Goal: Task Accomplishment & Management: Manage account settings

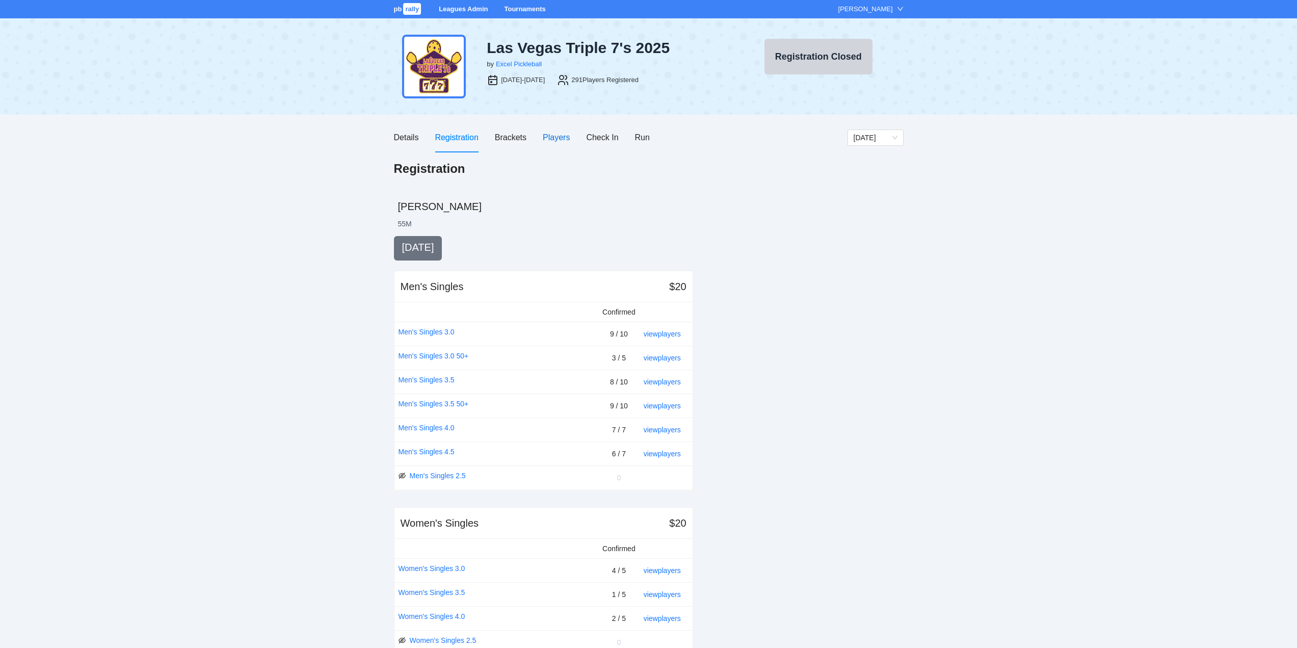
click at [555, 137] on div "Players" at bounding box center [556, 137] width 27 height 13
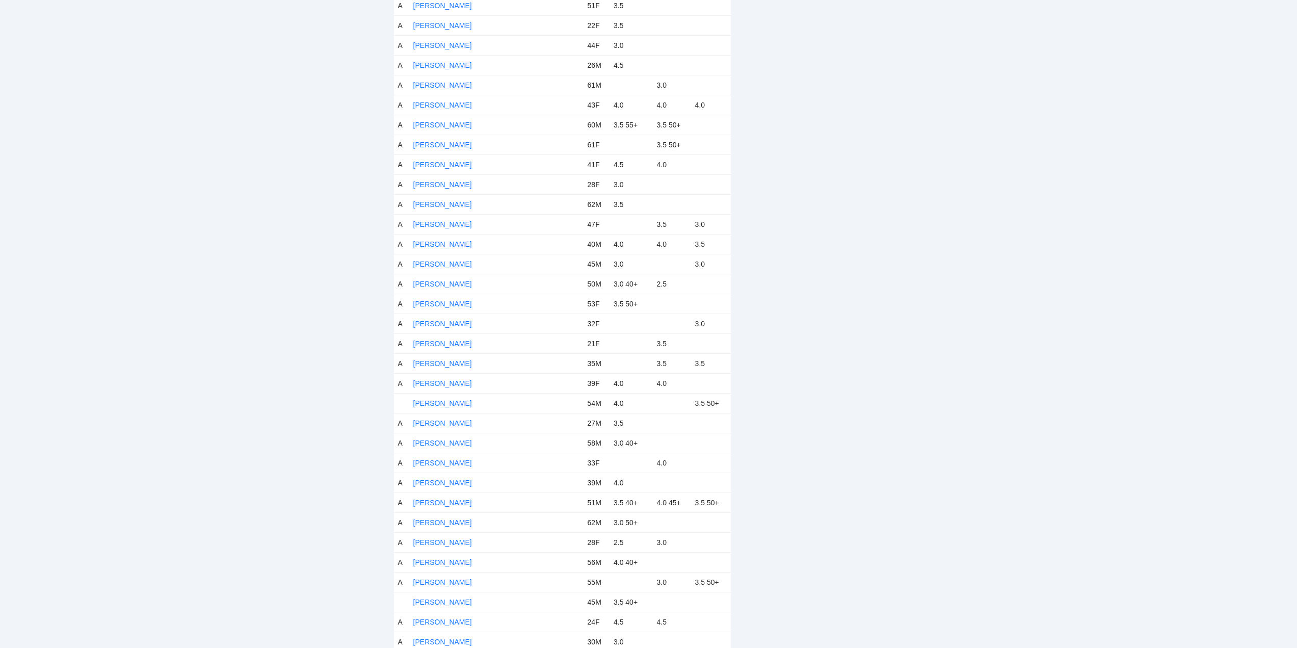
scroll to position [1529, 0]
click at [437, 329] on link "[PERSON_NAME]" at bounding box center [442, 330] width 59 height 8
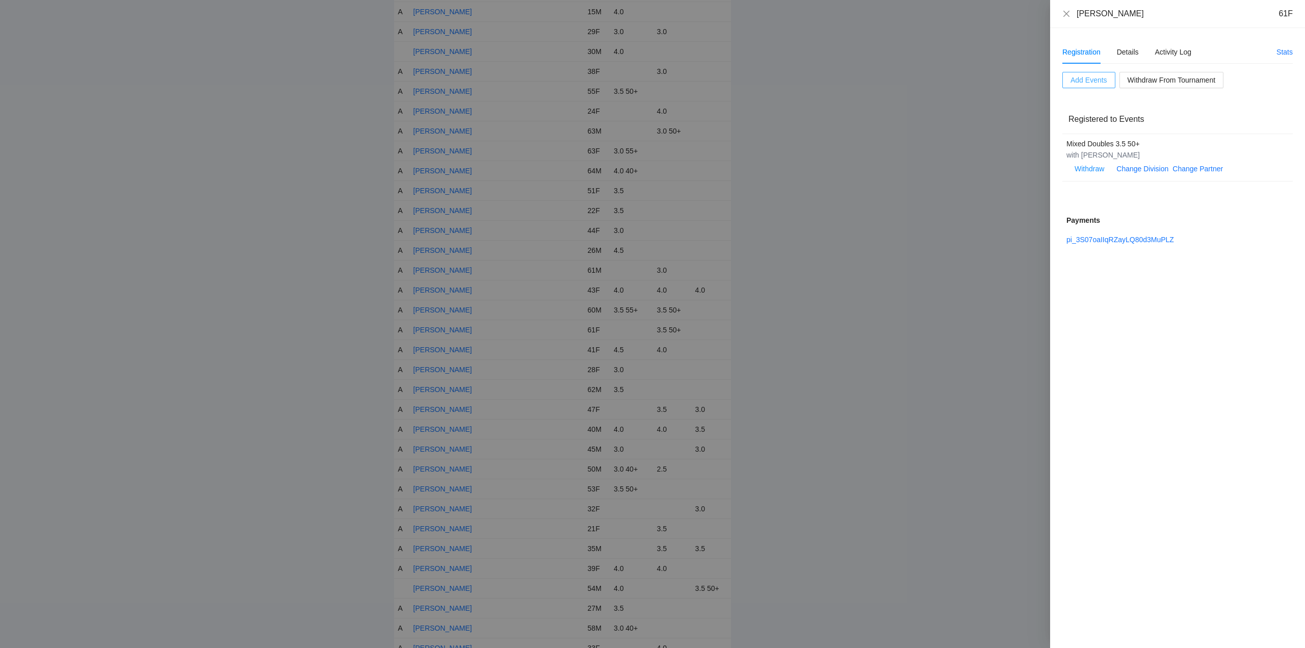
click at [1092, 79] on span "Add Events" at bounding box center [1088, 79] width 37 height 11
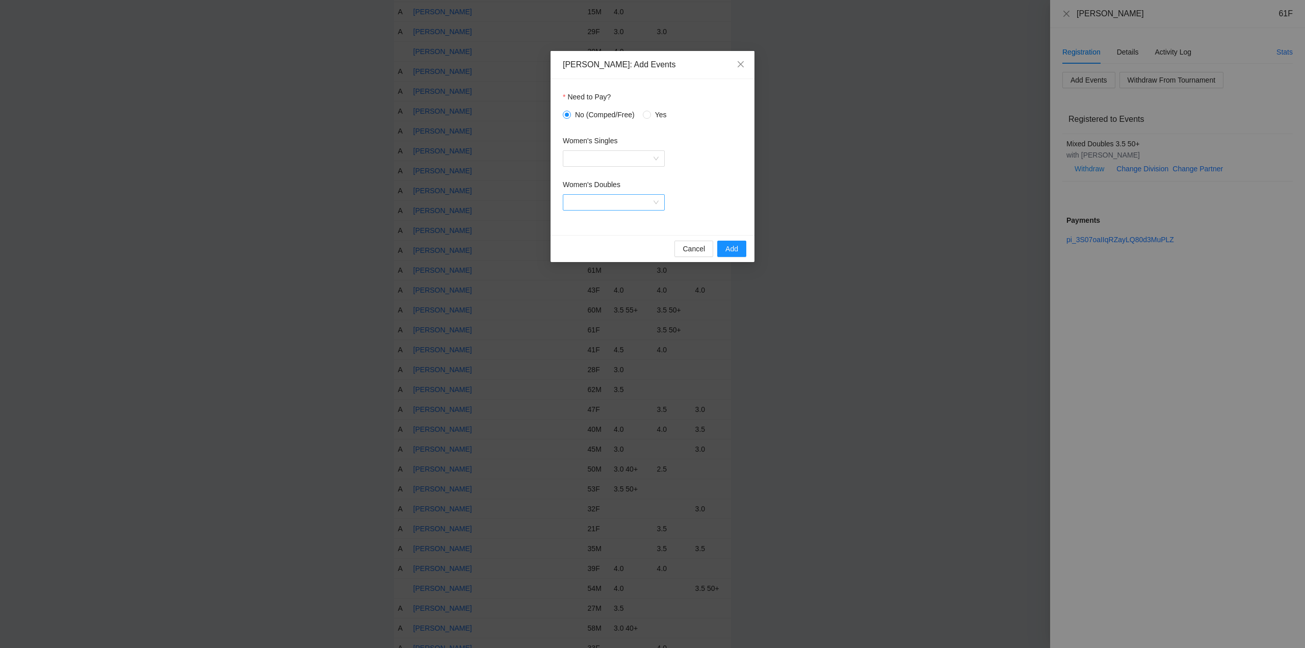
click at [598, 200] on input "Women's Doubles" at bounding box center [610, 202] width 83 height 15
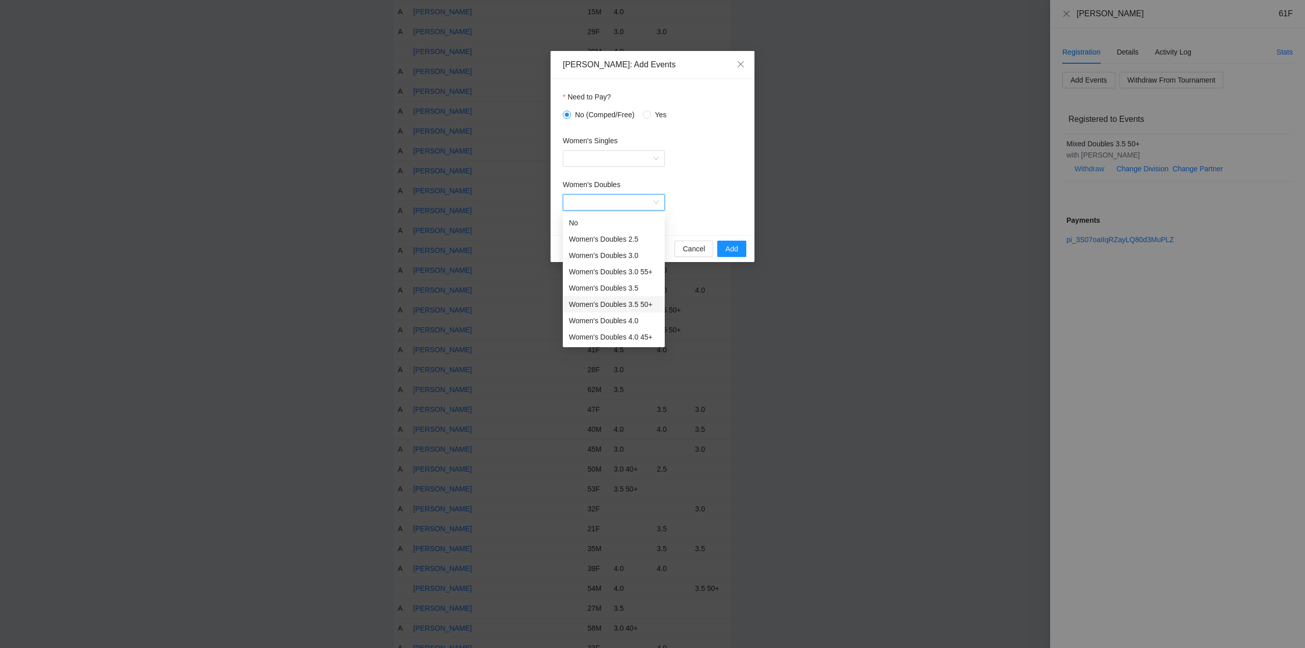
click at [603, 305] on div "Women's Doubles 3.5 50+" at bounding box center [614, 304] width 90 height 11
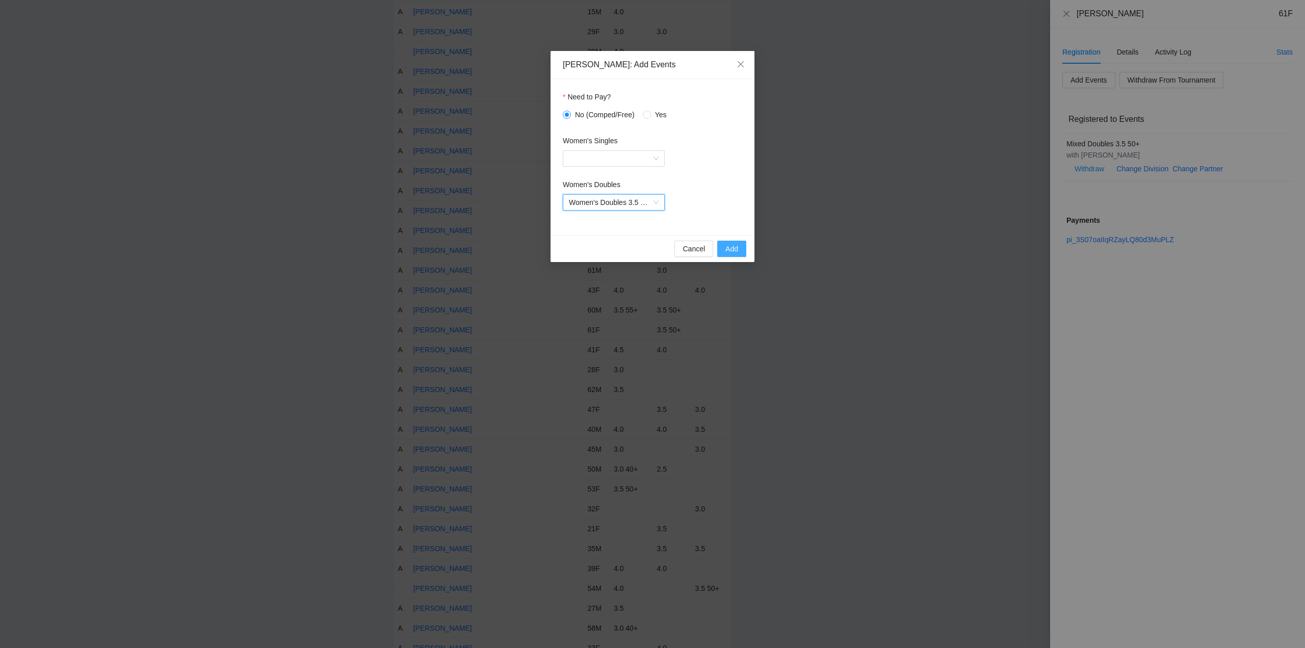
click at [727, 249] on span "Add" at bounding box center [731, 248] width 13 height 11
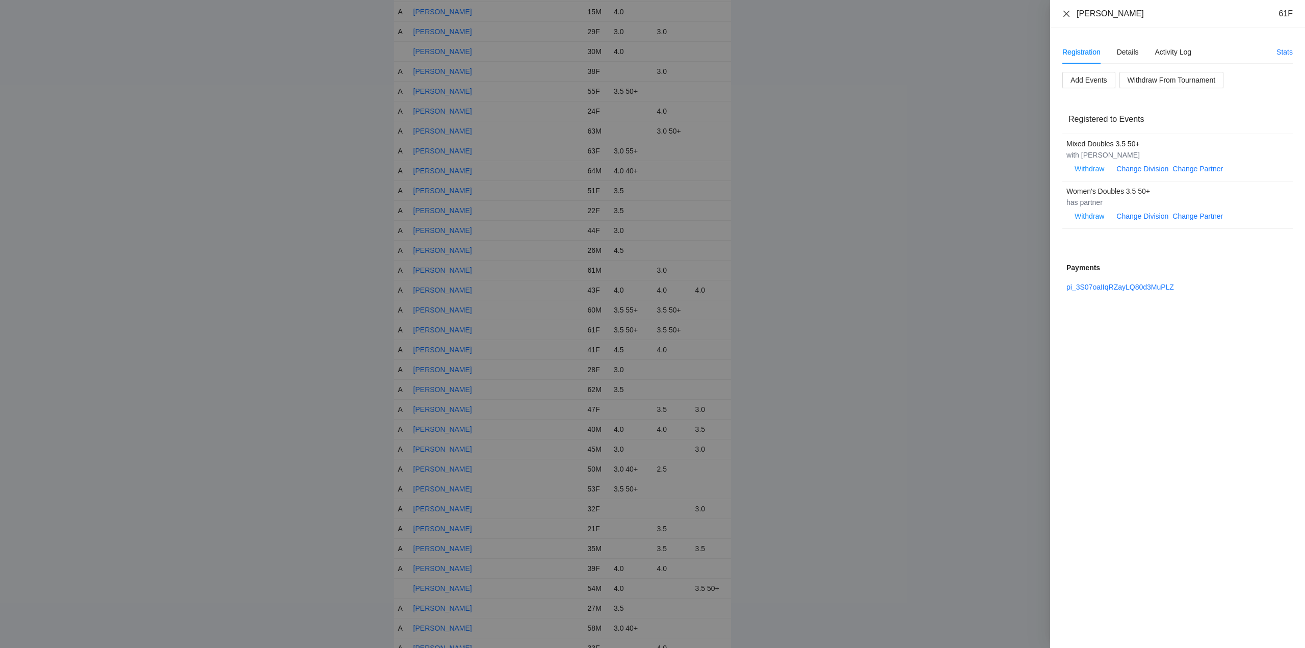
click at [1068, 13] on icon "close" at bounding box center [1066, 14] width 8 height 8
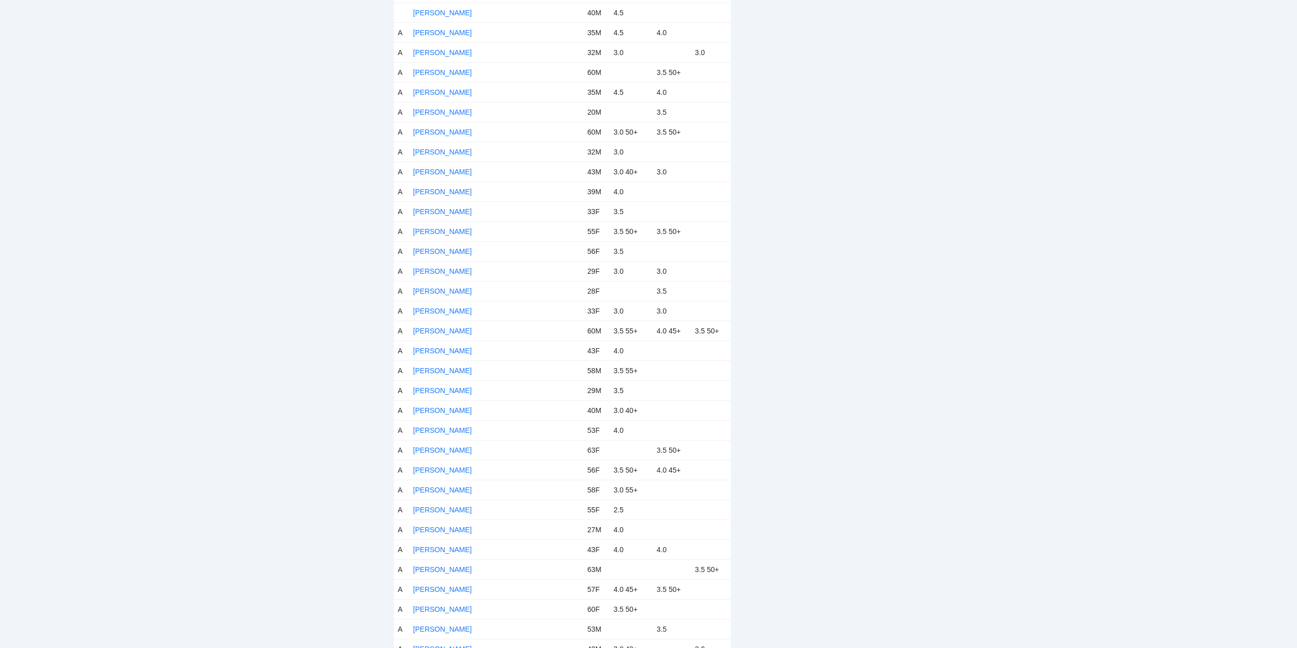
scroll to position [3160, 0]
click at [434, 386] on link "[PERSON_NAME]" at bounding box center [442, 388] width 59 height 8
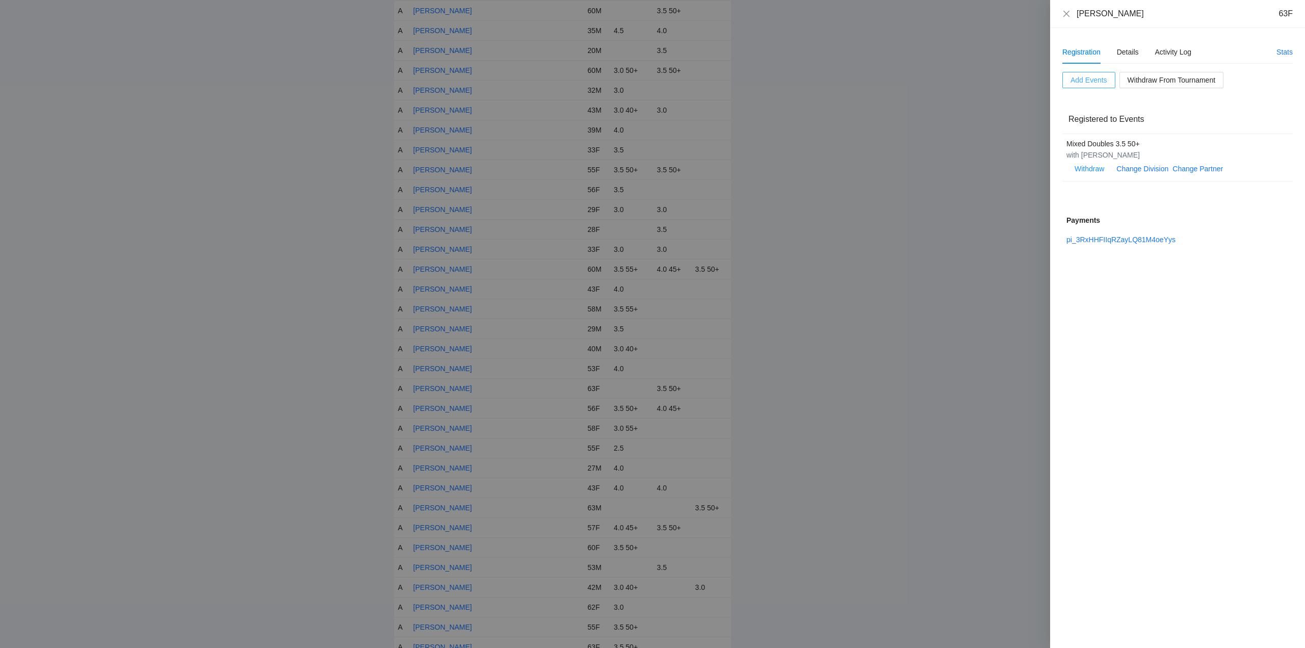
click at [1091, 77] on span "Add Events" at bounding box center [1088, 79] width 37 height 11
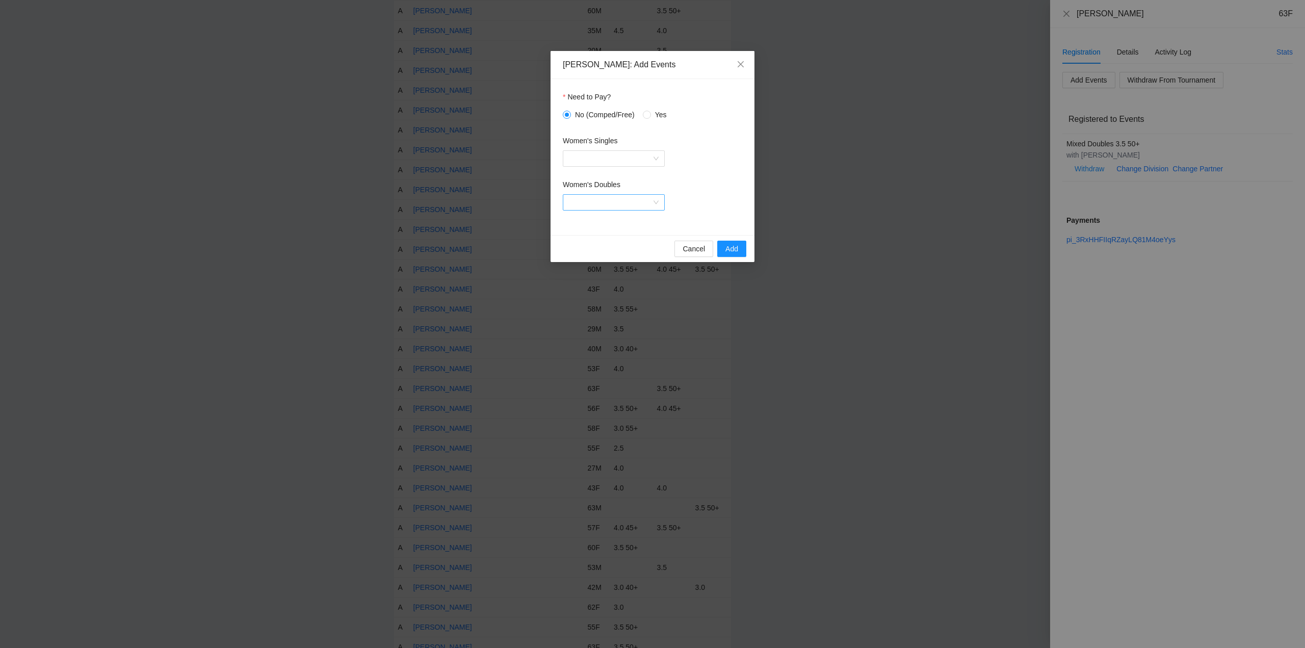
click at [591, 199] on input "Women's Doubles" at bounding box center [610, 202] width 83 height 15
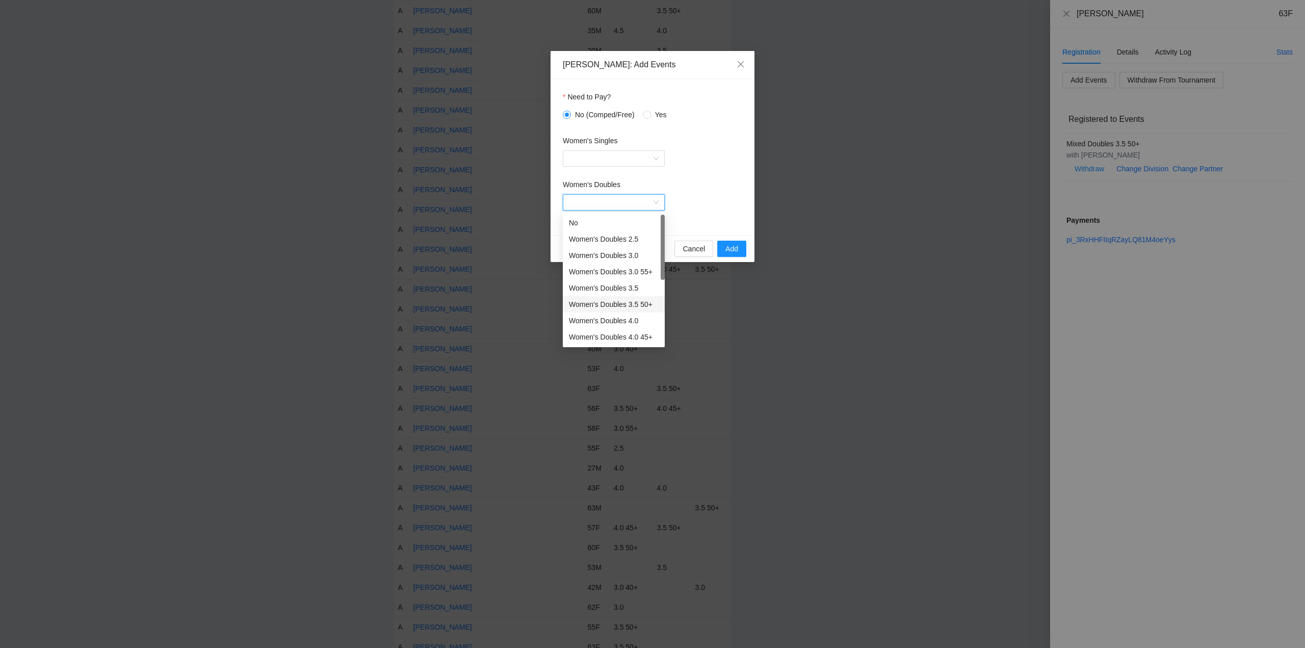
click at [595, 303] on div "Women's Doubles 3.5 50+" at bounding box center [614, 304] width 90 height 11
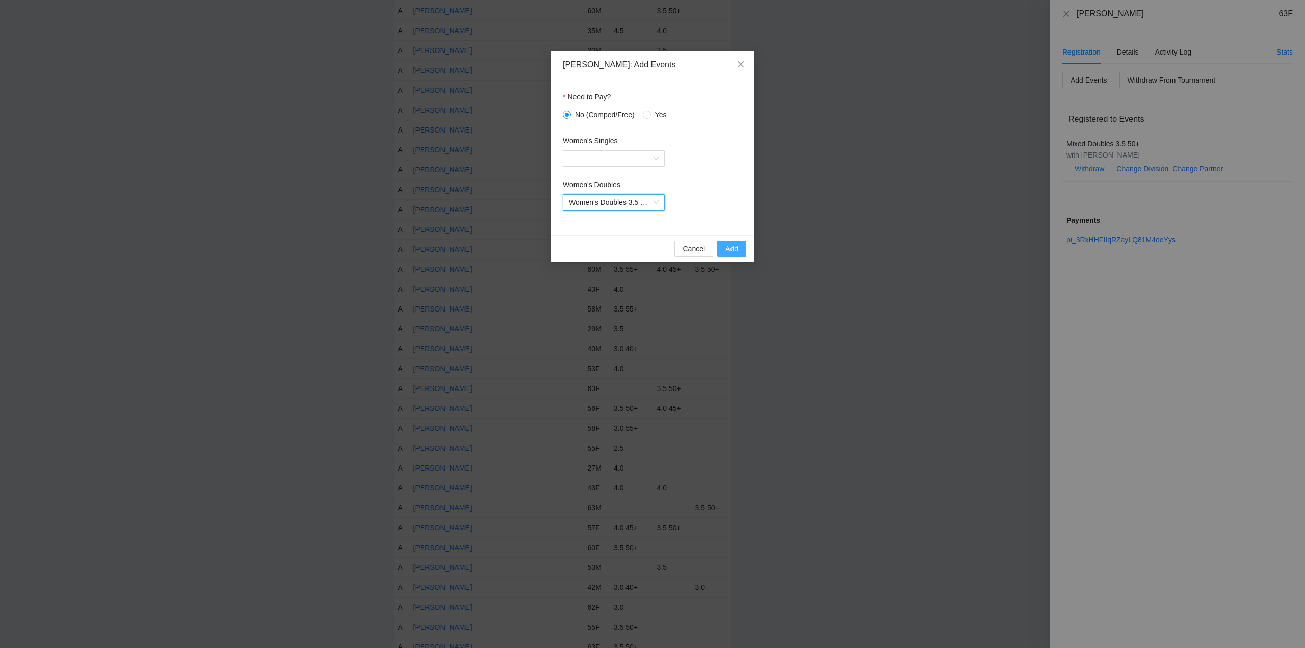
drag, startPoint x: 727, startPoint y: 248, endPoint x: 740, endPoint y: 247, distance: 12.8
click at [728, 248] on span "Add" at bounding box center [731, 248] width 13 height 11
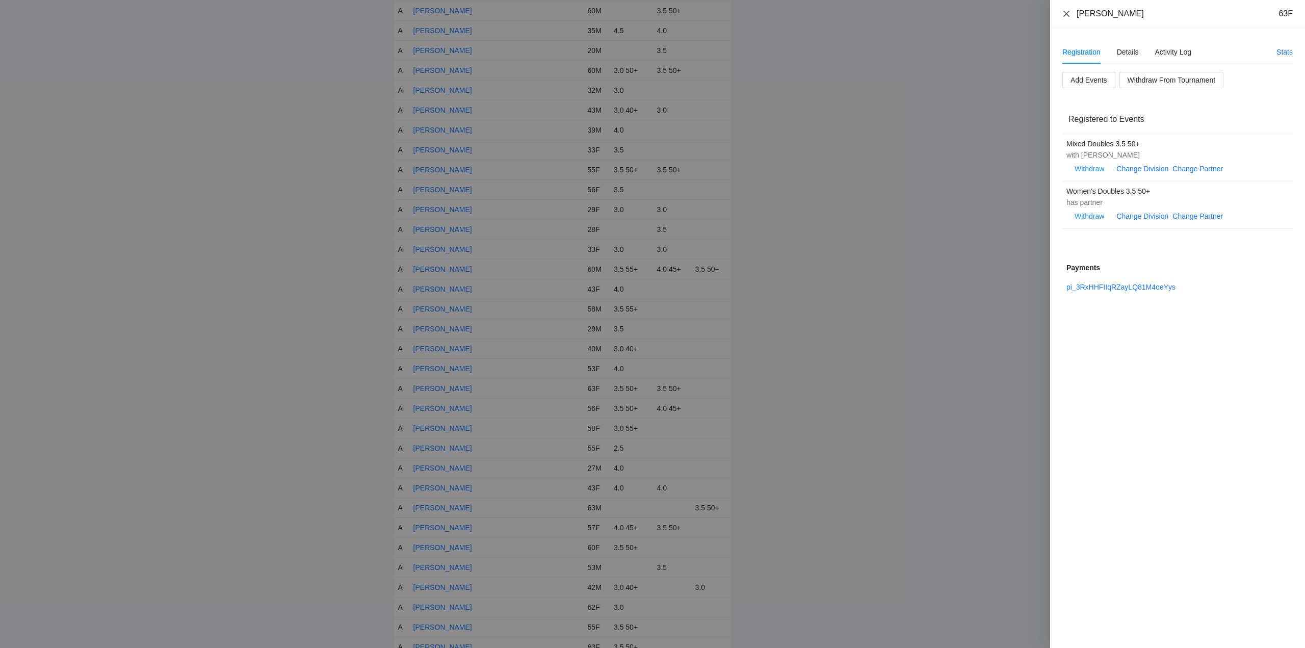
click at [1064, 14] on icon "close" at bounding box center [1066, 14] width 8 height 8
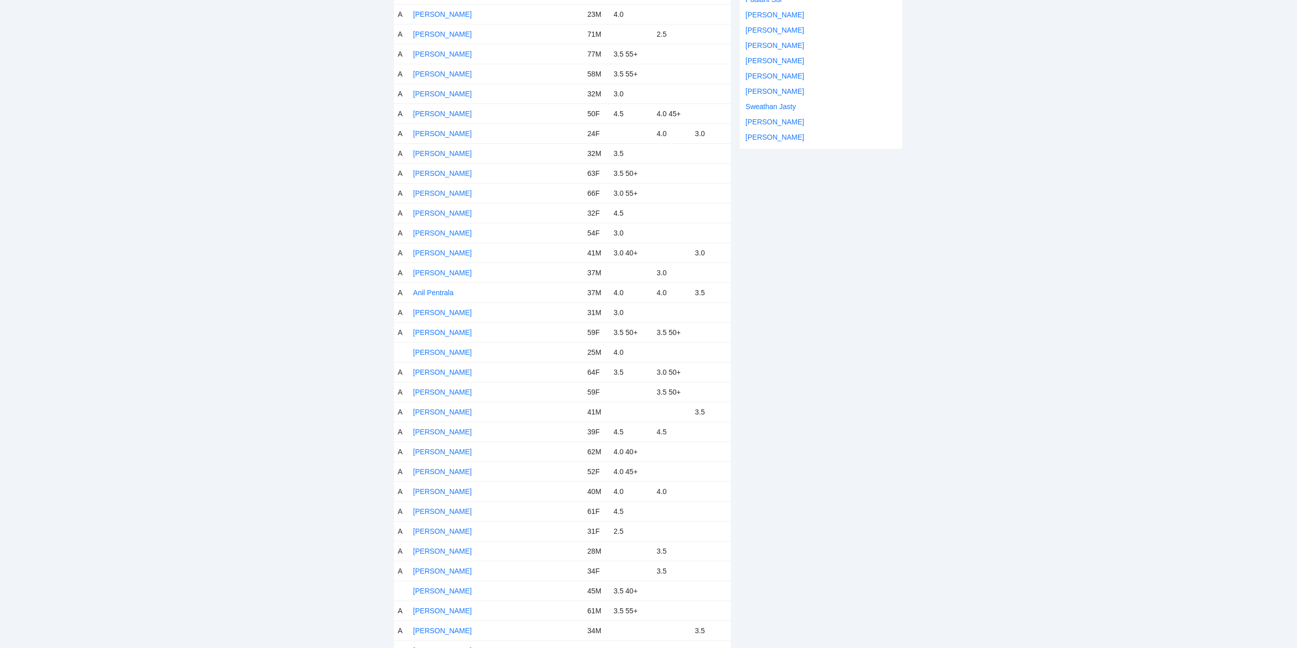
scroll to position [0, 0]
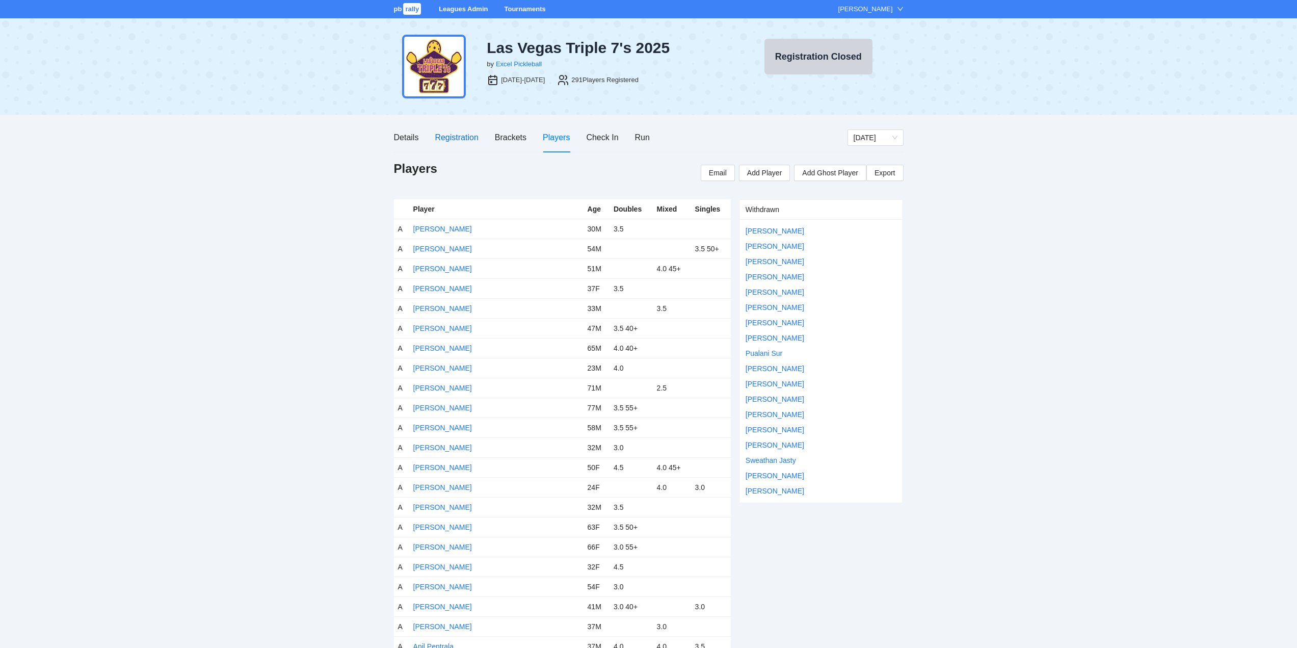
click at [457, 138] on div "Registration" at bounding box center [456, 137] width 43 height 13
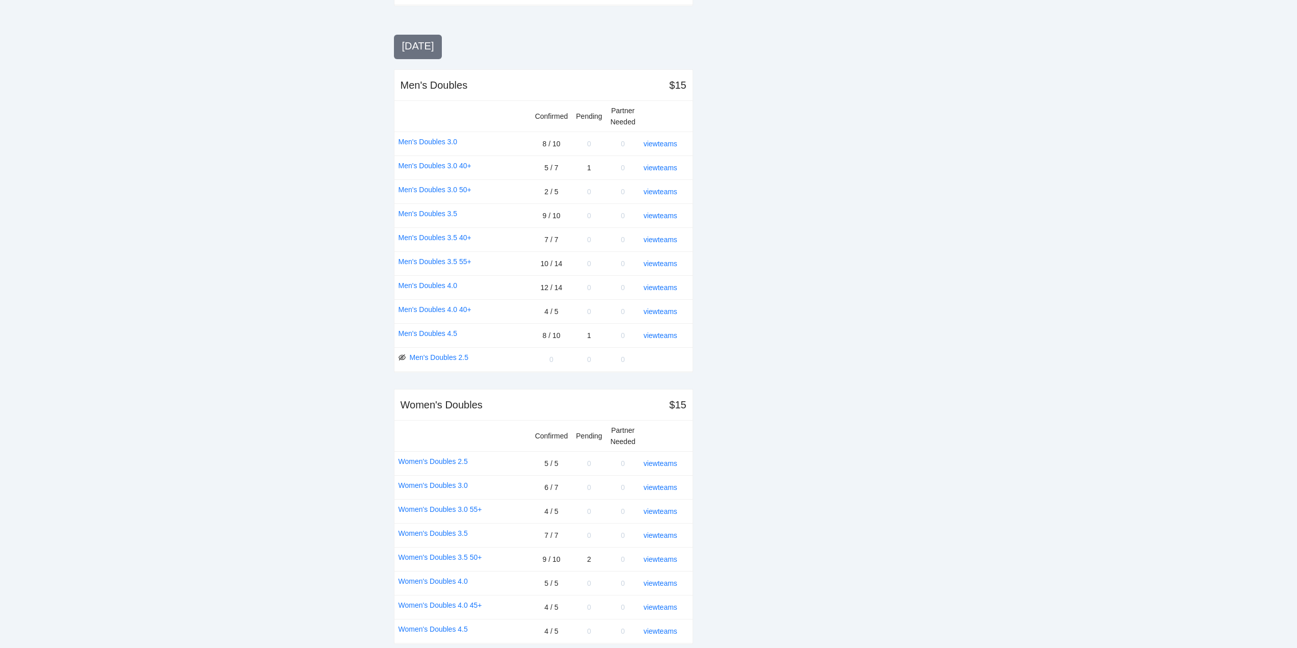
scroll to position [1005, 0]
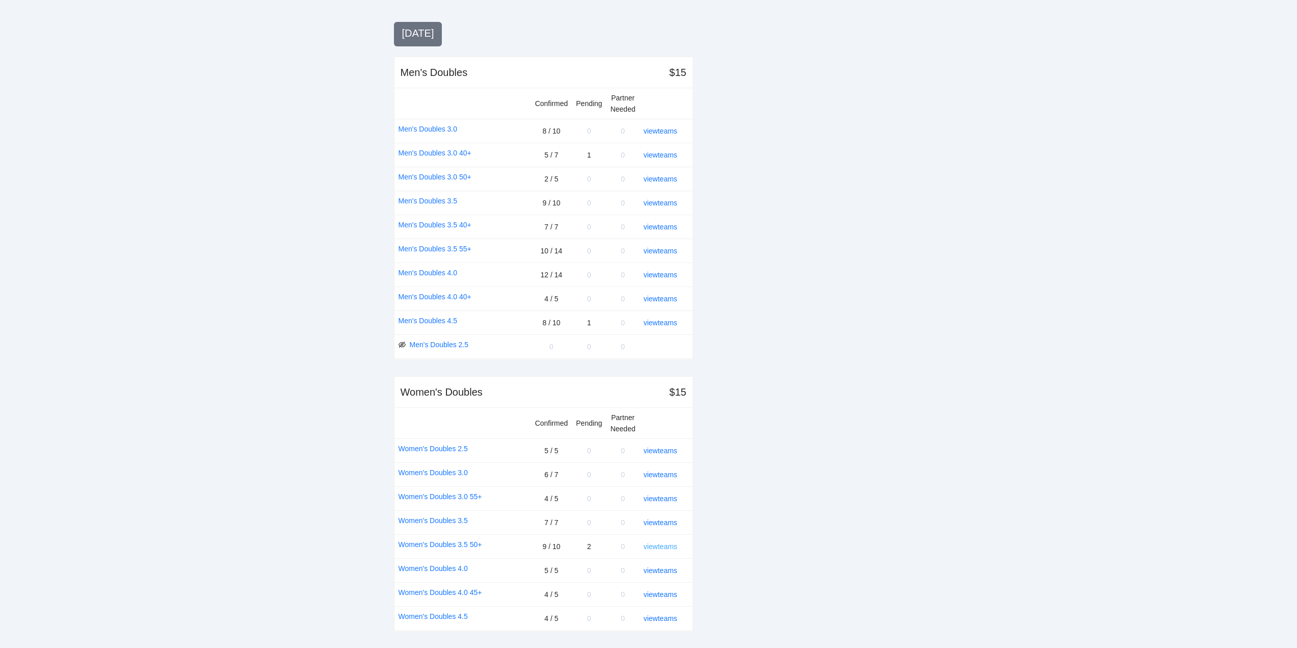
click at [658, 545] on link "view teams" at bounding box center [661, 546] width 34 height 8
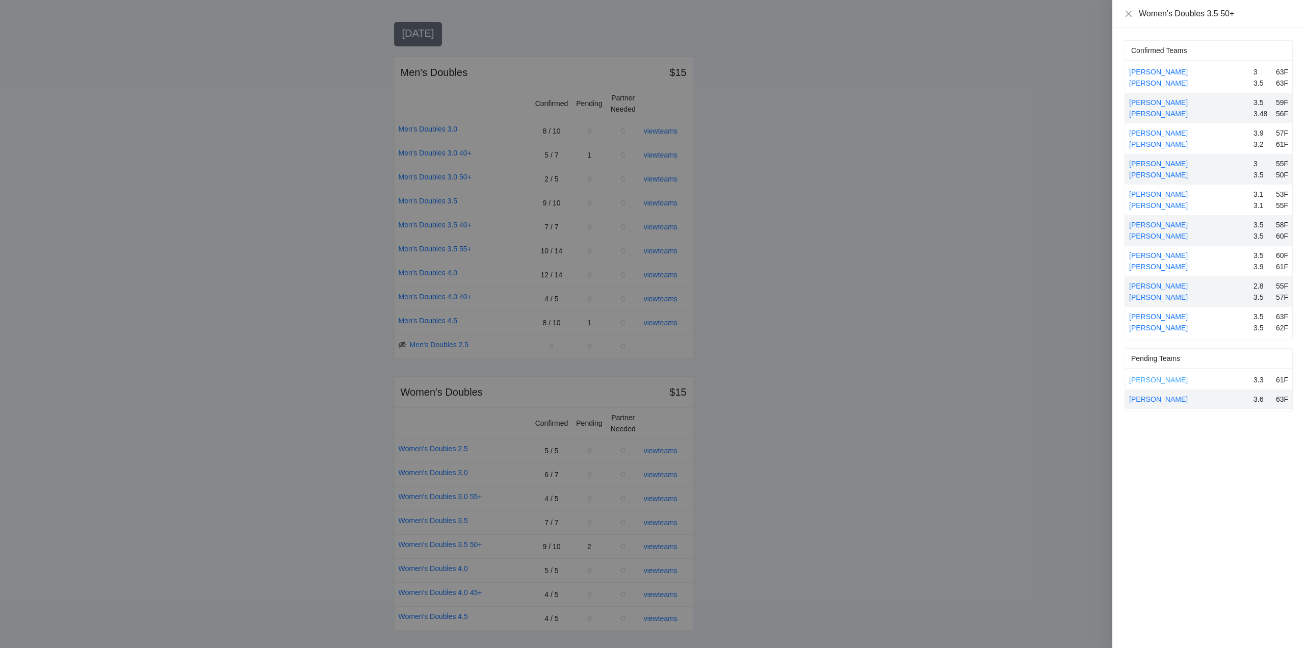
click at [1143, 380] on link "[PERSON_NAME]" at bounding box center [1158, 380] width 59 height 8
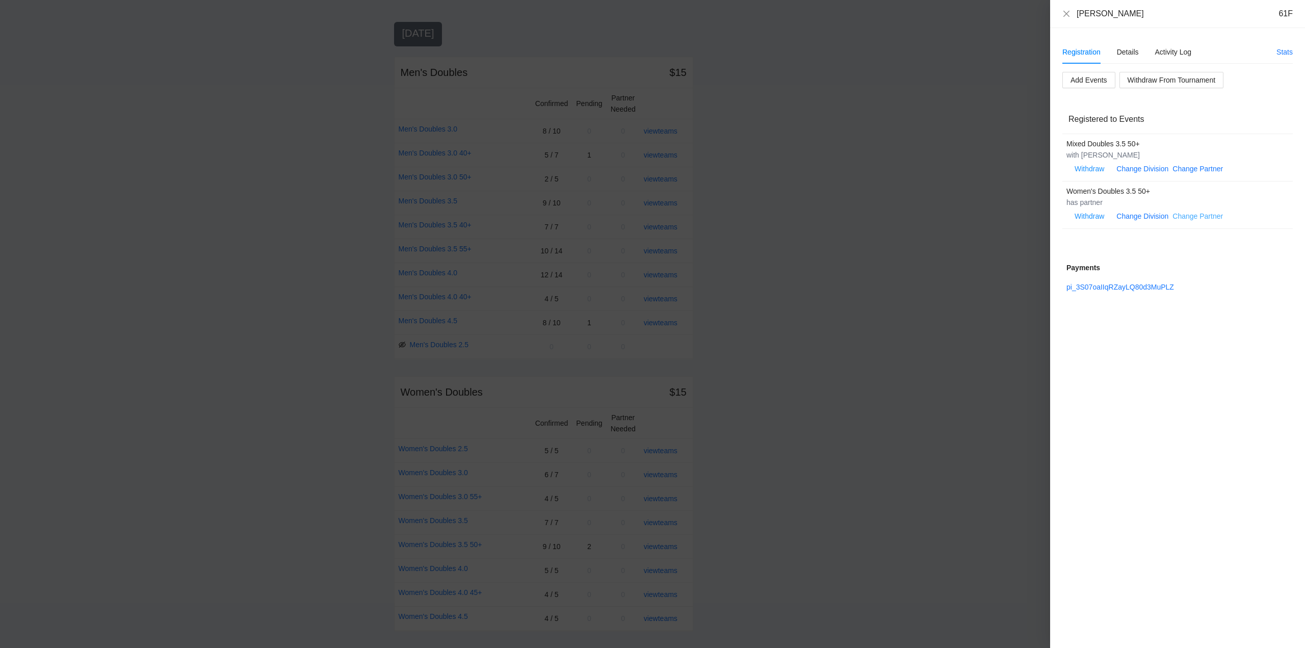
click at [1198, 216] on link "Change Partner" at bounding box center [1197, 216] width 50 height 8
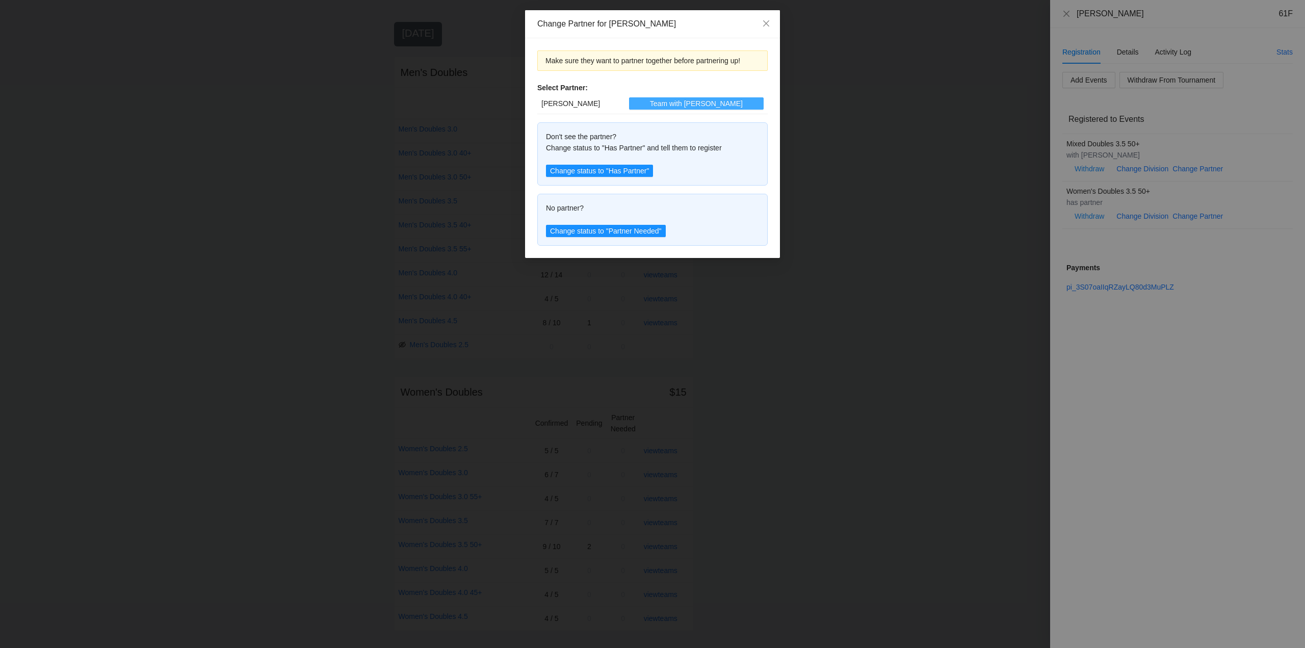
click at [672, 103] on button "Team with Kim" at bounding box center [696, 103] width 135 height 12
click at [1066, 13] on div "Change Partner for Eileen Tovar Make sure they want to partner together before …" at bounding box center [652, 324] width 1305 height 648
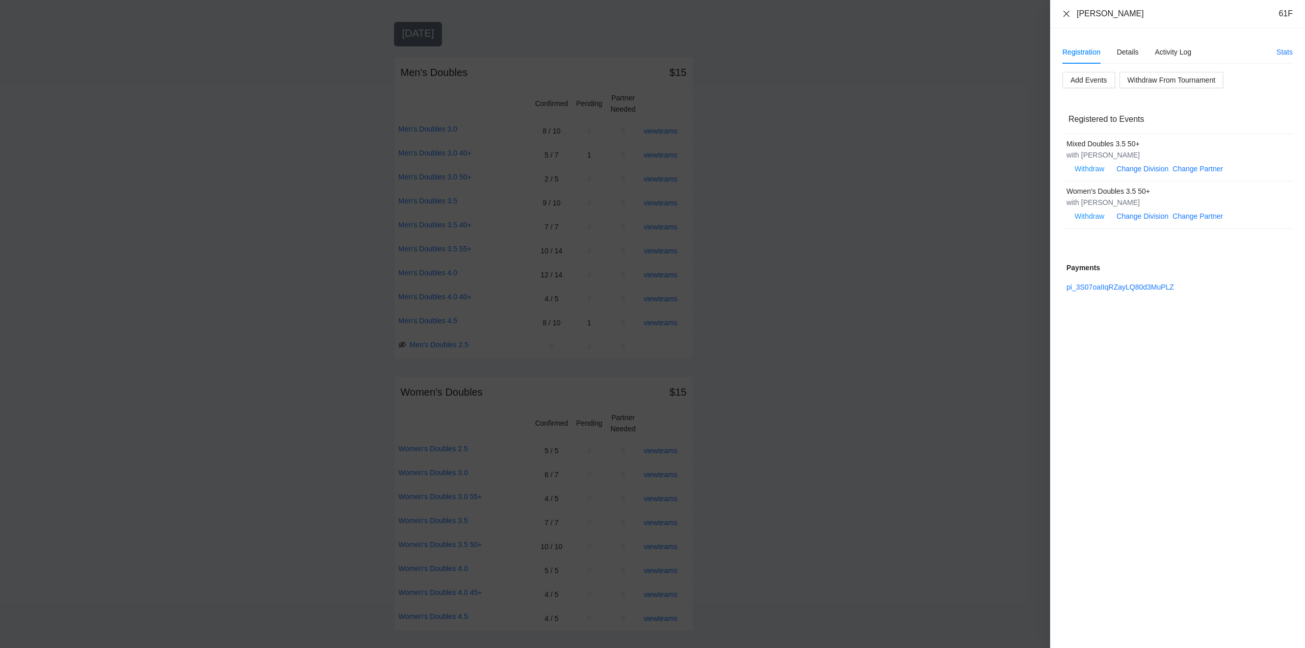
click at [1066, 13] on icon "close" at bounding box center [1066, 14] width 8 height 8
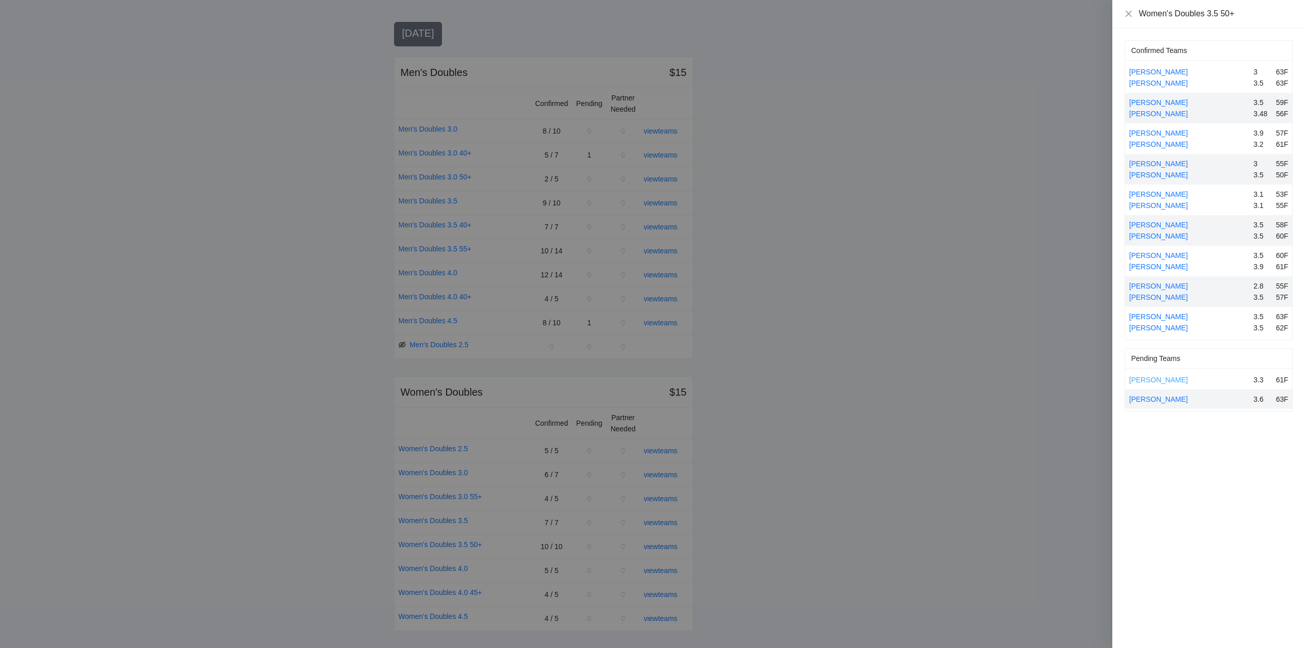
click at [1145, 380] on link "[PERSON_NAME]" at bounding box center [1158, 380] width 59 height 8
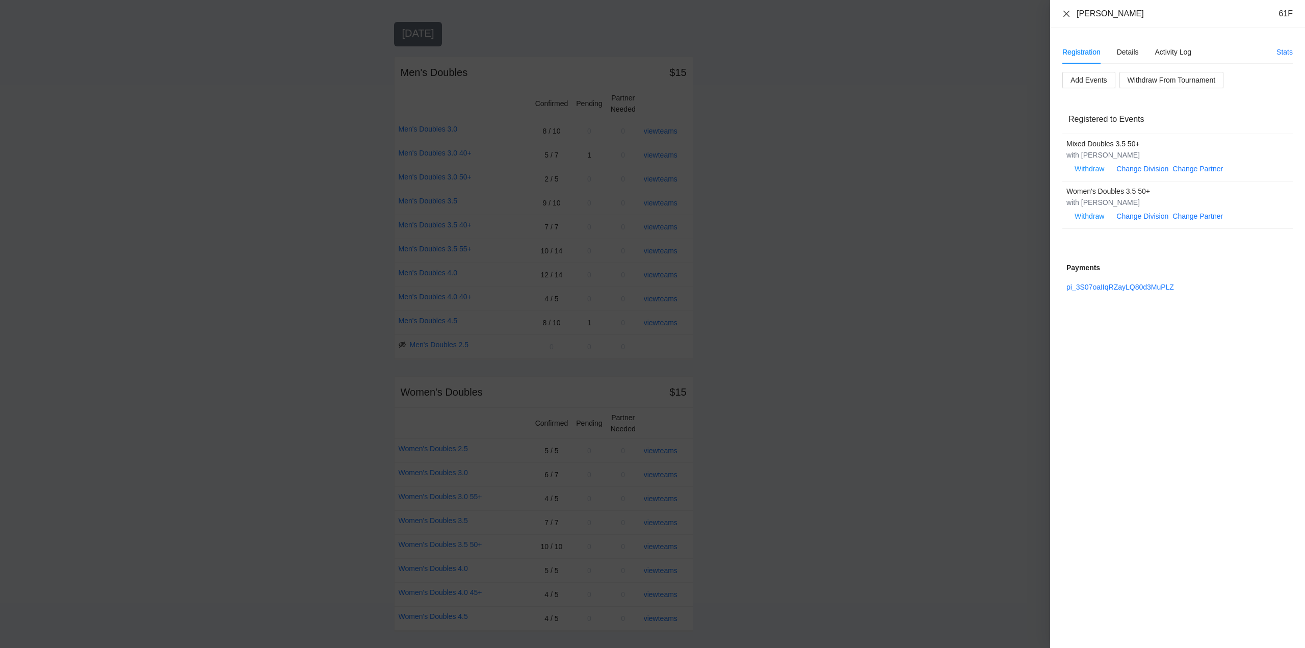
click at [1065, 15] on icon "close" at bounding box center [1066, 13] width 6 height 6
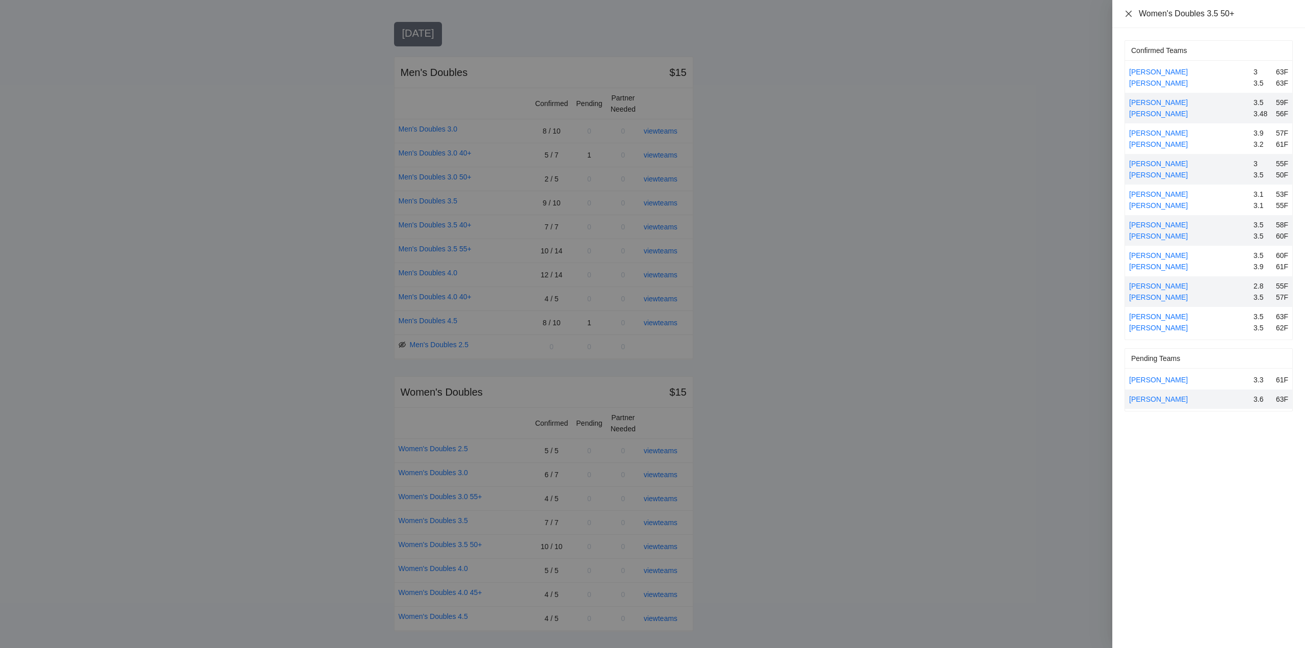
click at [1128, 15] on icon "close" at bounding box center [1128, 14] width 8 height 8
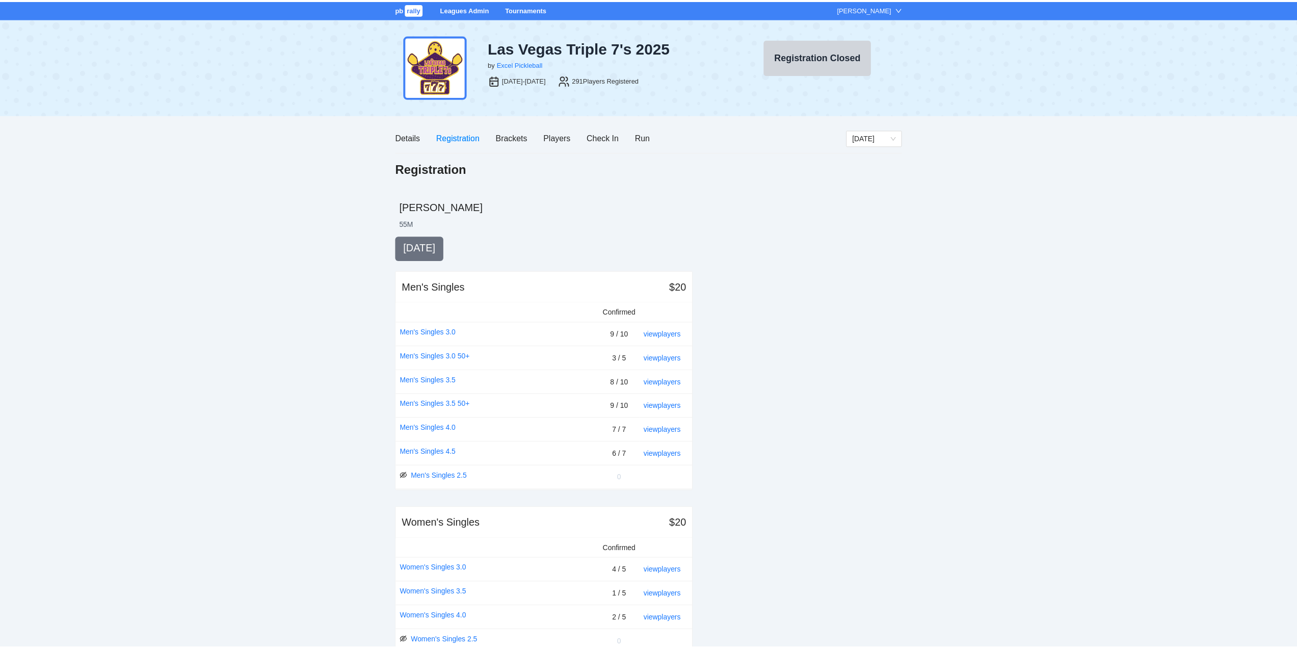
scroll to position [1005, 0]
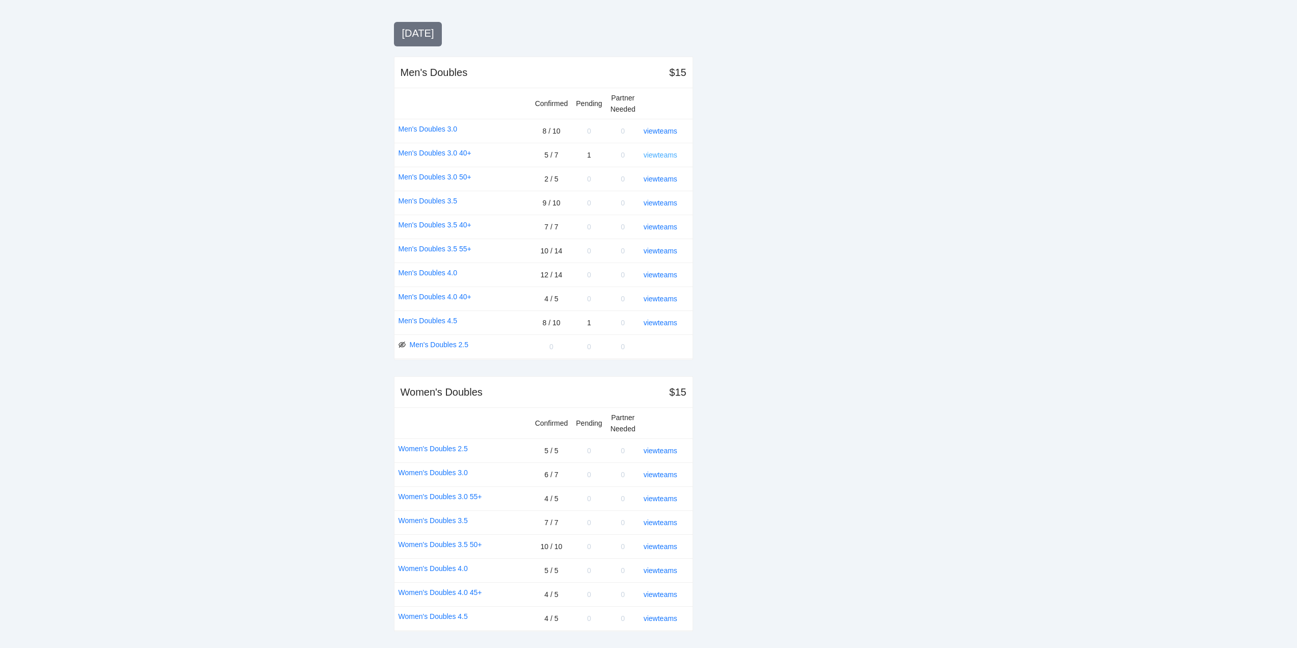
click at [660, 152] on link "view teams" at bounding box center [661, 155] width 34 height 8
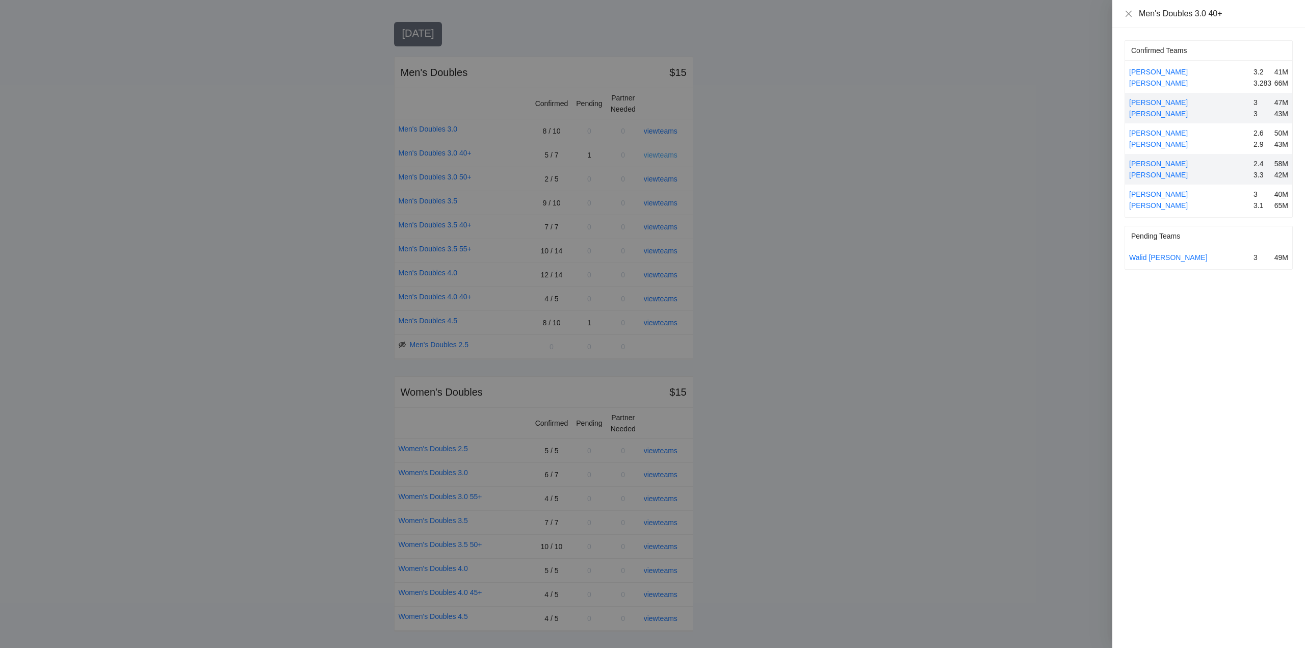
click at [660, 152] on div at bounding box center [652, 324] width 1305 height 648
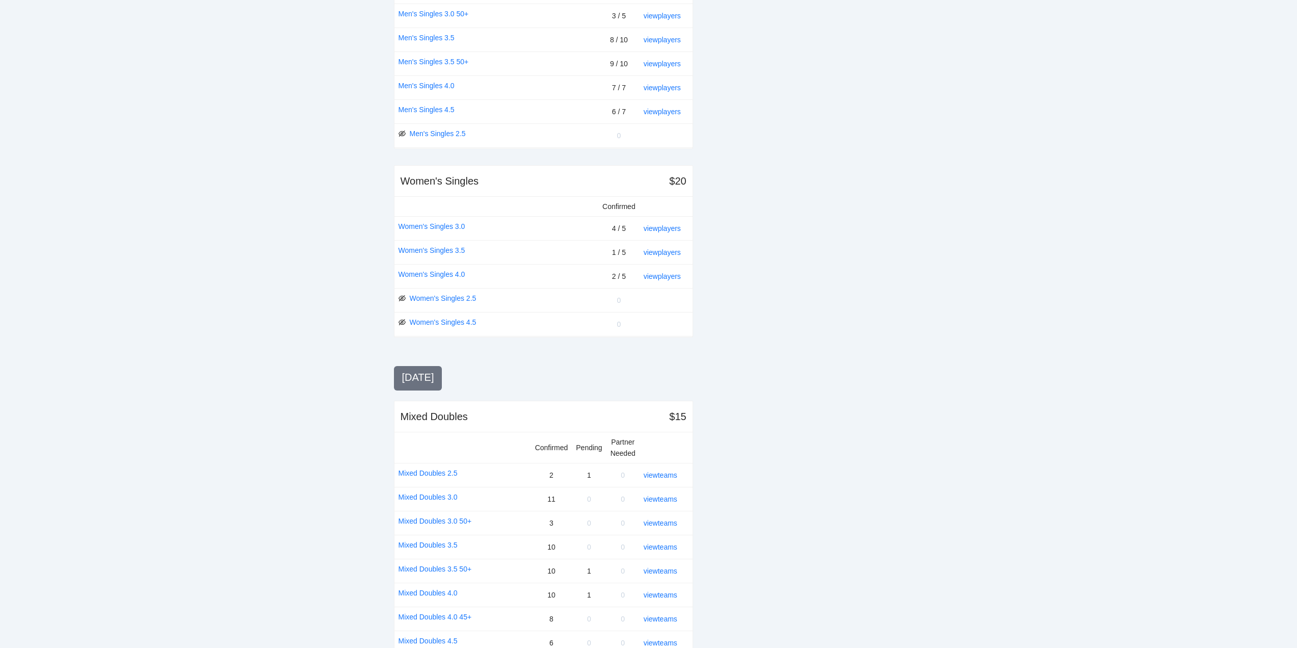
scroll to position [0, 0]
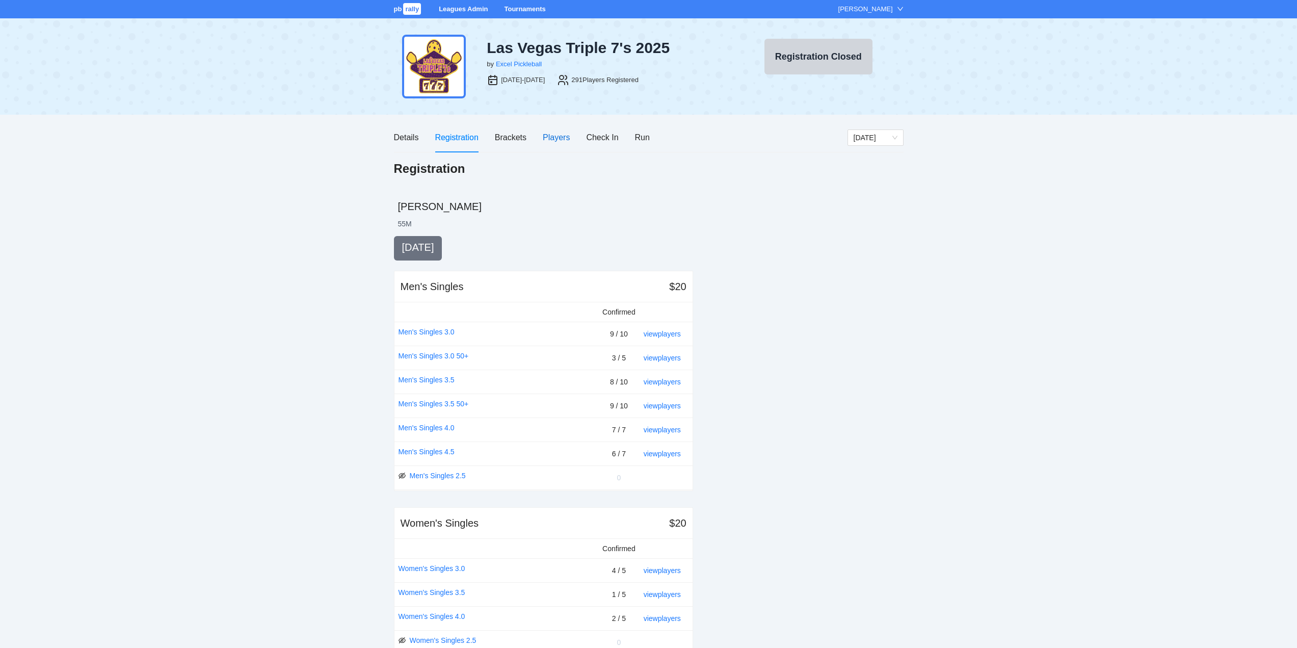
drag, startPoint x: 551, startPoint y: 137, endPoint x: 552, endPoint y: 144, distance: 6.6
click at [552, 137] on div "Players" at bounding box center [556, 137] width 27 height 13
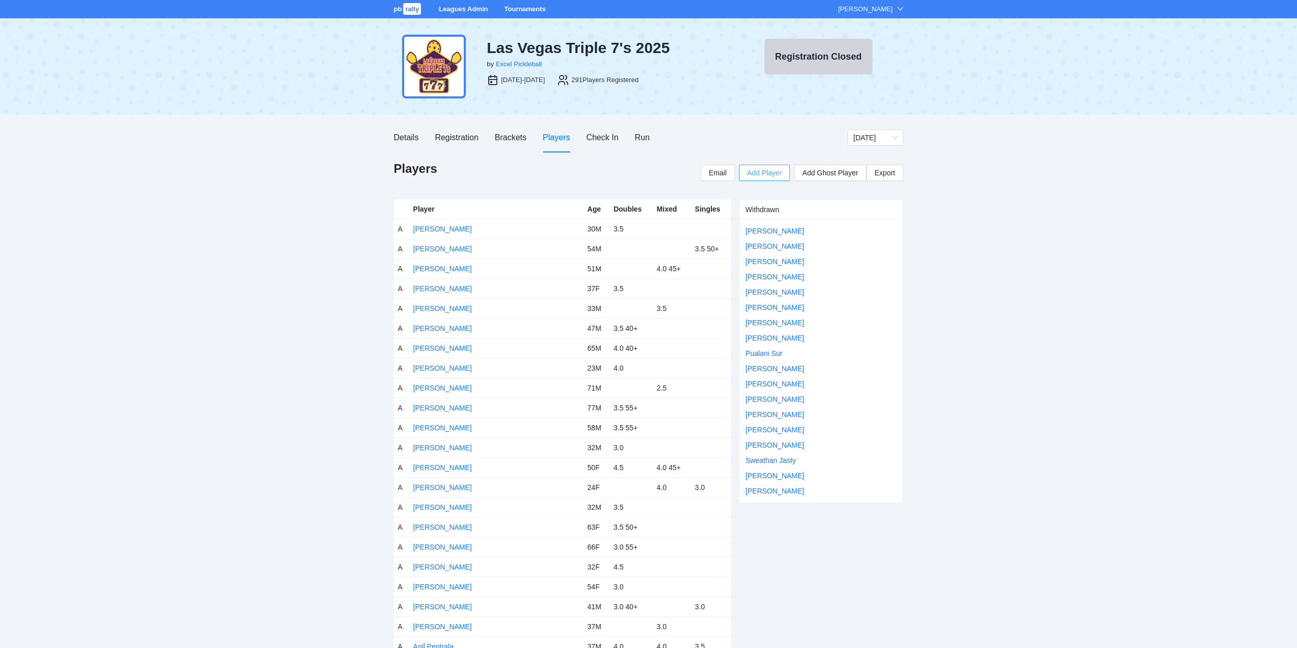
click at [765, 170] on span "Add Player" at bounding box center [764, 172] width 35 height 11
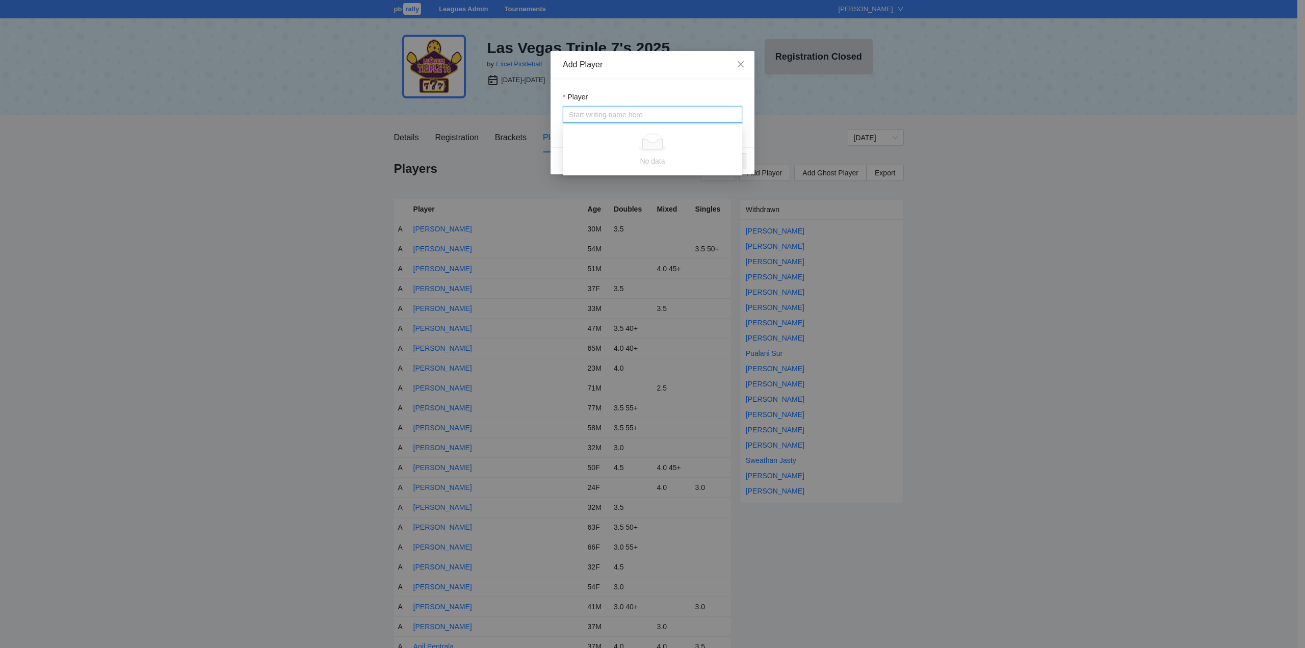
paste input "**********"
click at [600, 114] on input "**********" at bounding box center [652, 114] width 167 height 15
type input "*******"
click at [587, 134] on div "[PERSON_NAME]" at bounding box center [598, 134] width 59 height 11
click at [711, 161] on span "Choose Events" at bounding box center [714, 160] width 48 height 11
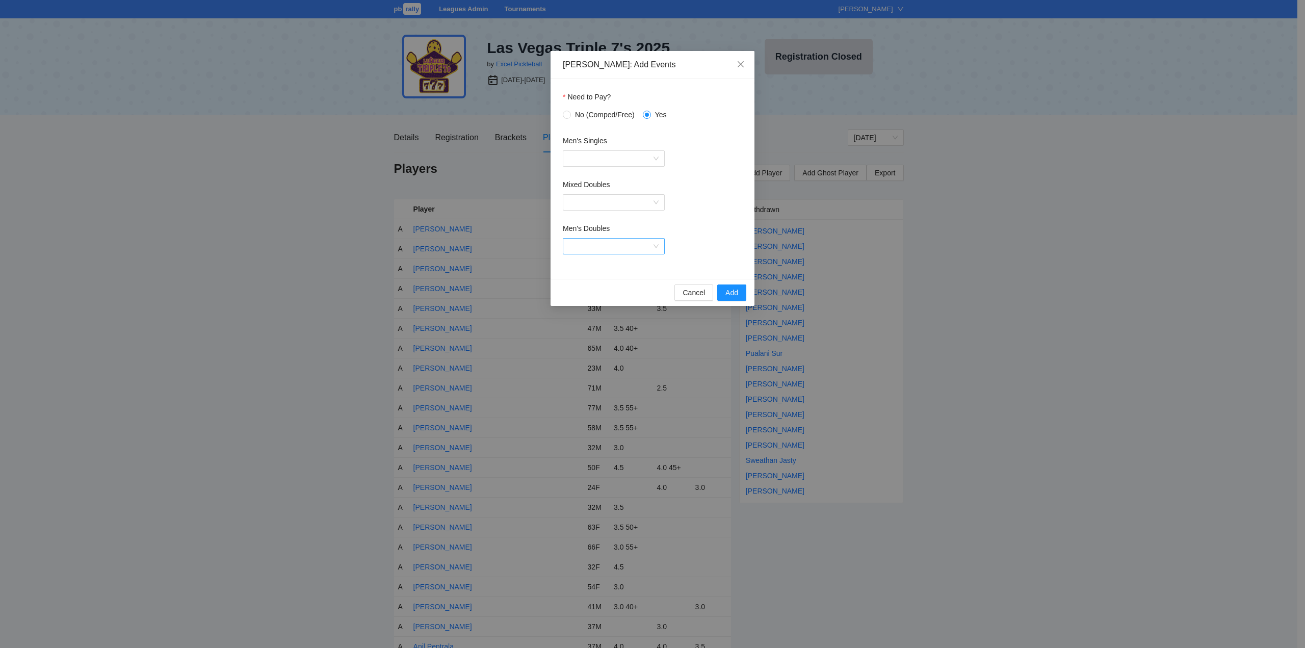
click at [575, 243] on input "Men's Doubles" at bounding box center [610, 246] width 83 height 15
click at [601, 247] on input "Men's Doubles" at bounding box center [610, 246] width 83 height 15
click at [591, 315] on div "Men's Doubles 3.0 40+" at bounding box center [614, 315] width 90 height 11
click at [729, 291] on span "Add" at bounding box center [731, 292] width 13 height 11
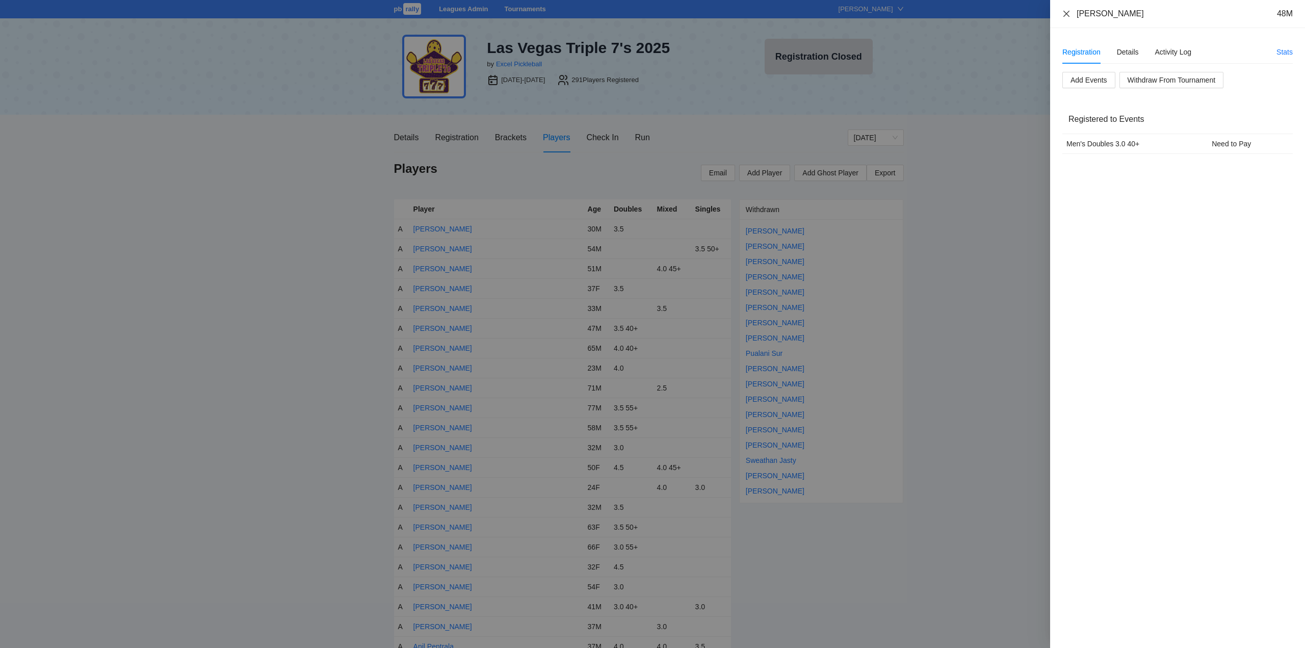
click at [1065, 10] on icon "close" at bounding box center [1066, 14] width 8 height 8
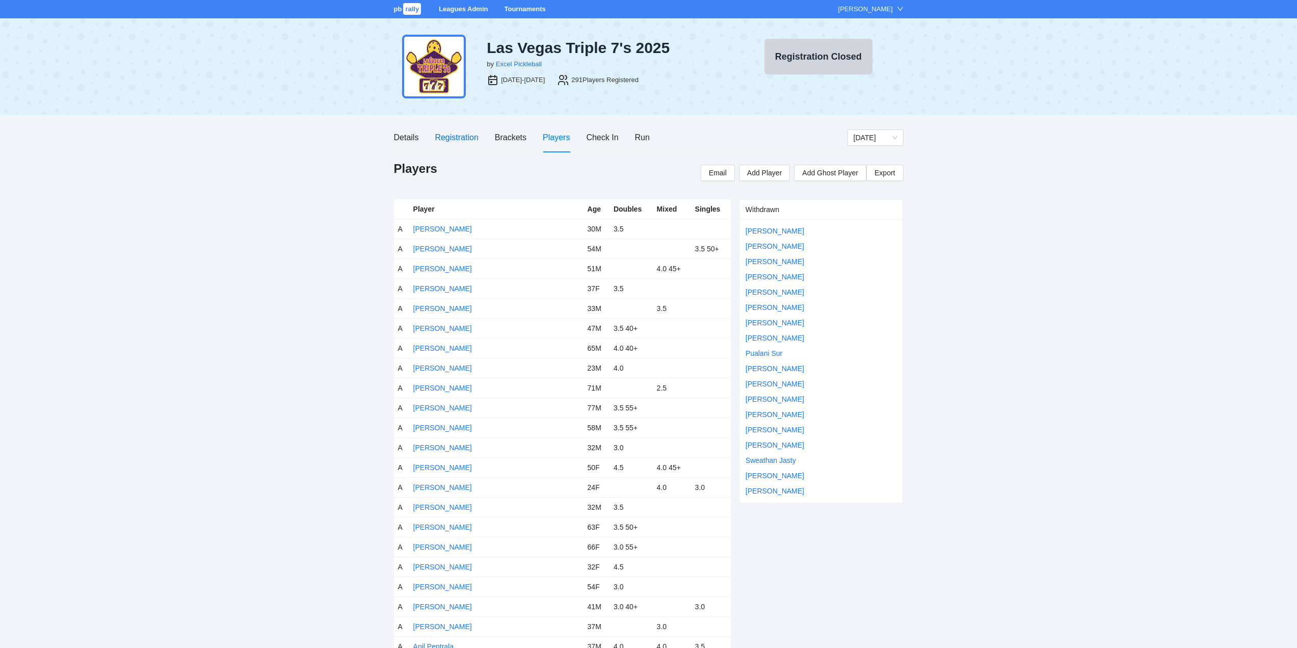
drag, startPoint x: 438, startPoint y: 137, endPoint x: 453, endPoint y: 144, distance: 16.4
click at [438, 137] on div "Registration" at bounding box center [456, 137] width 43 height 13
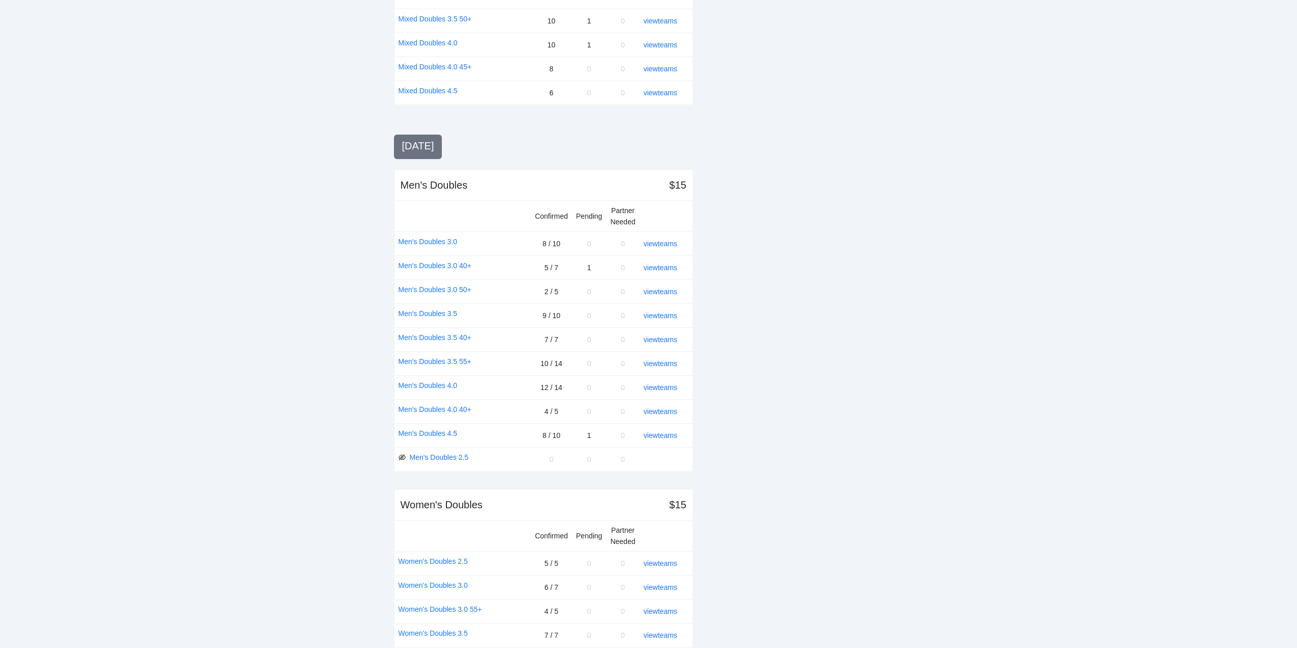
scroll to position [917, 0]
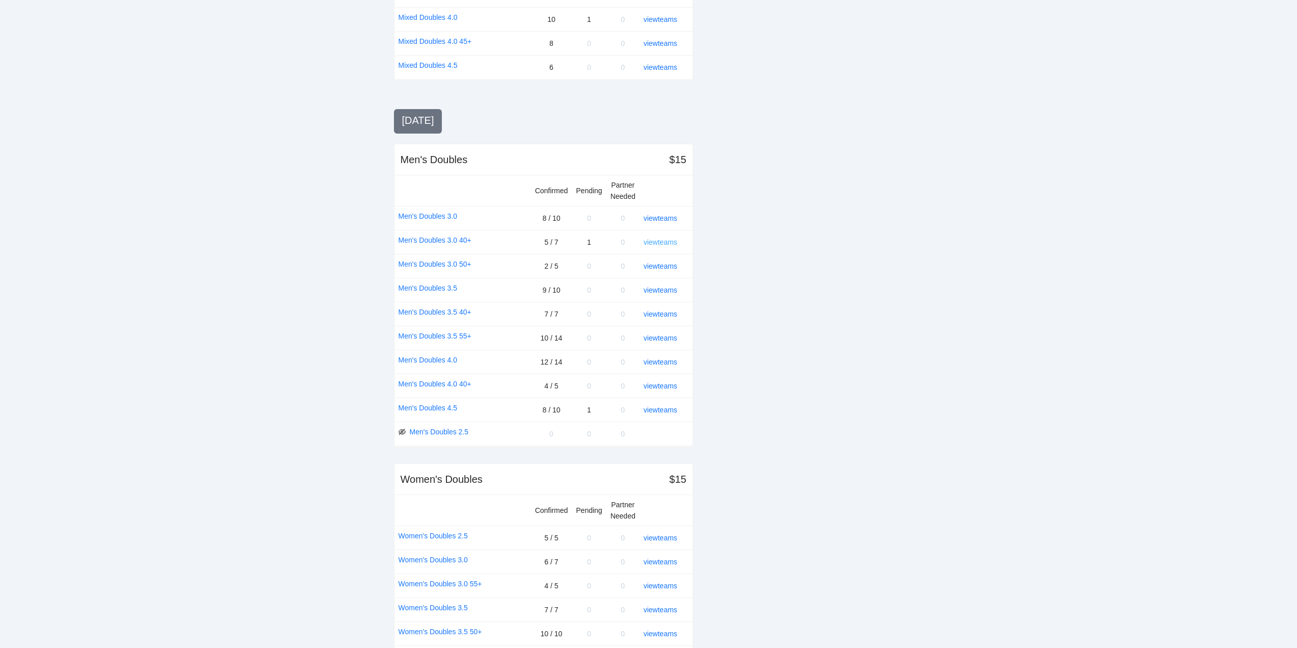
click at [651, 238] on link "view teams" at bounding box center [661, 242] width 34 height 8
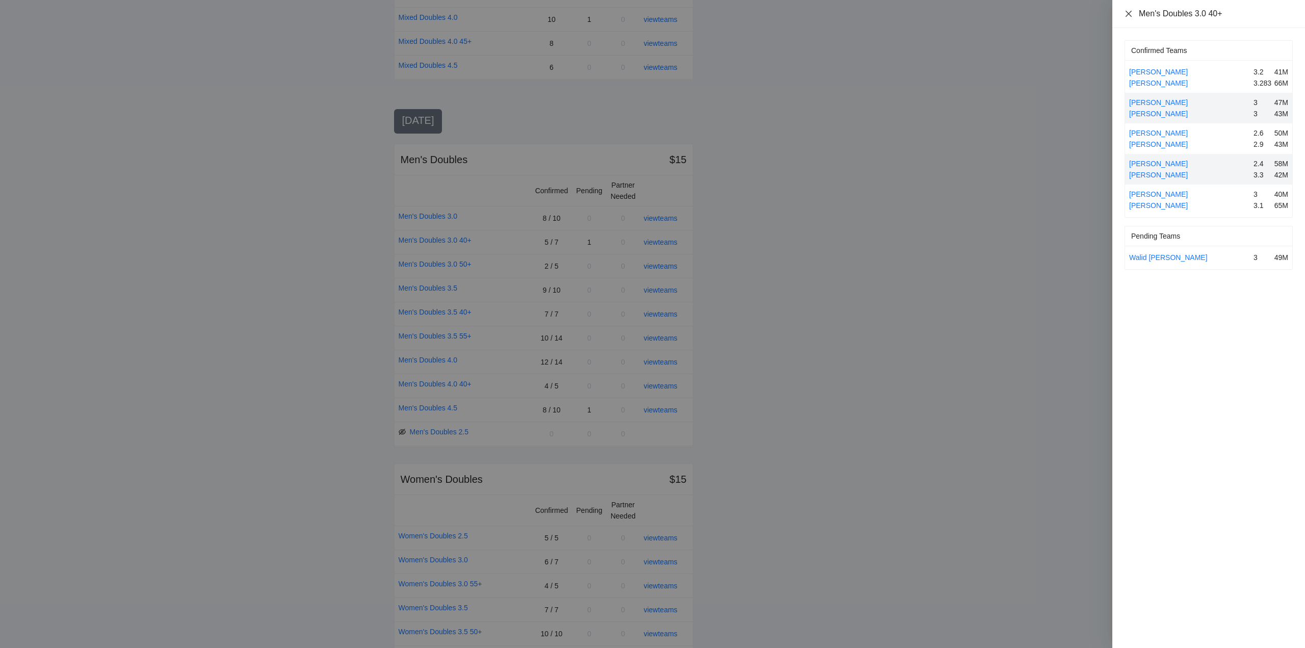
click at [1128, 13] on icon "close" at bounding box center [1128, 13] width 6 height 6
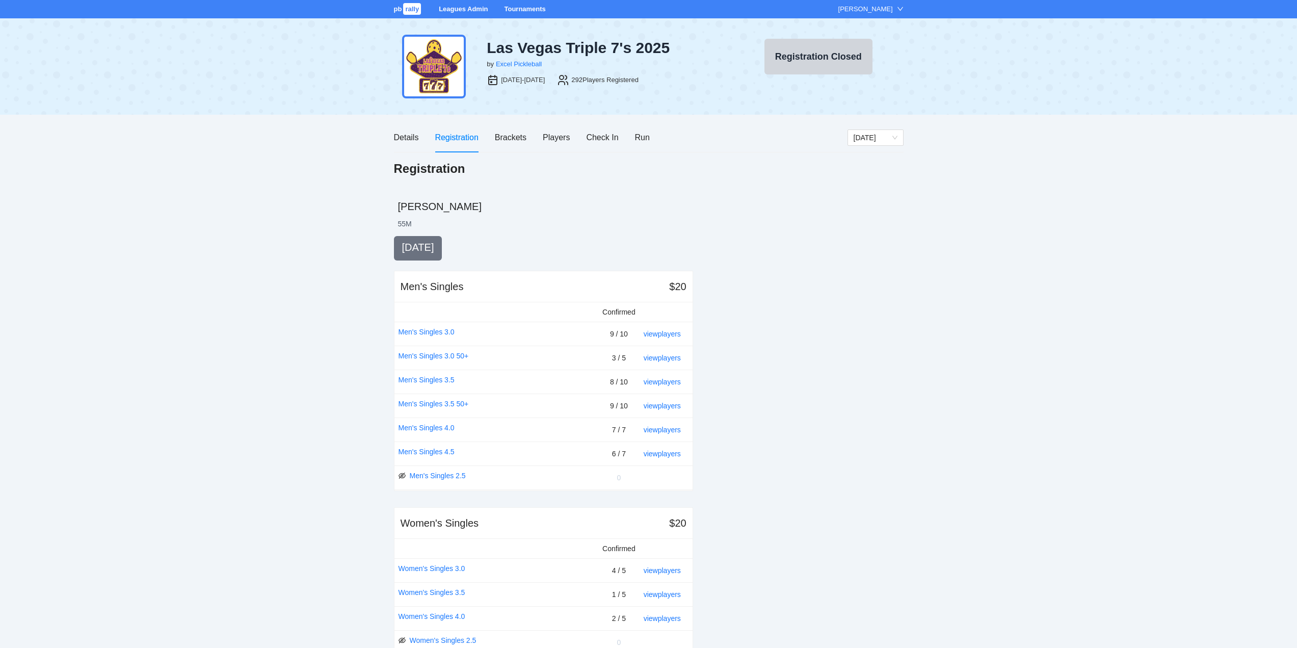
scroll to position [917, 0]
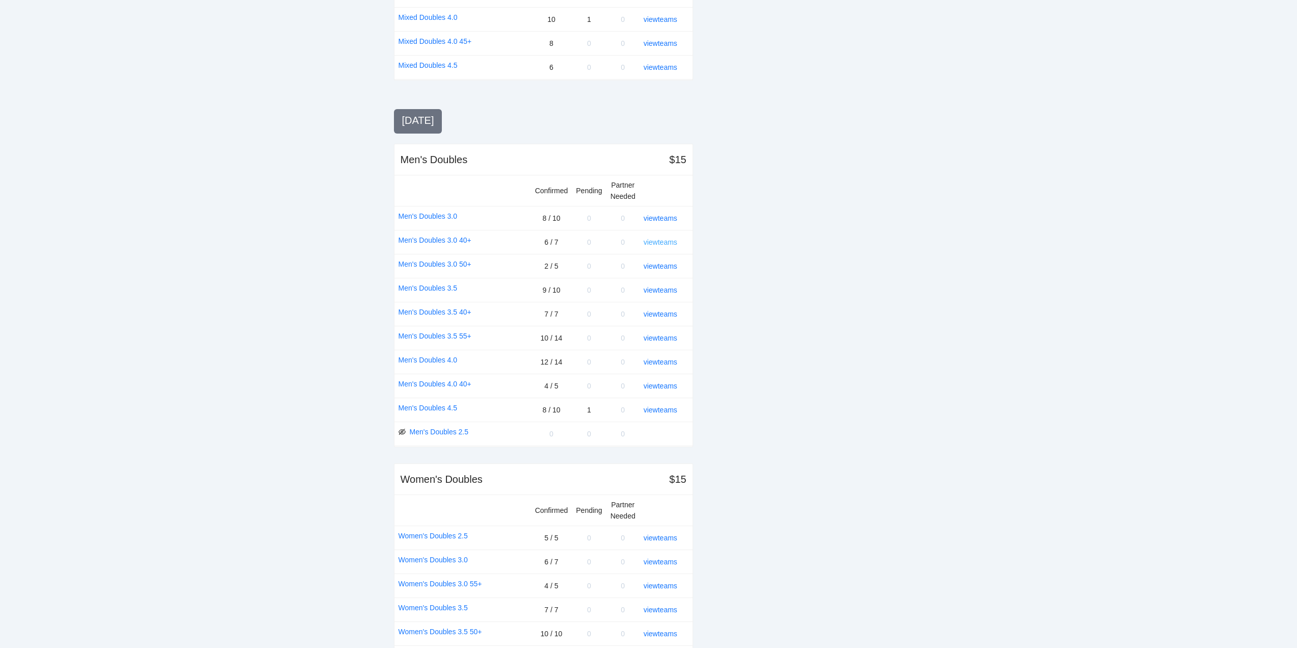
click at [661, 242] on link "view teams" at bounding box center [661, 242] width 34 height 8
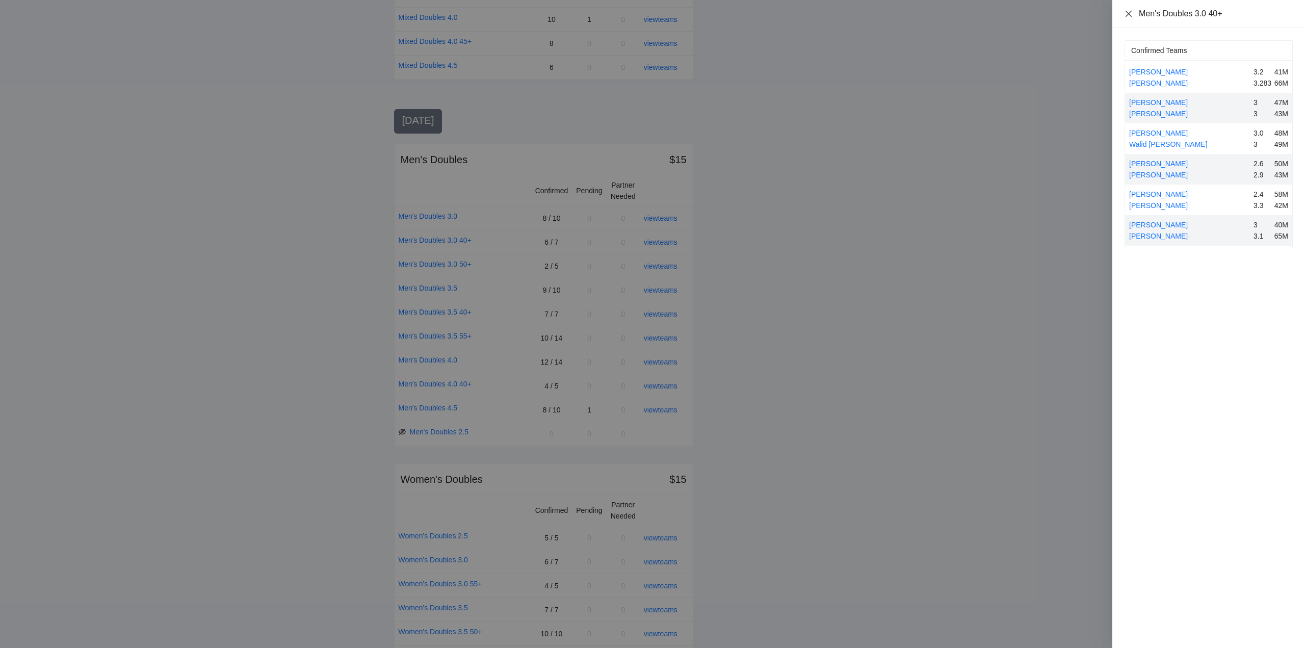
click at [1128, 12] on icon "close" at bounding box center [1128, 14] width 8 height 8
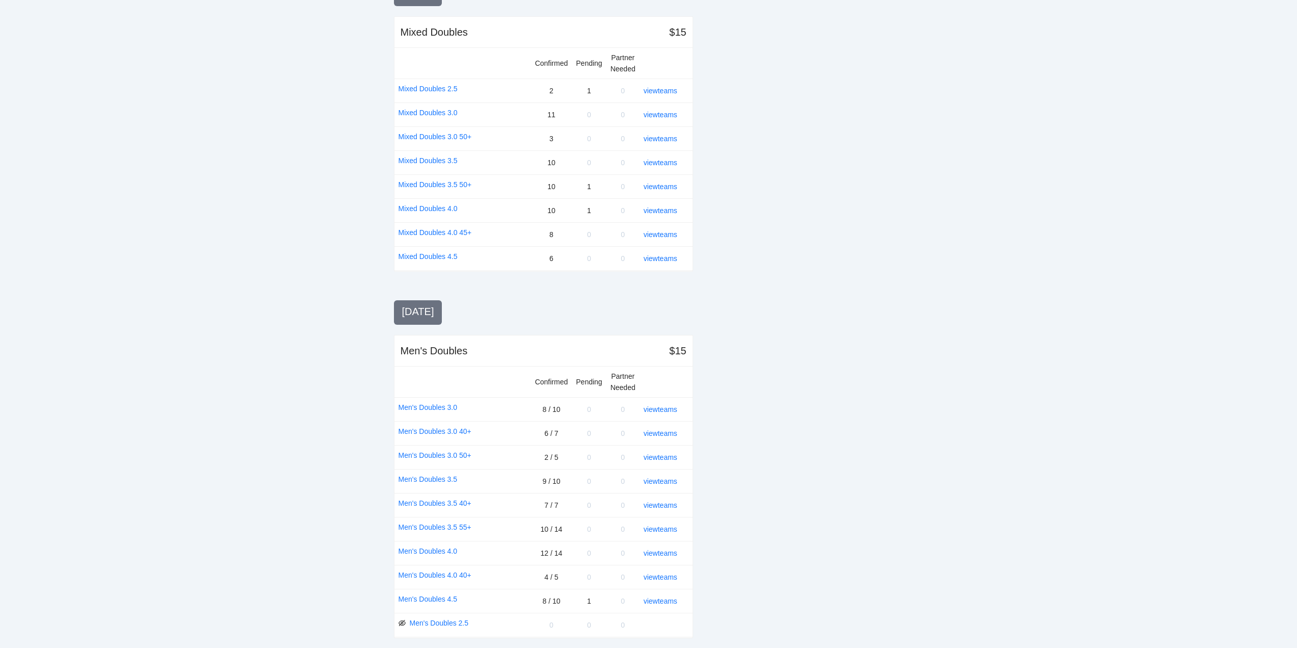
scroll to position [750, 0]
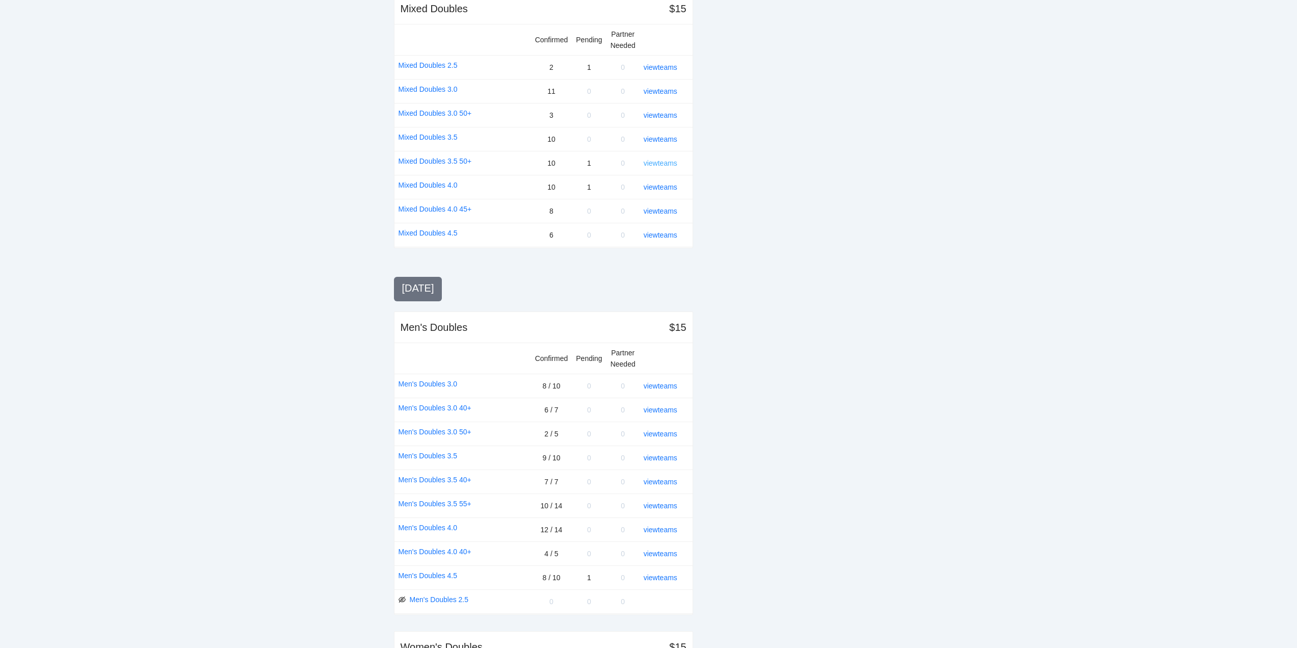
click at [668, 162] on link "view teams" at bounding box center [661, 163] width 34 height 8
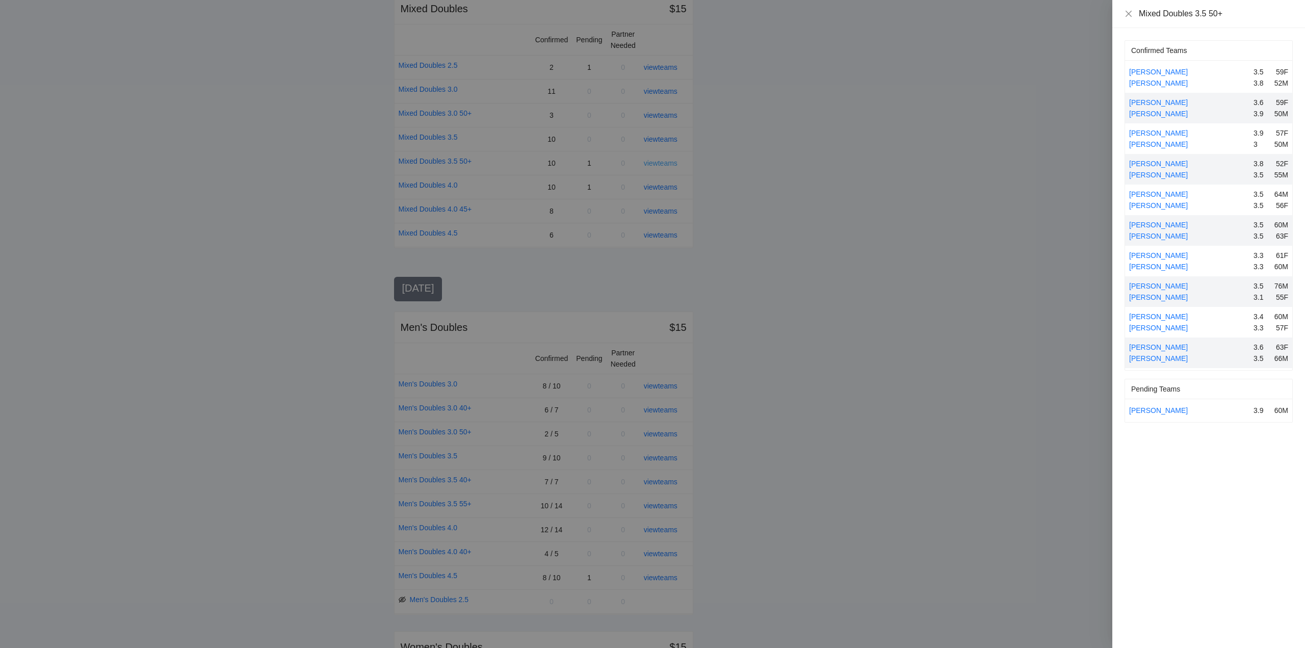
click at [668, 162] on div at bounding box center [652, 324] width 1305 height 648
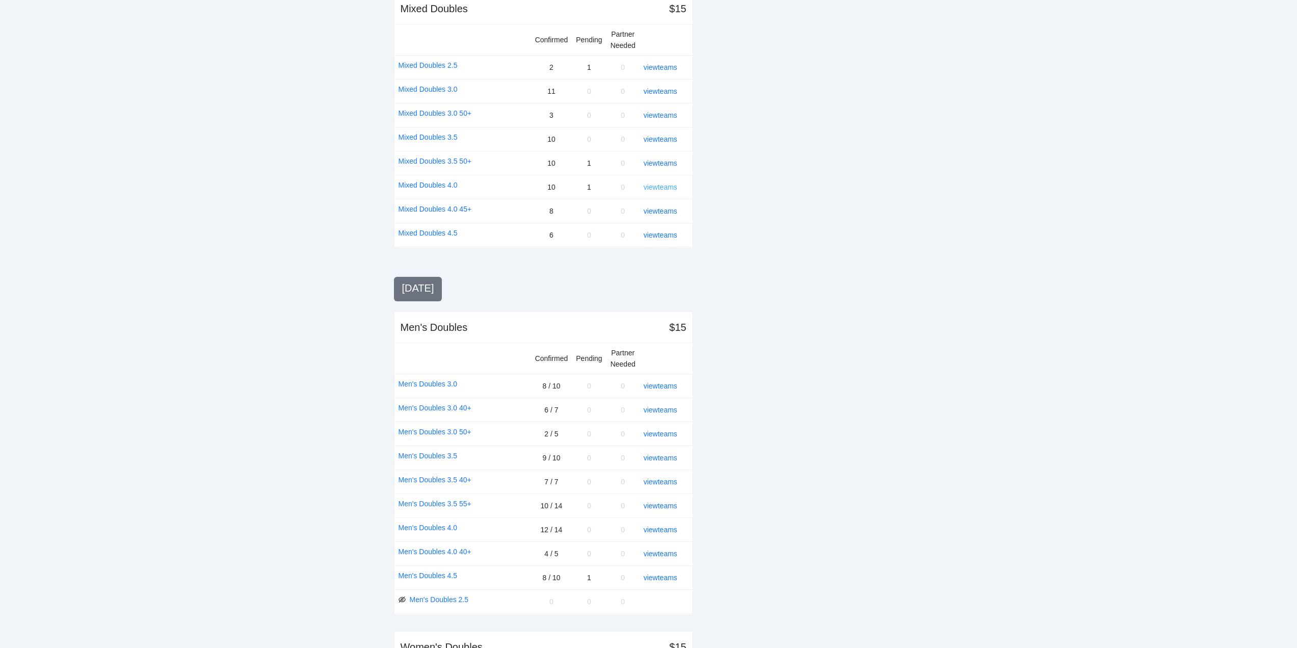
click at [656, 186] on link "view teams" at bounding box center [661, 187] width 34 height 8
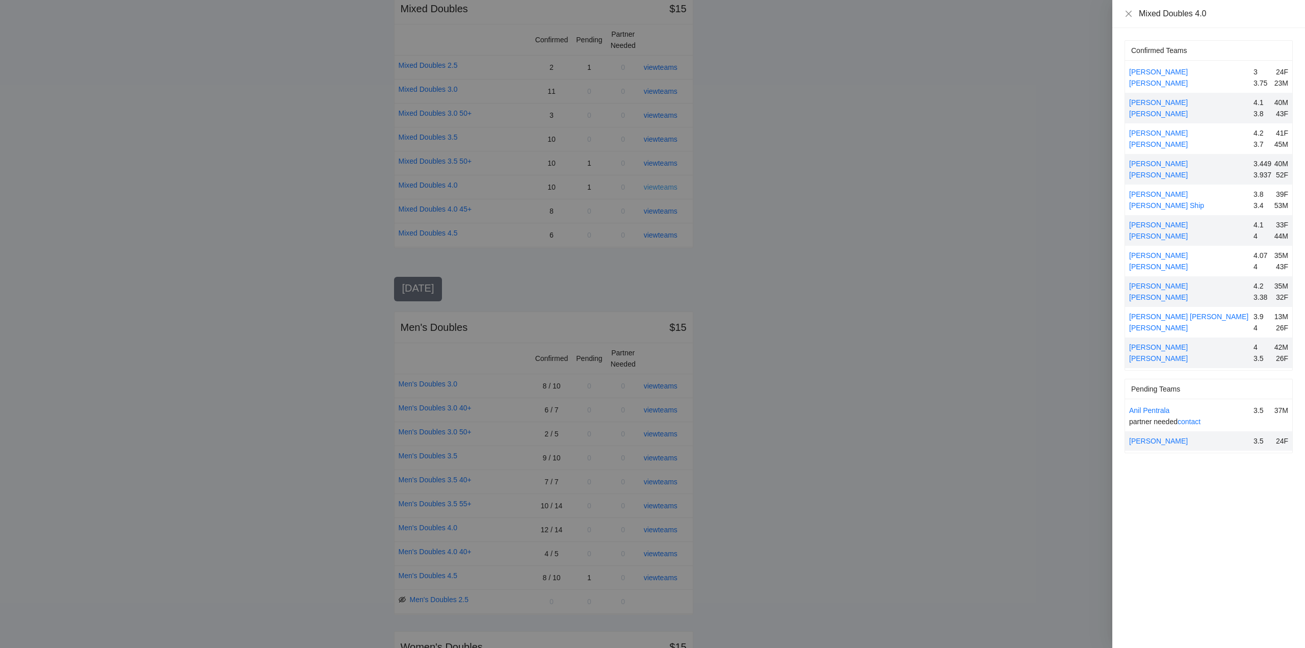
click at [656, 186] on div at bounding box center [652, 324] width 1305 height 648
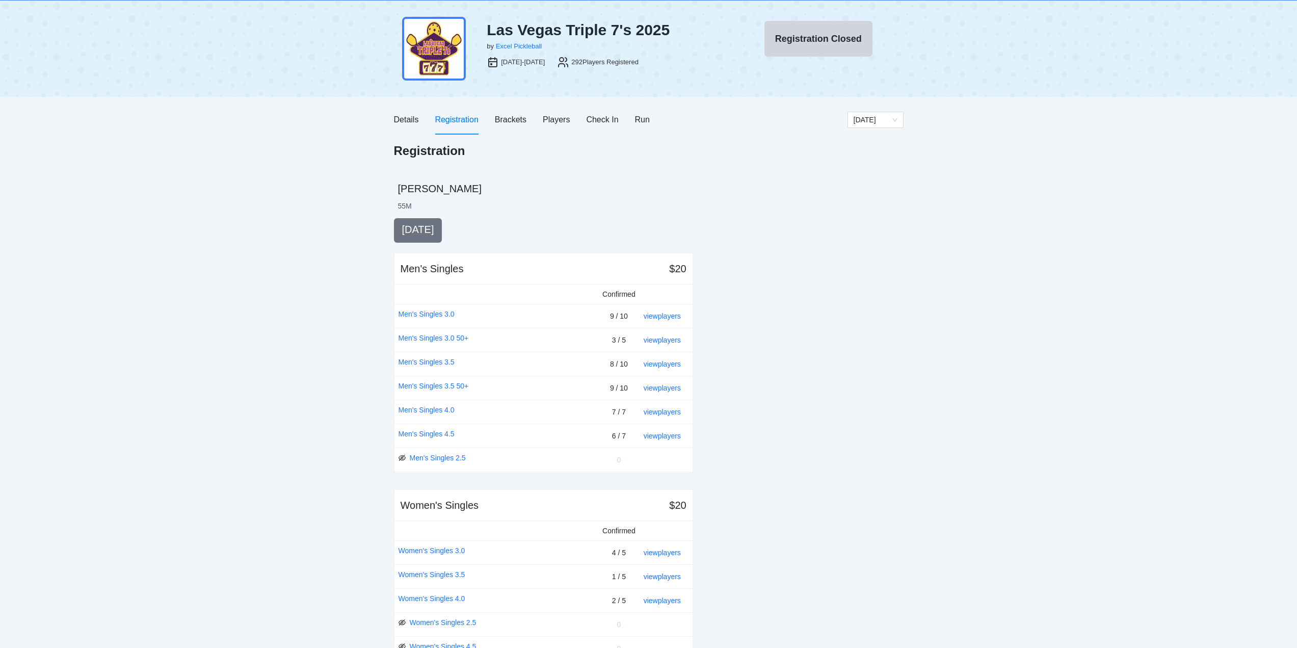
scroll to position [0, 0]
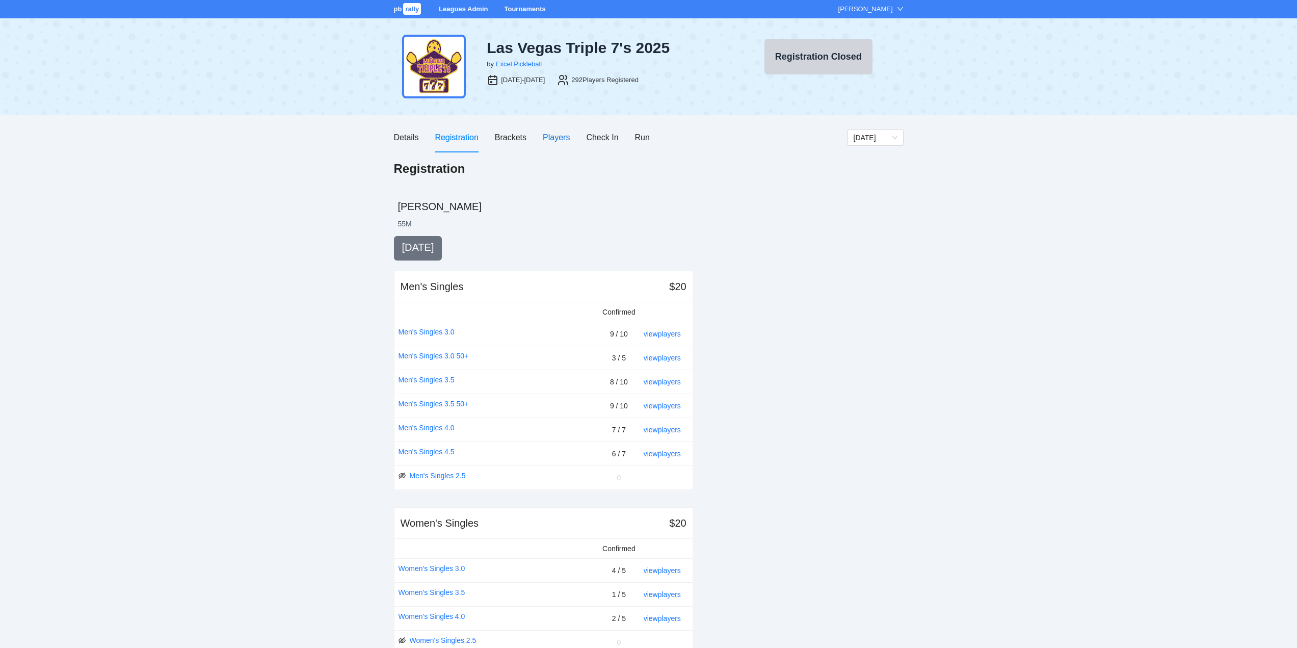
click at [551, 137] on div "Players" at bounding box center [556, 137] width 27 height 13
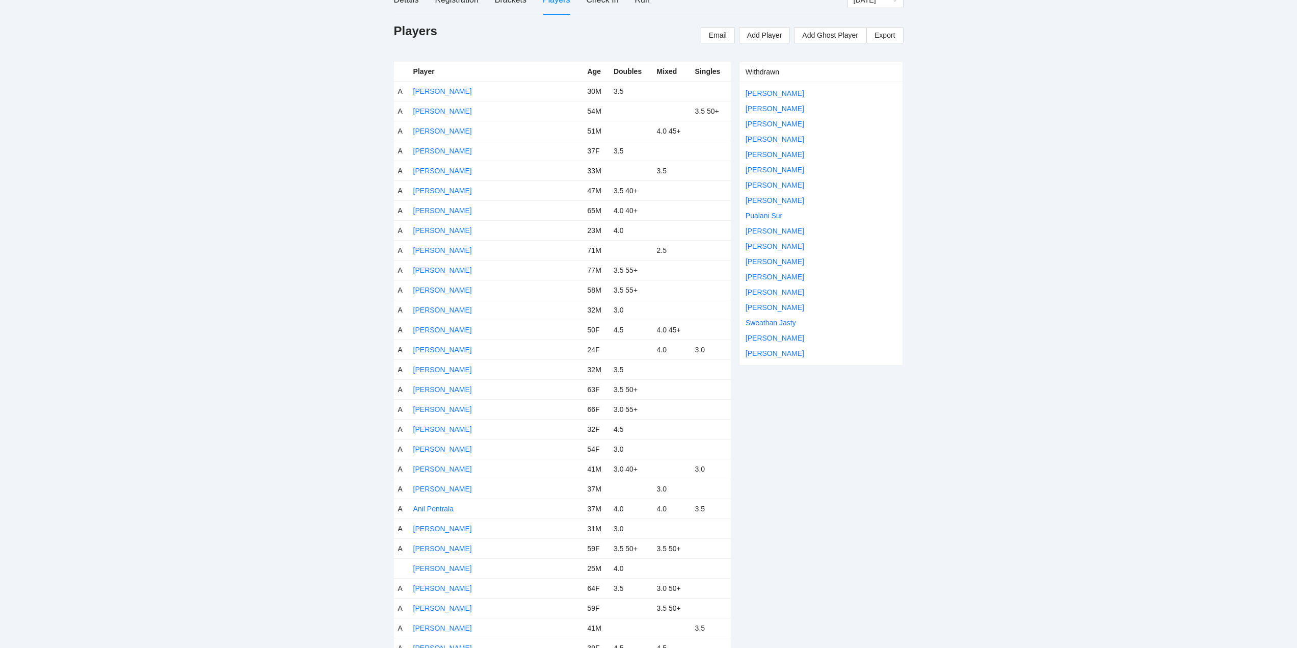
scroll to position [153, 0]
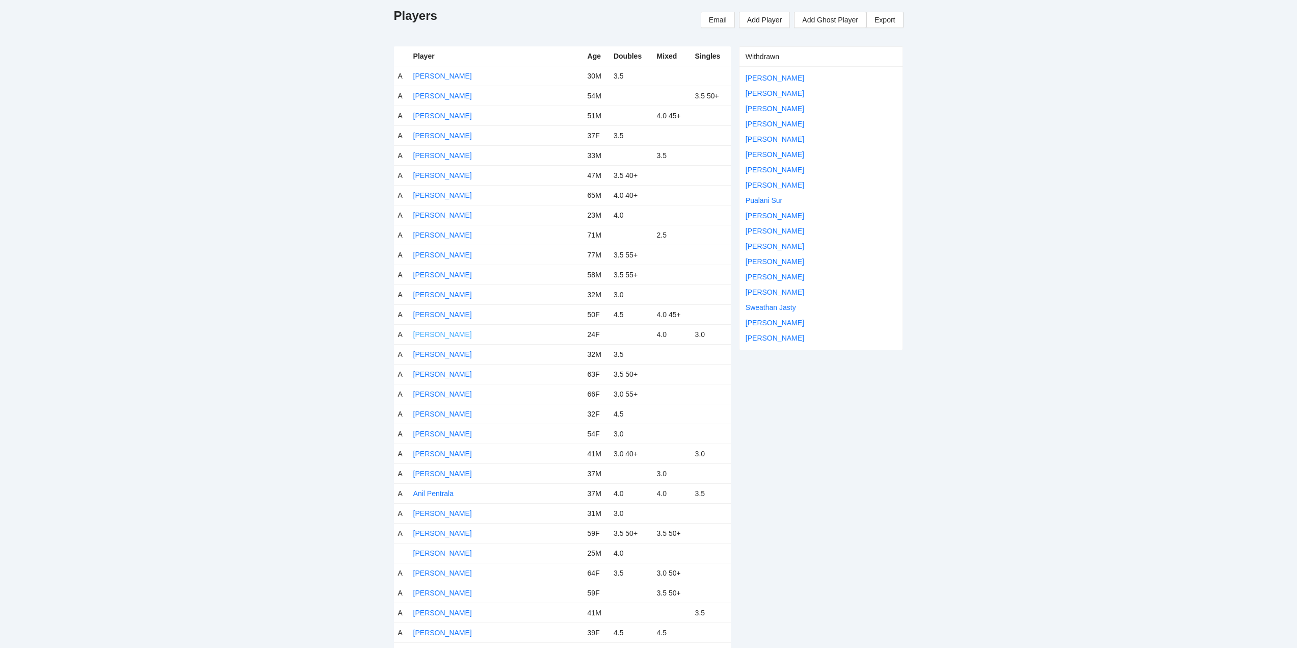
click at [437, 333] on link "[PERSON_NAME]" at bounding box center [442, 334] width 59 height 8
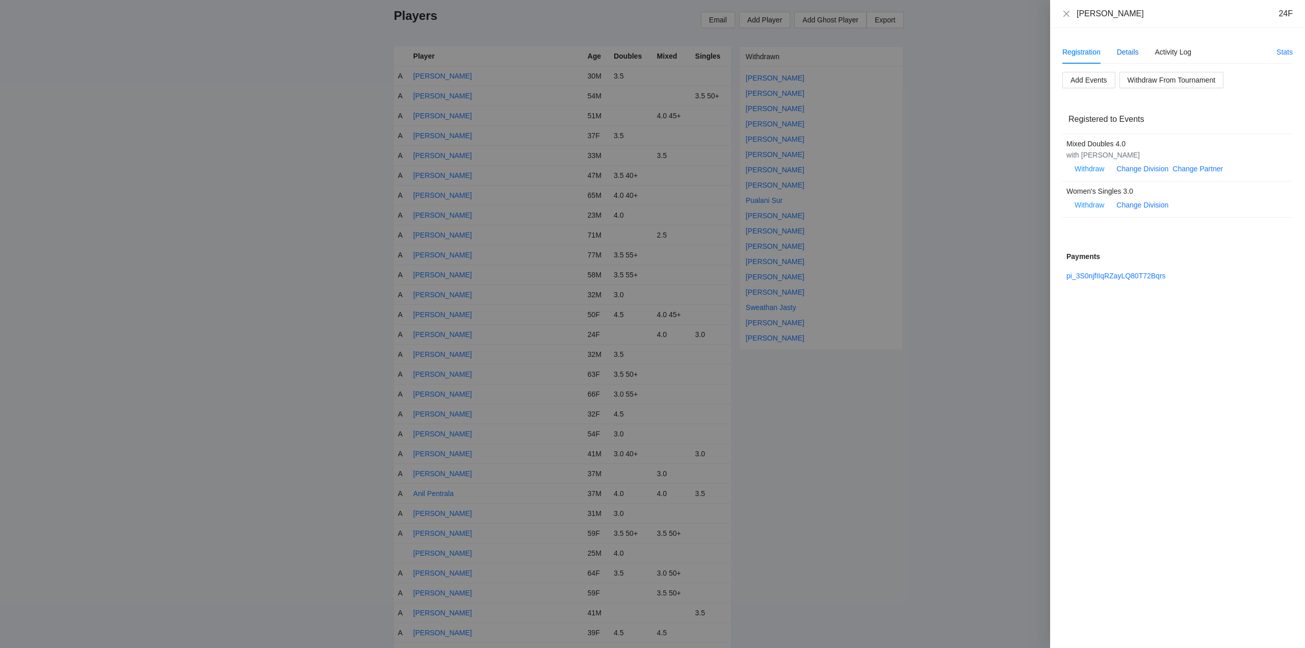
click at [1130, 49] on div "Details" at bounding box center [1128, 51] width 22 height 11
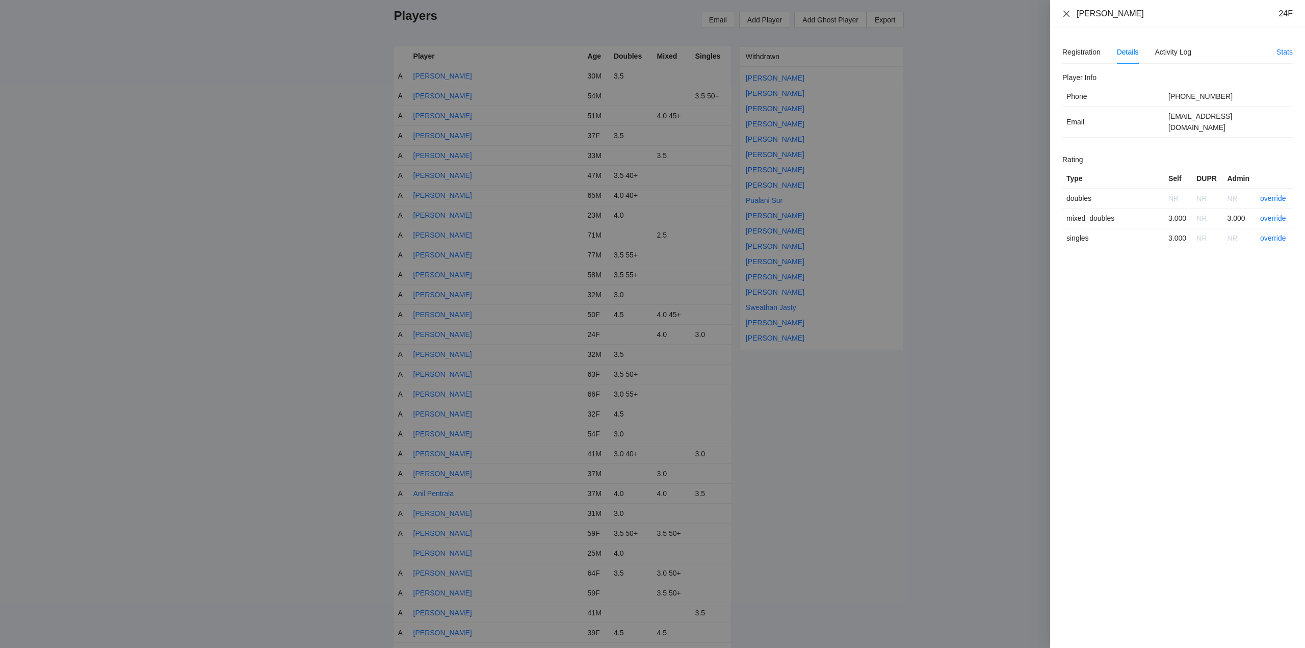
click at [1065, 15] on icon "close" at bounding box center [1066, 13] width 6 height 6
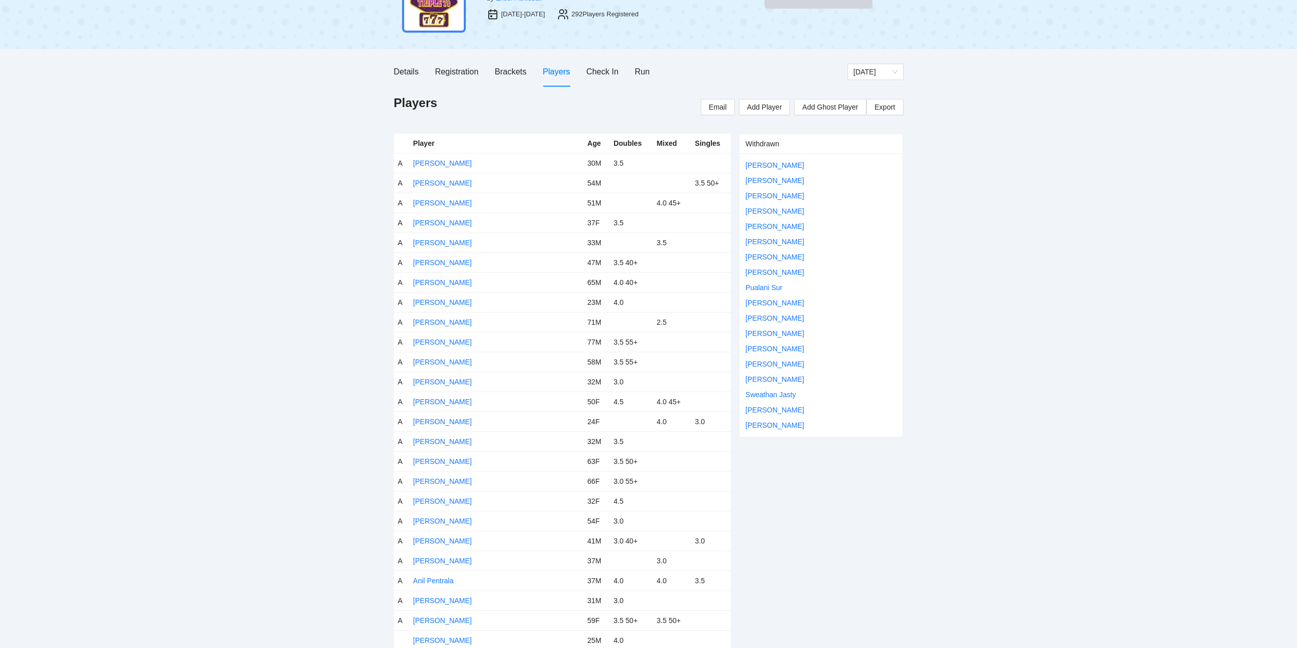
scroll to position [0, 0]
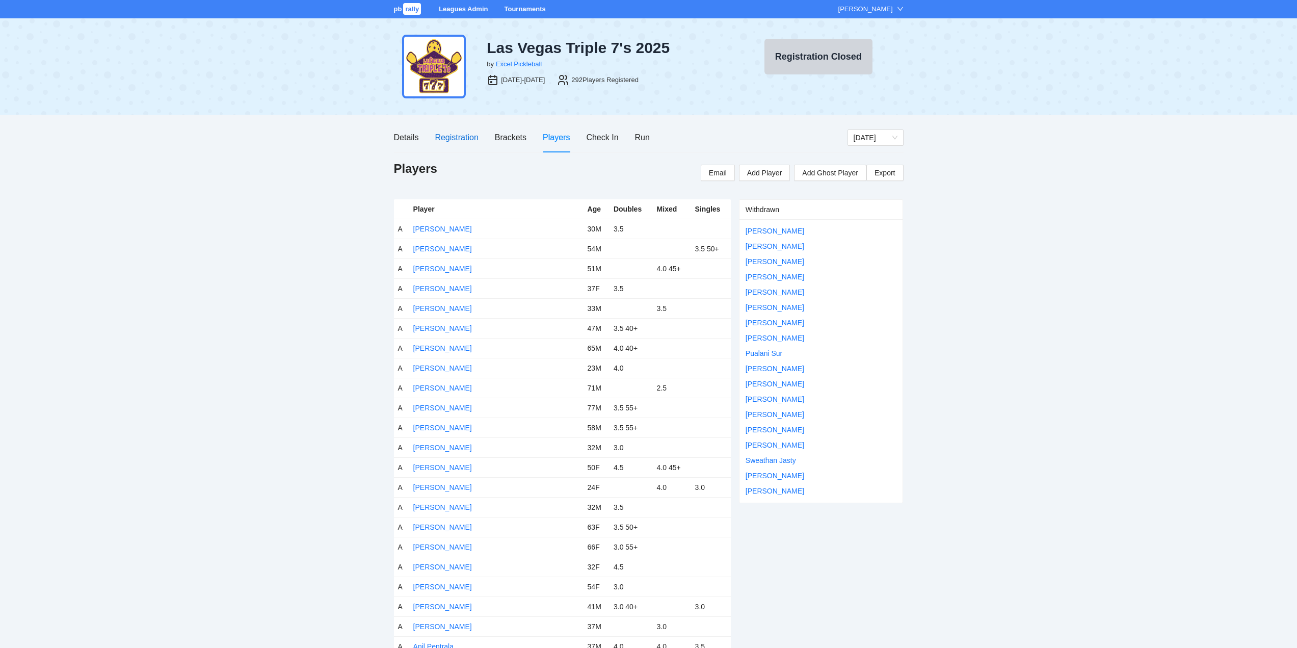
click at [457, 136] on div "Registration" at bounding box center [456, 137] width 43 height 13
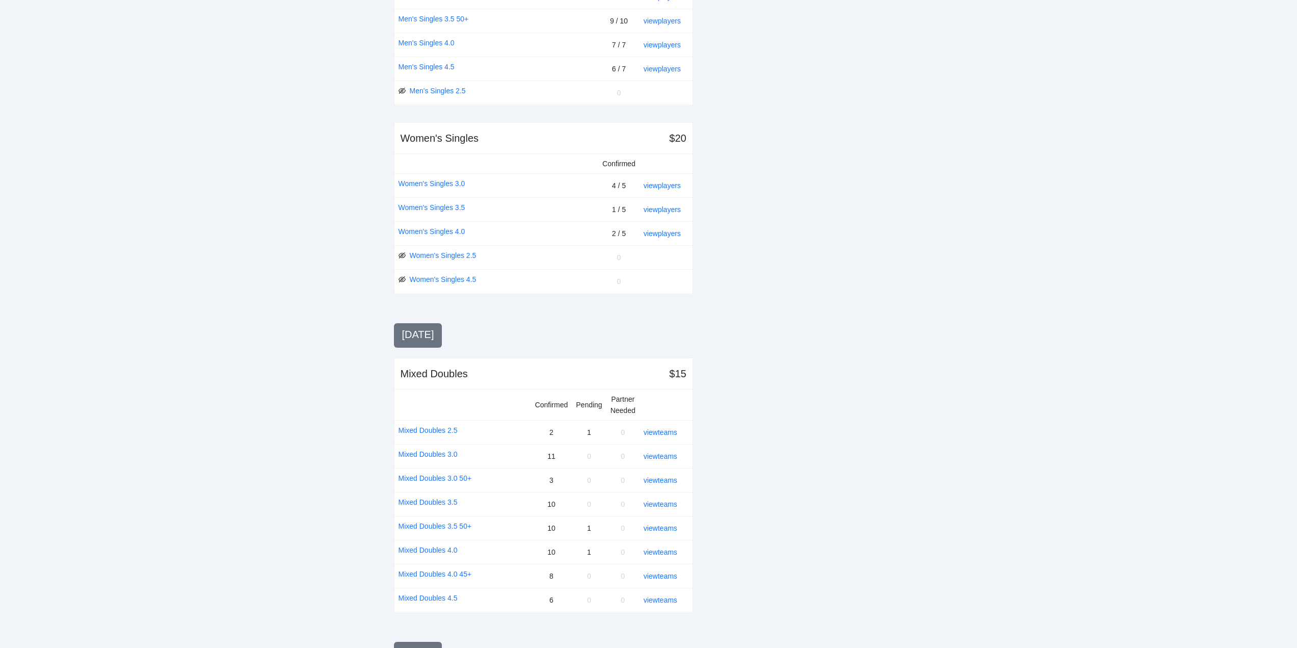
scroll to position [561, 0]
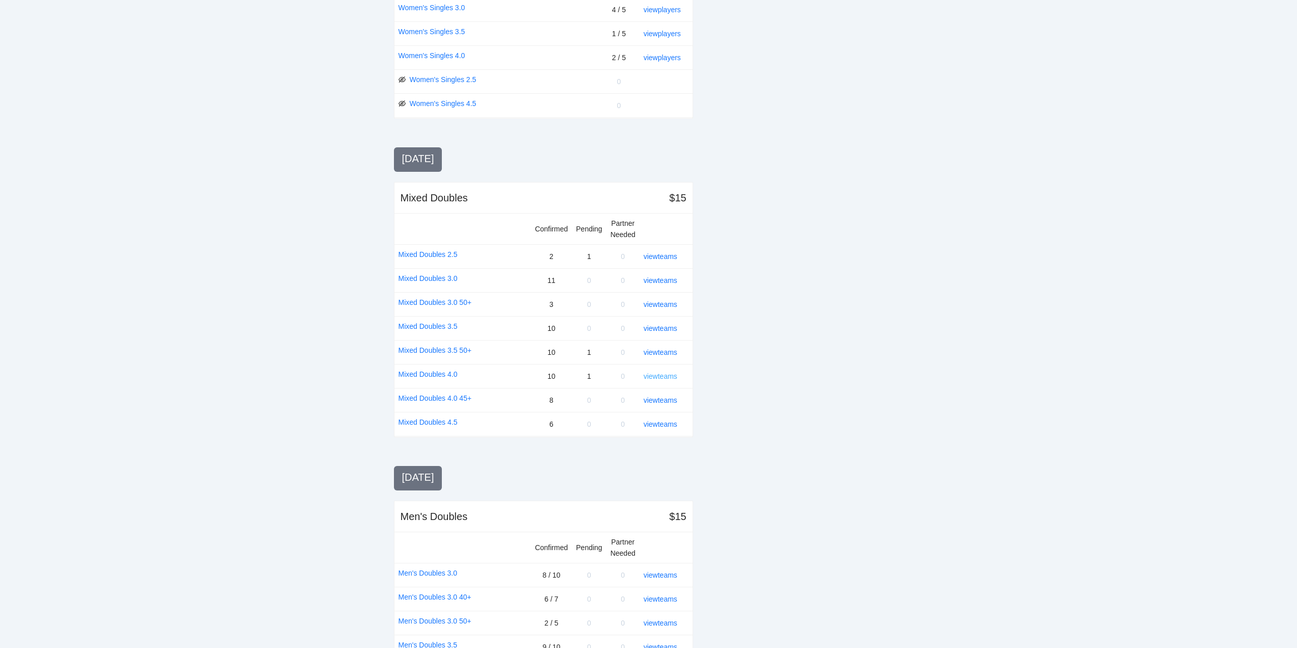
click at [650, 374] on link "view teams" at bounding box center [661, 376] width 34 height 8
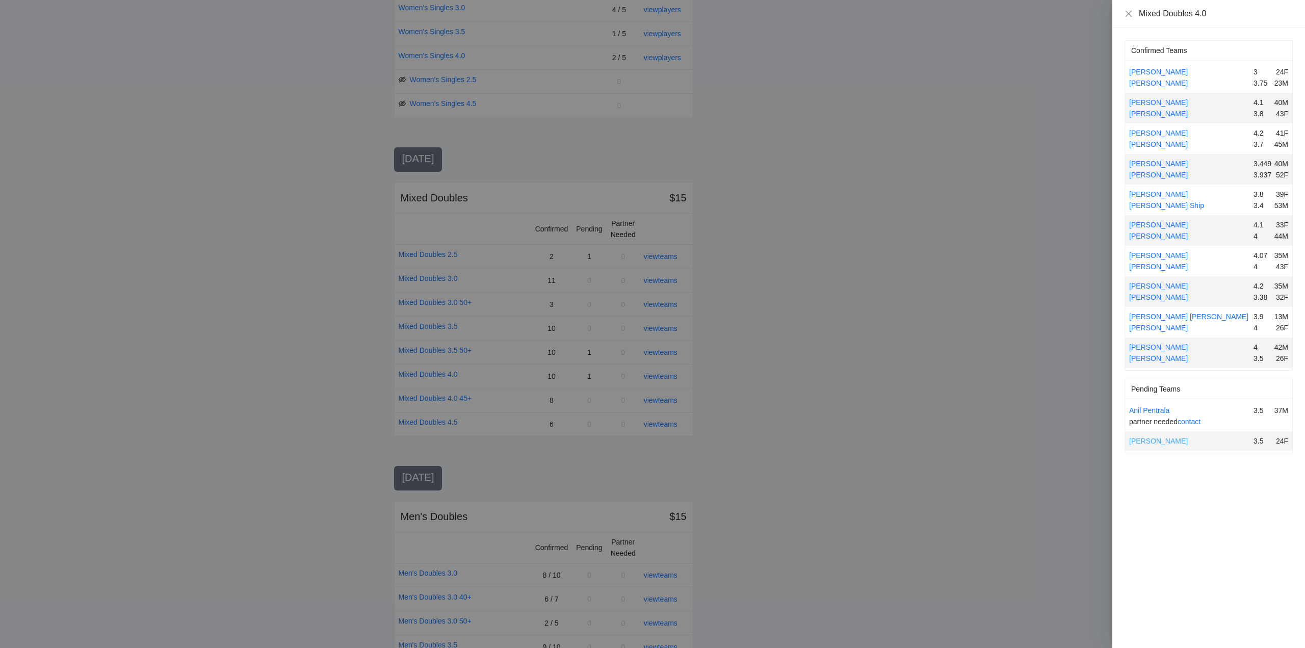
click at [1145, 438] on link "[PERSON_NAME]" at bounding box center [1158, 441] width 59 height 8
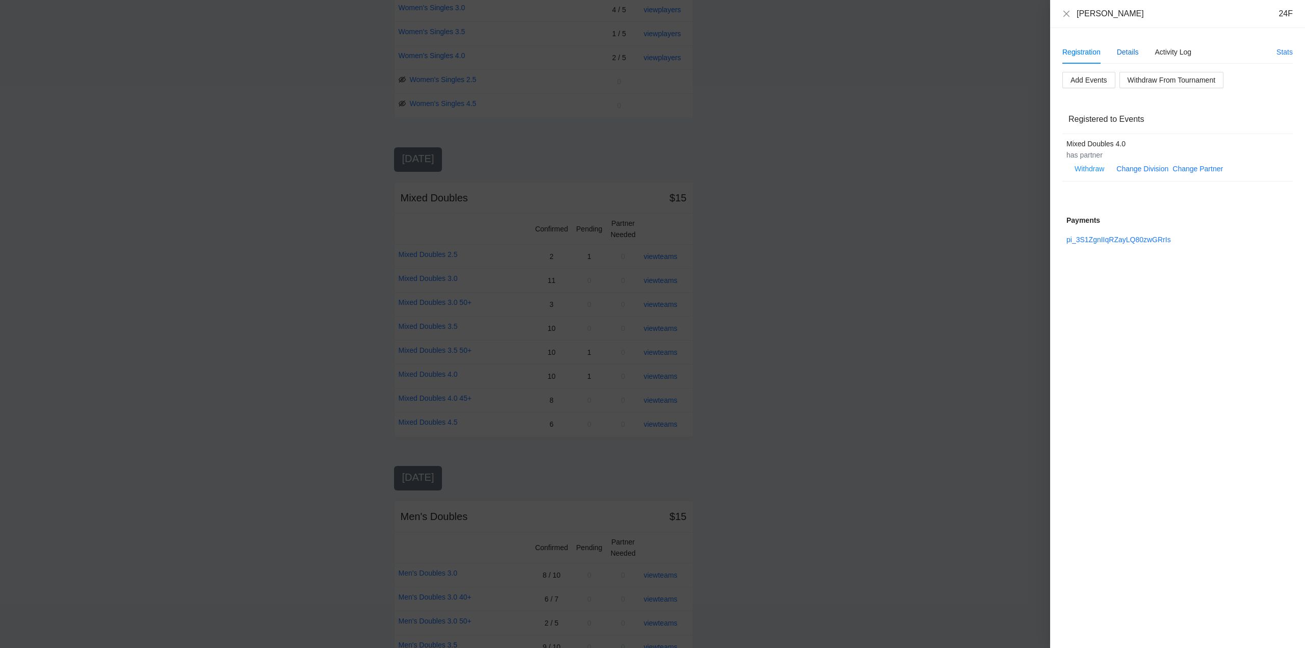
click at [1126, 51] on div "Details" at bounding box center [1128, 51] width 22 height 11
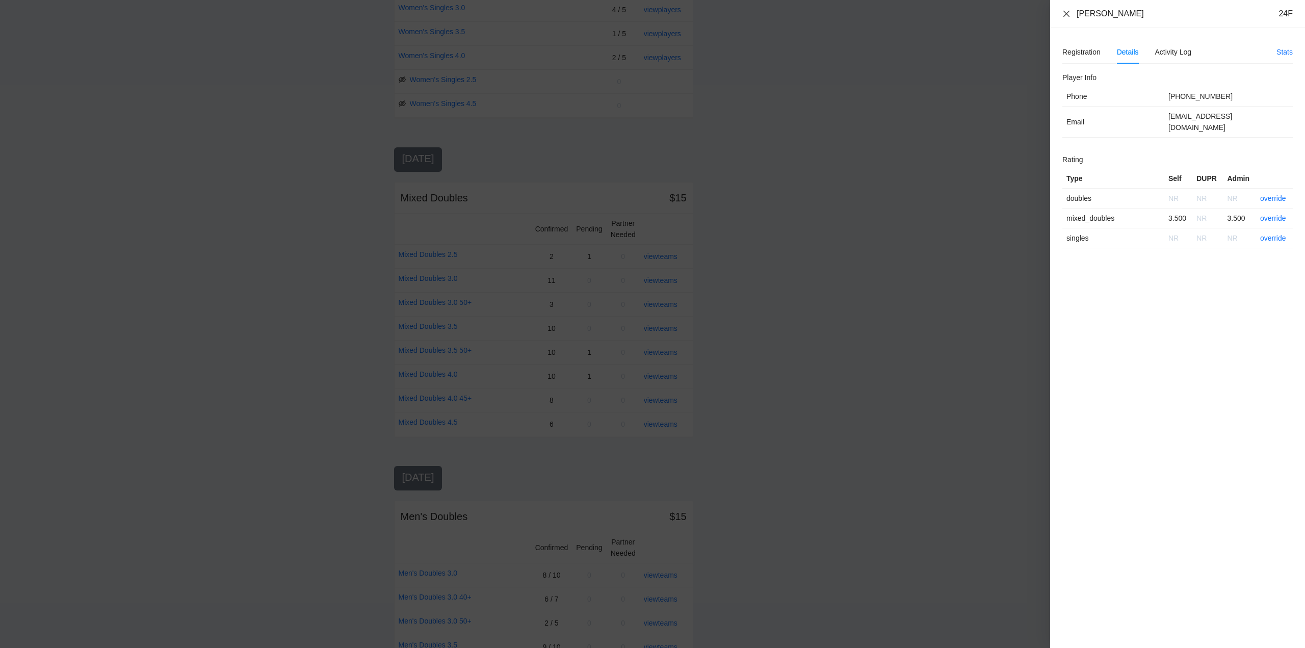
click at [1065, 12] on icon "close" at bounding box center [1066, 13] width 6 height 6
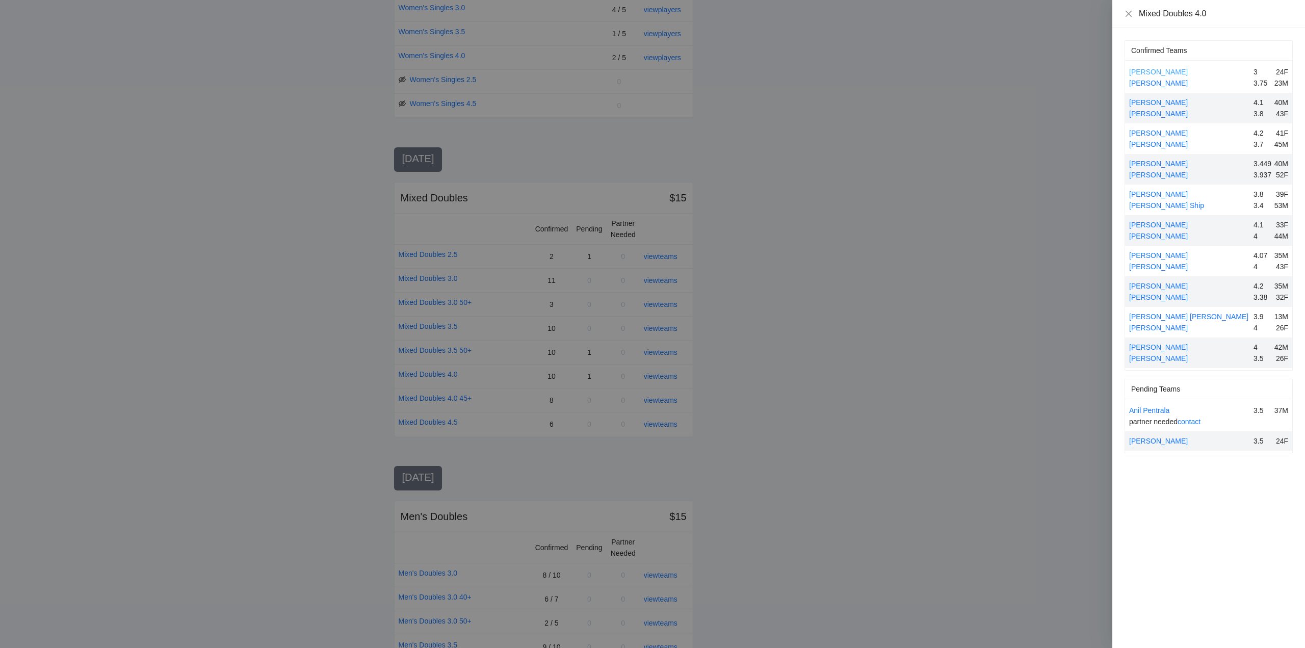
click at [1160, 70] on link "[PERSON_NAME]" at bounding box center [1158, 72] width 59 height 8
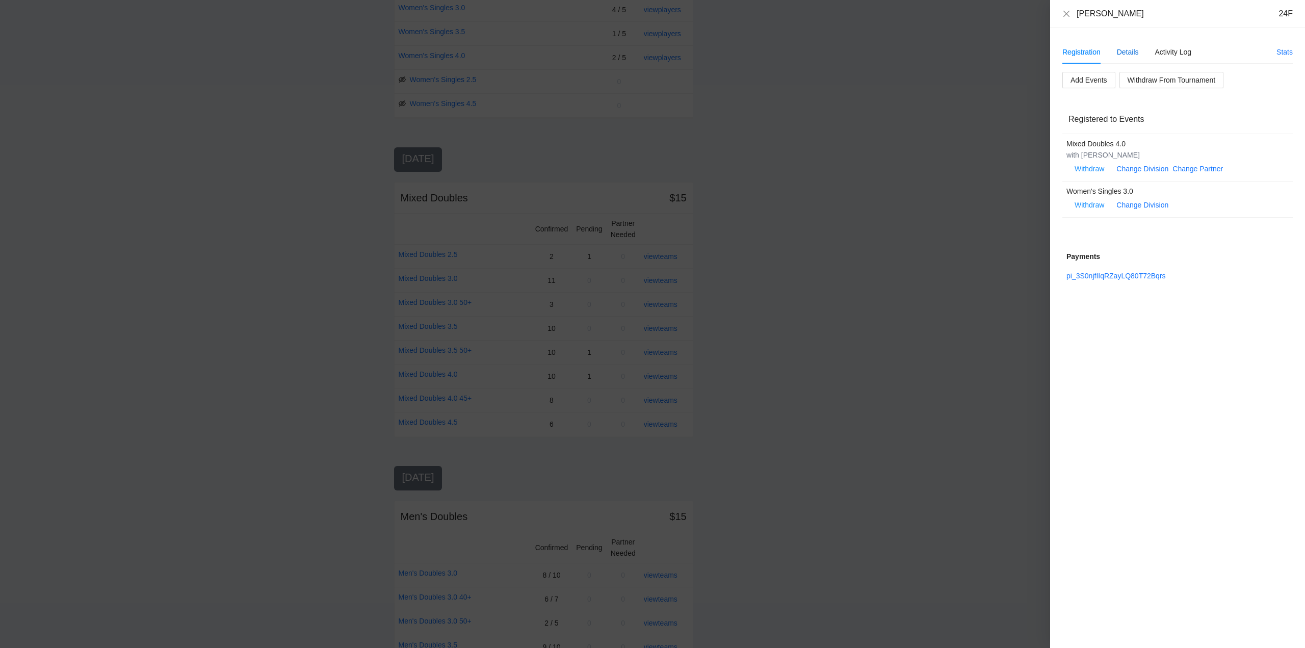
click at [1126, 50] on div "Details" at bounding box center [1128, 51] width 22 height 11
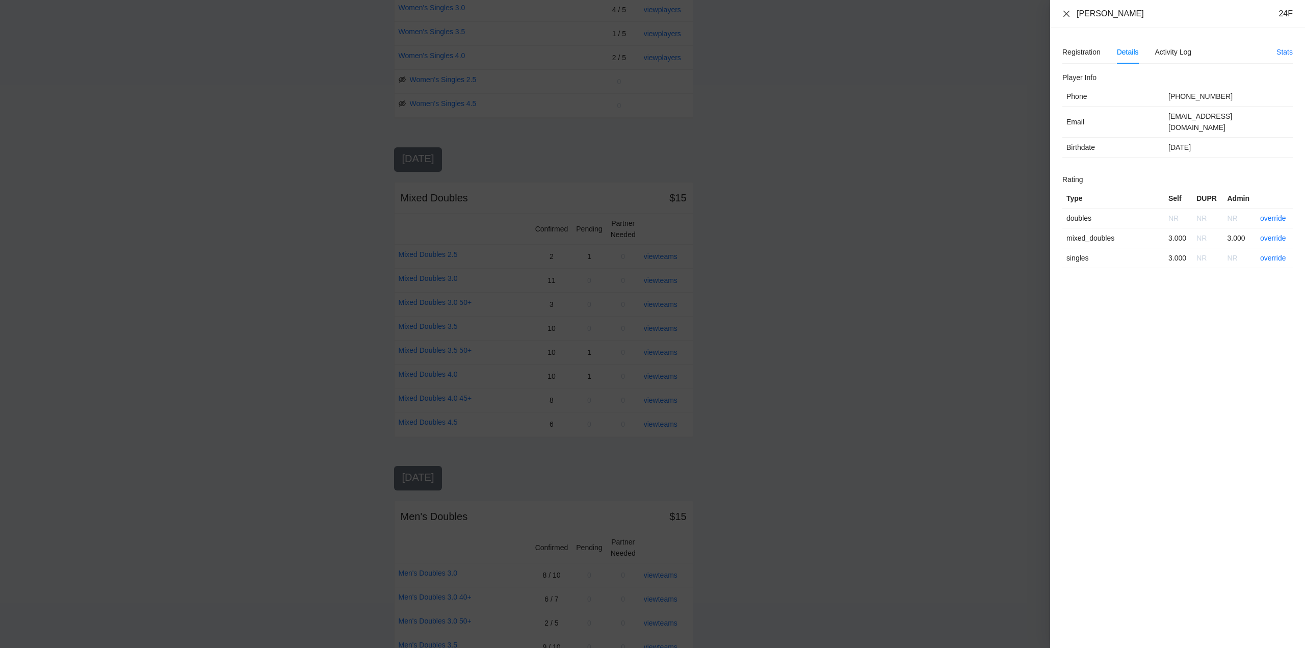
click at [1065, 14] on icon "close" at bounding box center [1066, 14] width 8 height 8
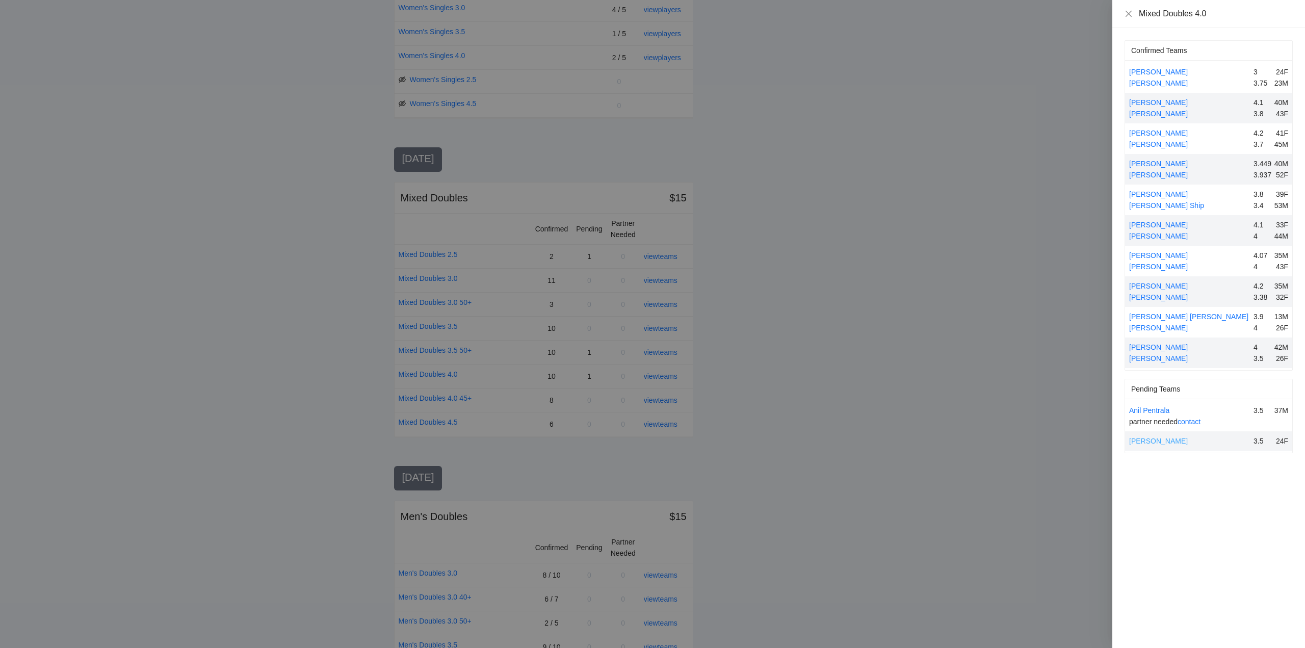
click at [1154, 438] on link "[PERSON_NAME]" at bounding box center [1158, 441] width 59 height 8
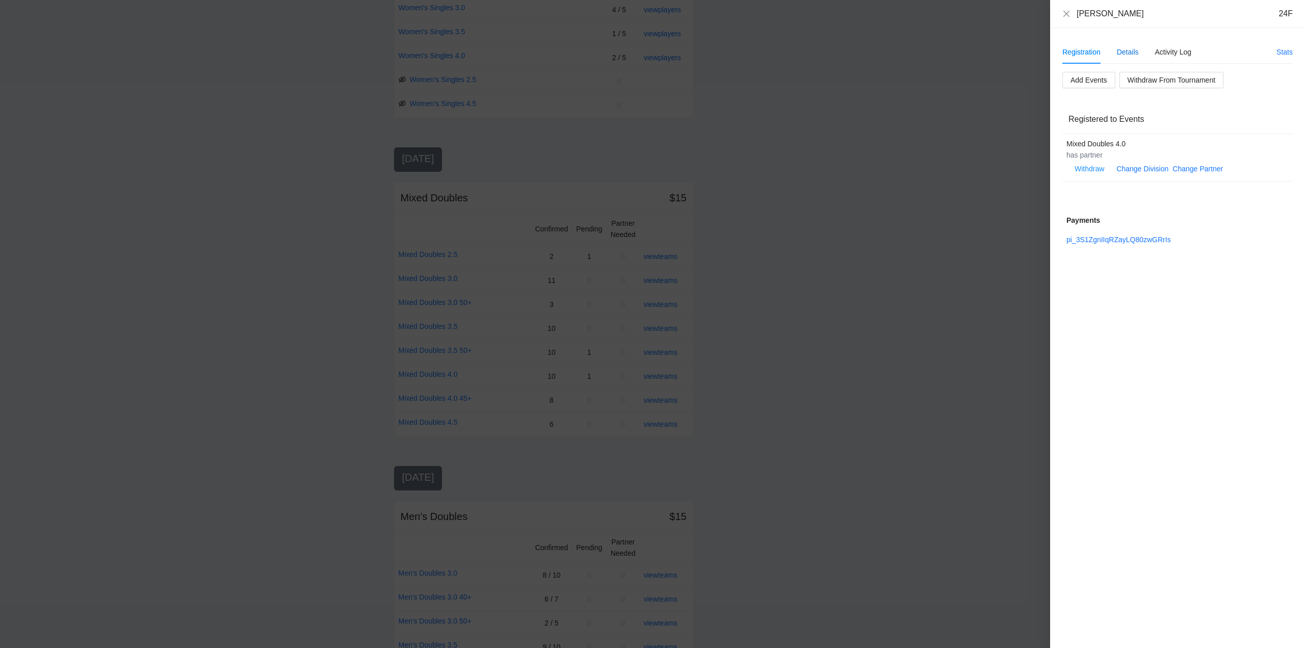
click at [1129, 51] on div "Details" at bounding box center [1128, 51] width 22 height 11
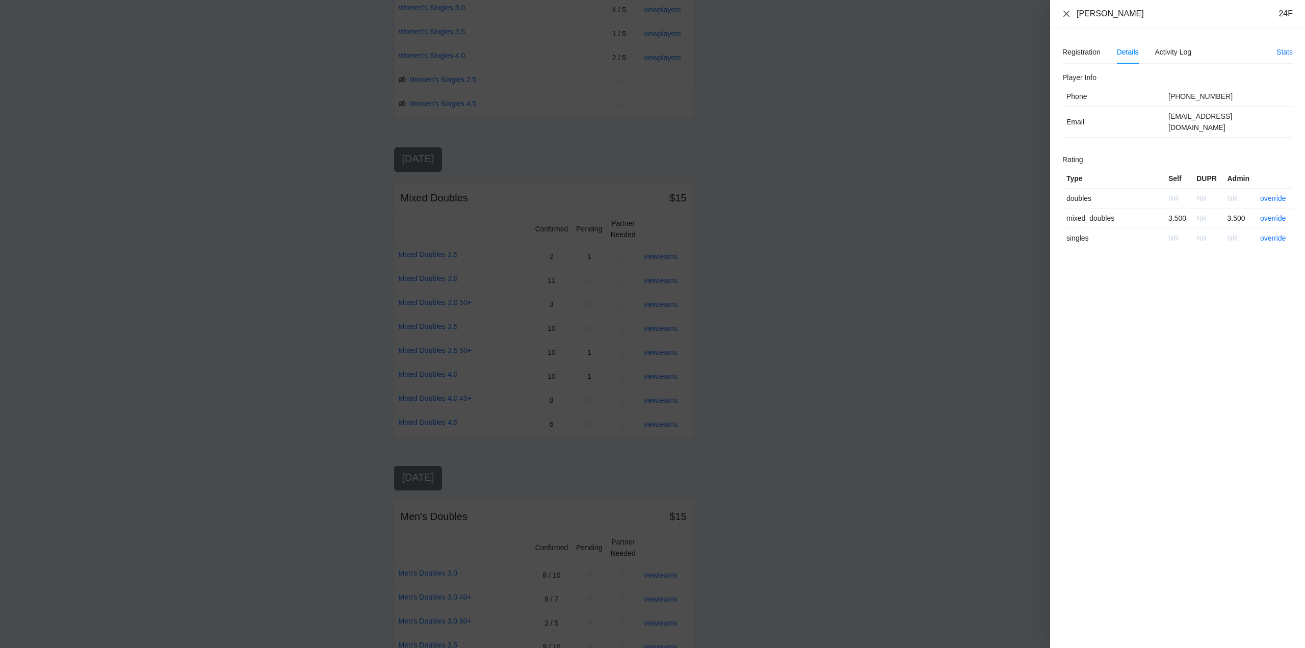
click at [1065, 14] on icon "close" at bounding box center [1066, 14] width 8 height 8
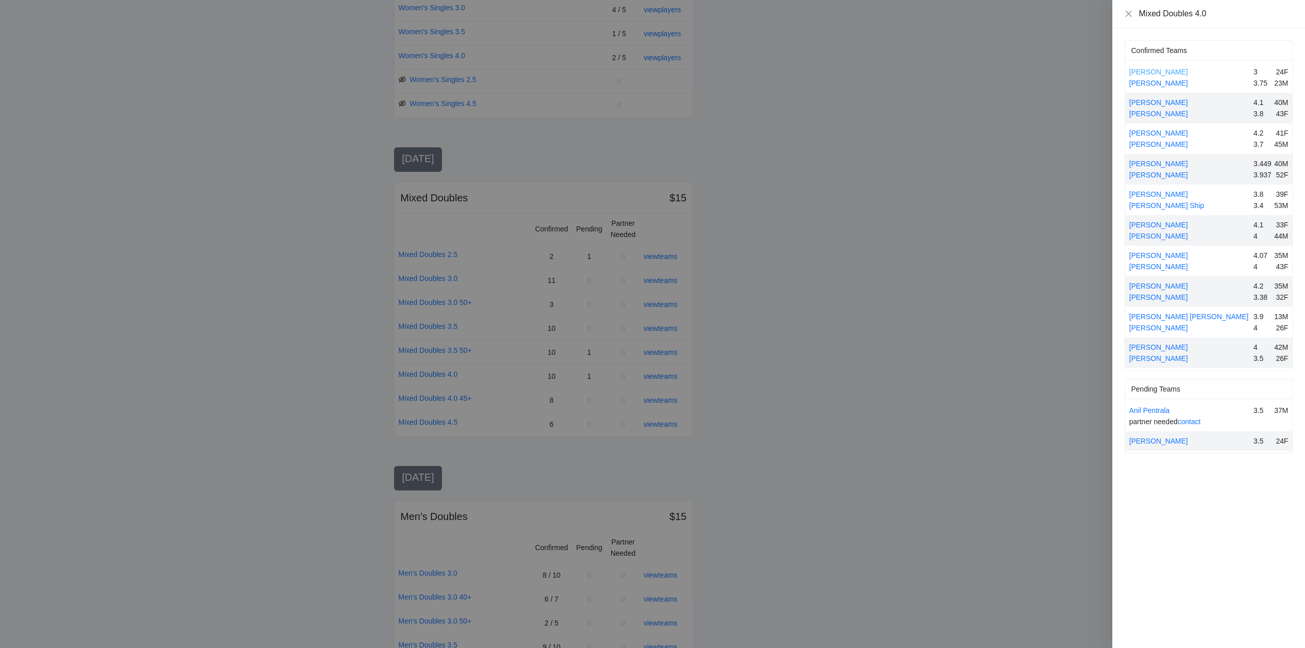
click at [1146, 68] on link "[PERSON_NAME]" at bounding box center [1158, 72] width 59 height 8
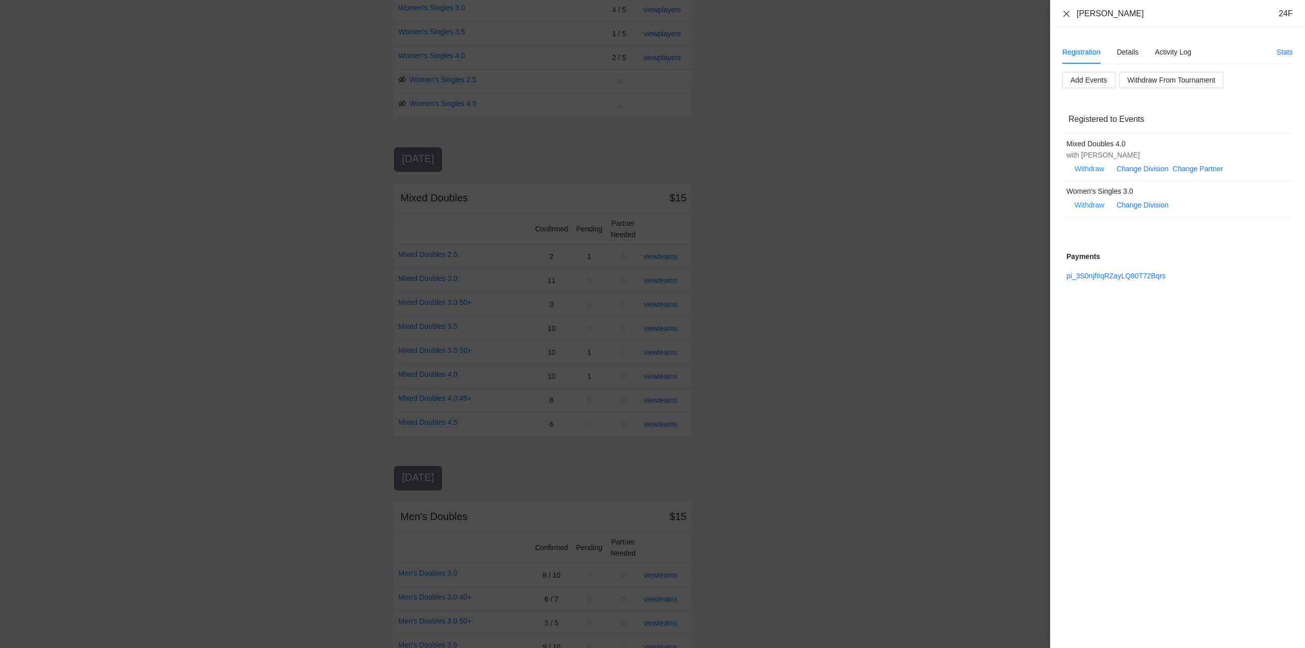
click at [1065, 13] on icon "close" at bounding box center [1066, 14] width 8 height 8
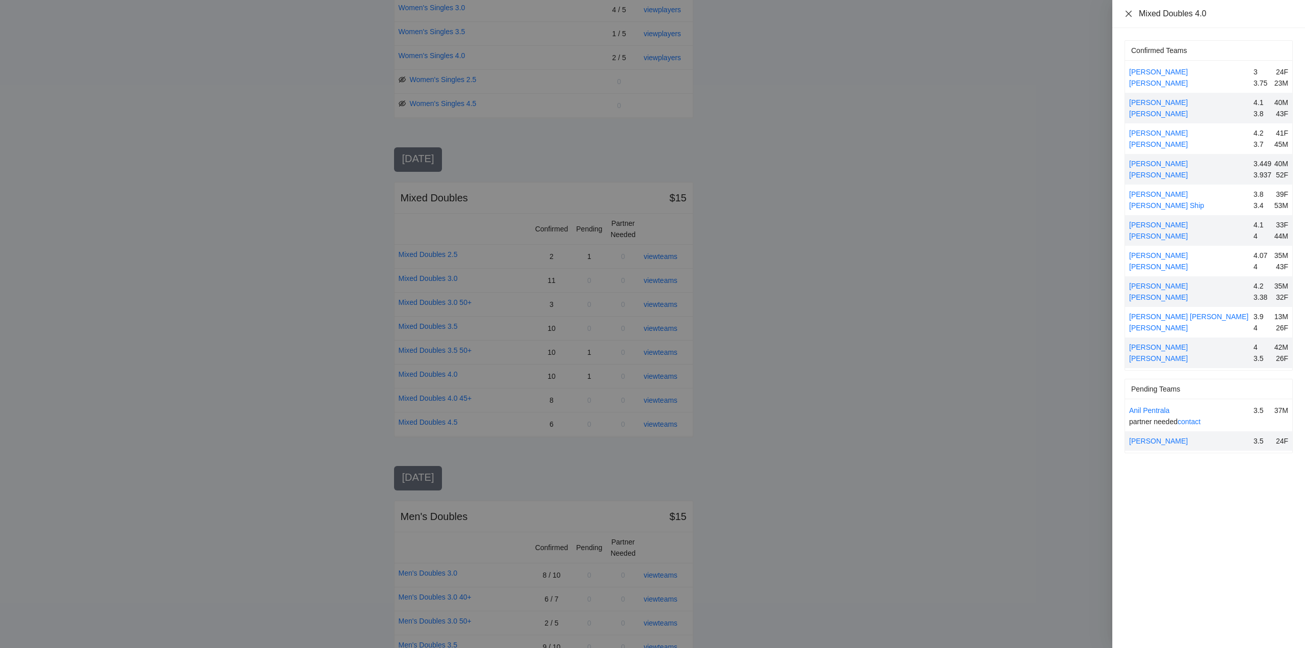
click at [1128, 14] on icon "close" at bounding box center [1128, 13] width 6 height 6
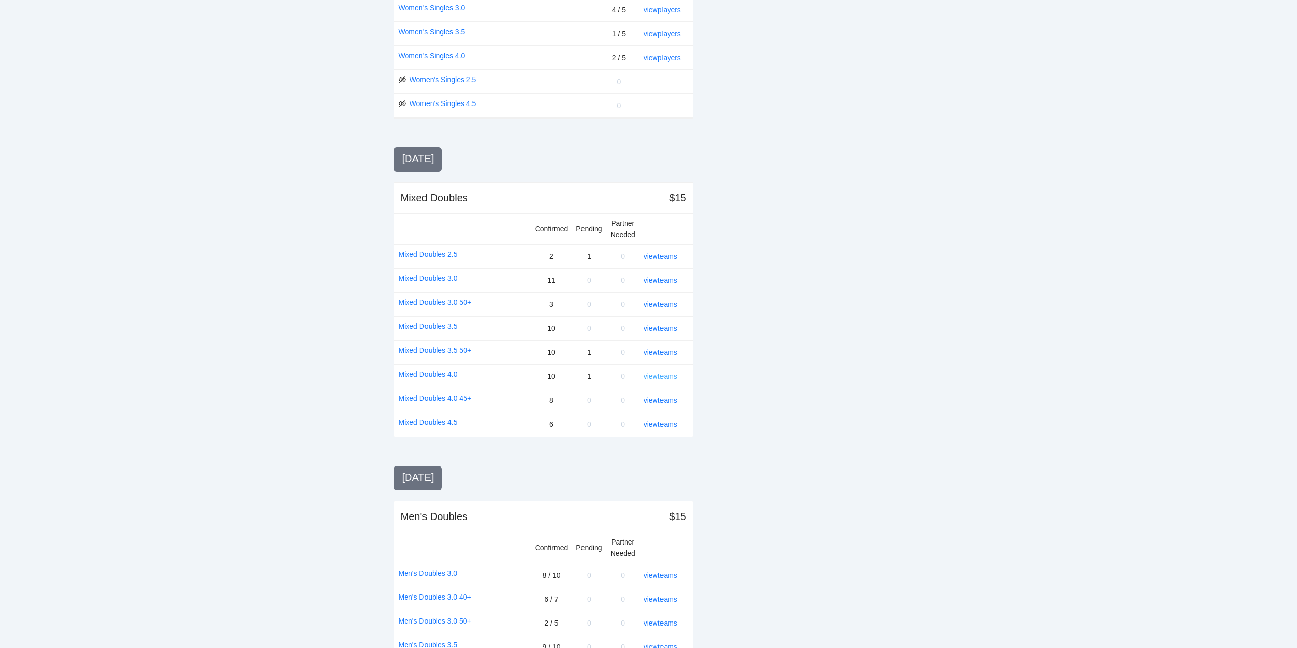
click at [668, 372] on link "view teams" at bounding box center [661, 376] width 34 height 8
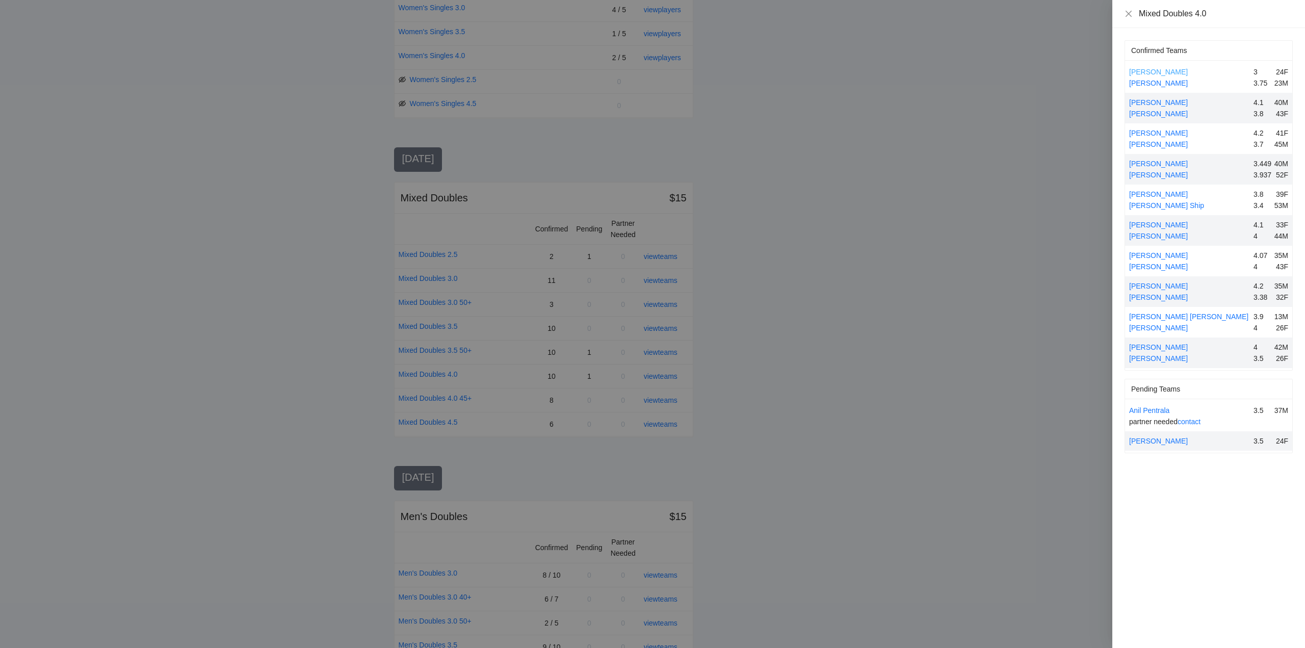
click at [1157, 70] on link "[PERSON_NAME]" at bounding box center [1158, 72] width 59 height 8
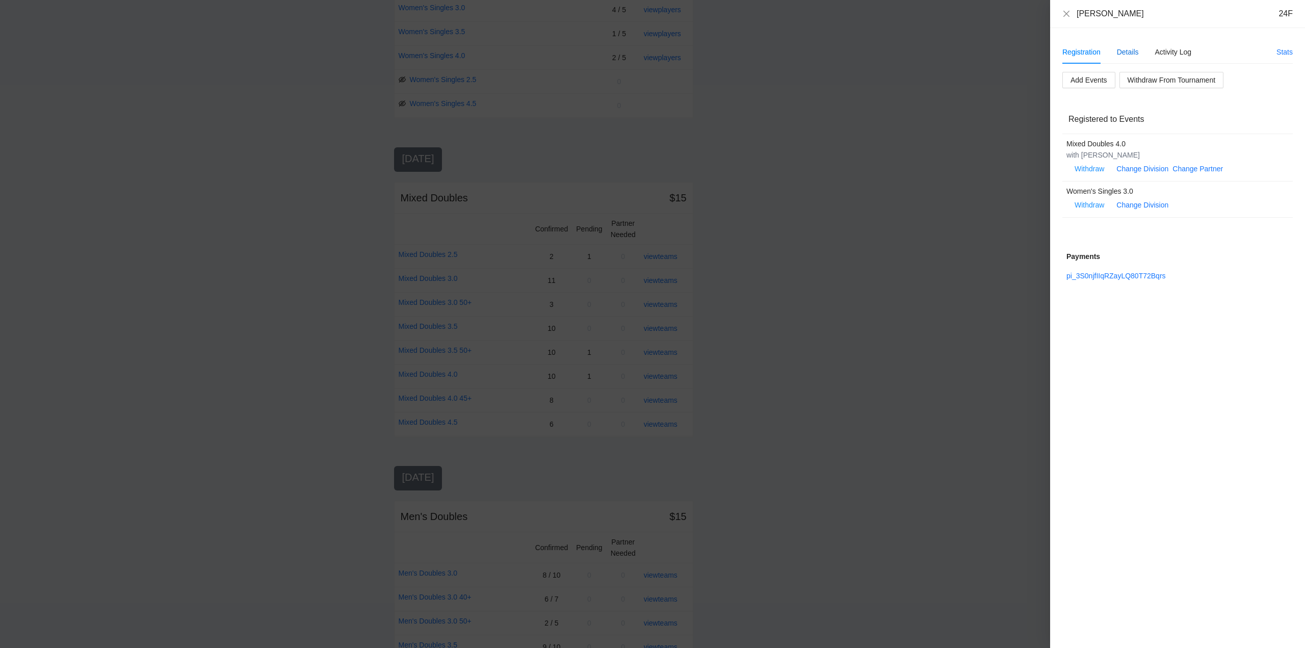
click at [1132, 52] on div "Details" at bounding box center [1128, 51] width 22 height 11
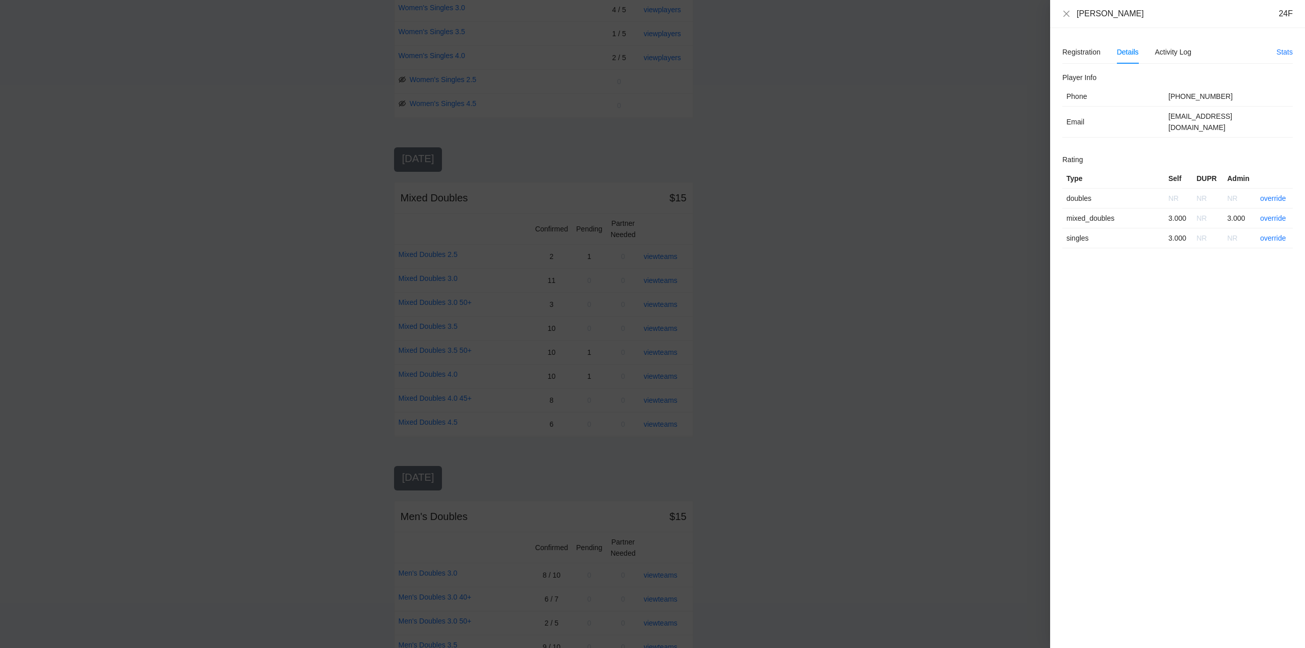
drag, startPoint x: 1125, startPoint y: 17, endPoint x: 1079, endPoint y: 16, distance: 45.4
click at [1079, 16] on div "[PERSON_NAME]" at bounding box center [1109, 13] width 67 height 11
click at [1136, 22] on div "Allyah Marlett 24F" at bounding box center [1177, 14] width 255 height 28
click at [1140, 90] on td "Phone" at bounding box center [1113, 97] width 102 height 20
drag, startPoint x: 1130, startPoint y: 13, endPoint x: 1074, endPoint y: 14, distance: 56.6
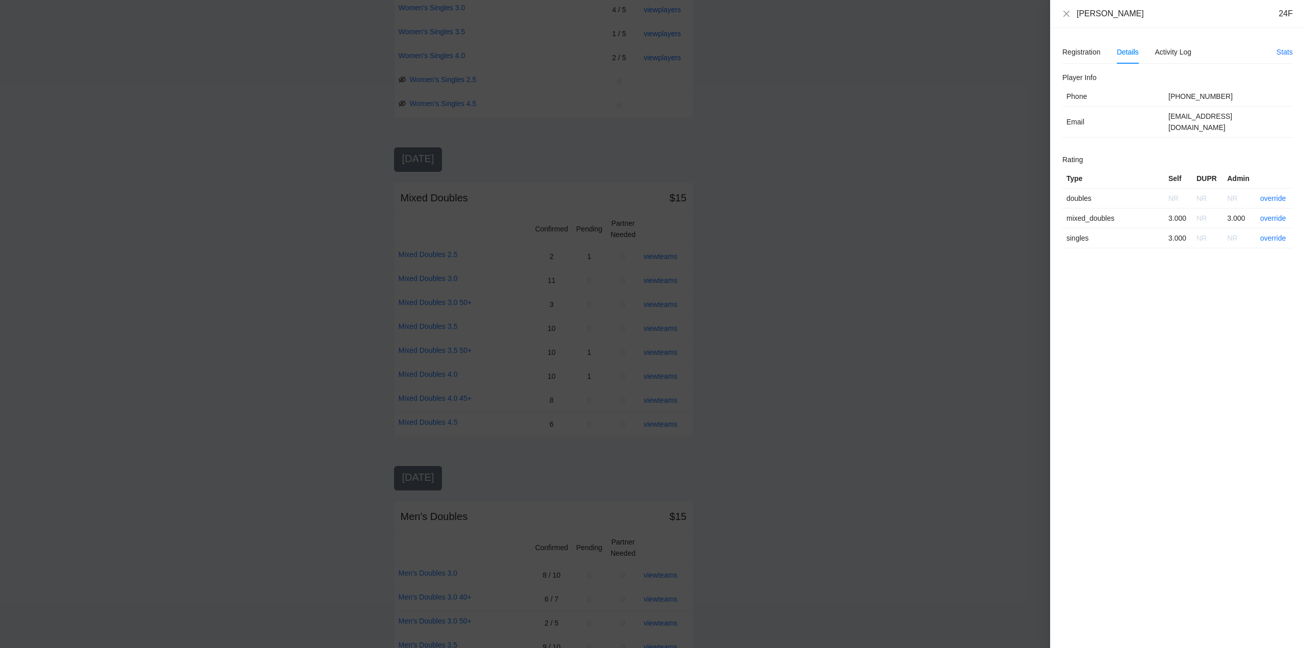
click at [1074, 14] on div "Allyah Marlett 24F" at bounding box center [1177, 13] width 230 height 11
copy div "[PERSON_NAME]"
click at [1066, 14] on icon "close" at bounding box center [1066, 13] width 6 height 6
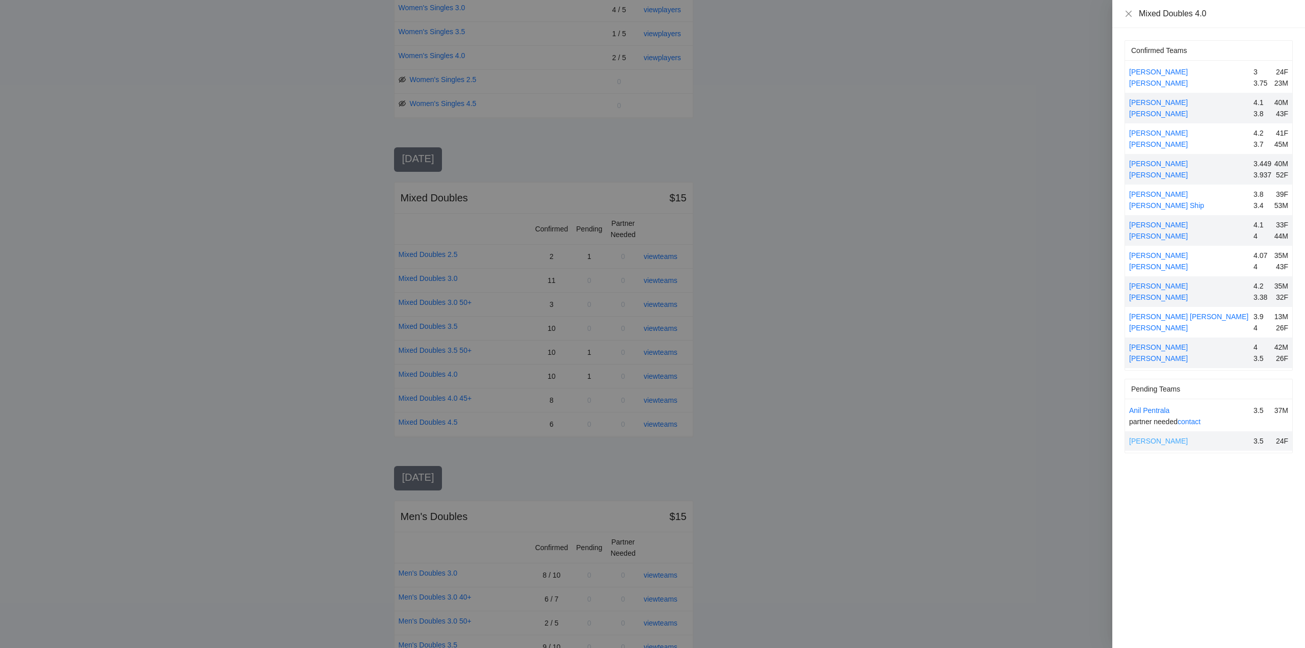
click at [1167, 440] on link "[PERSON_NAME]" at bounding box center [1158, 441] width 59 height 8
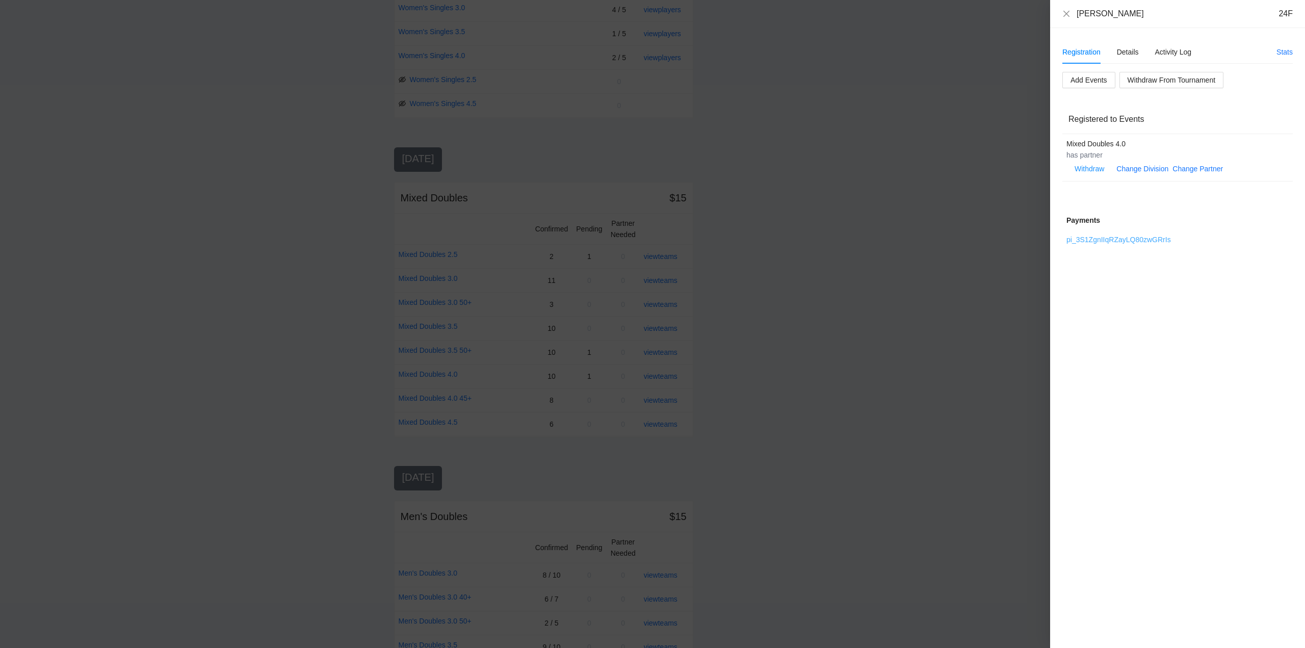
click at [1114, 239] on link "pi_3S1ZgnIIqRZayLQ80zwGRrIs" at bounding box center [1118, 239] width 104 height 8
click at [1064, 12] on icon "close" at bounding box center [1066, 13] width 6 height 6
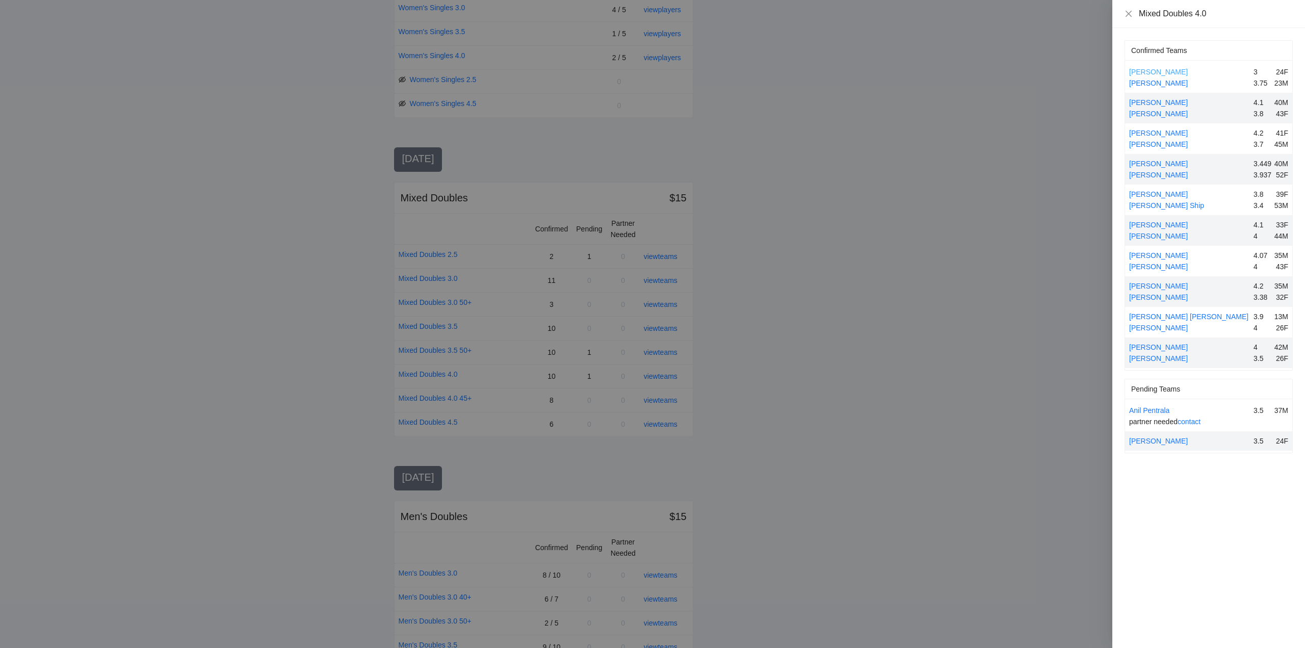
click at [1159, 71] on link "[PERSON_NAME]" at bounding box center [1158, 72] width 59 height 8
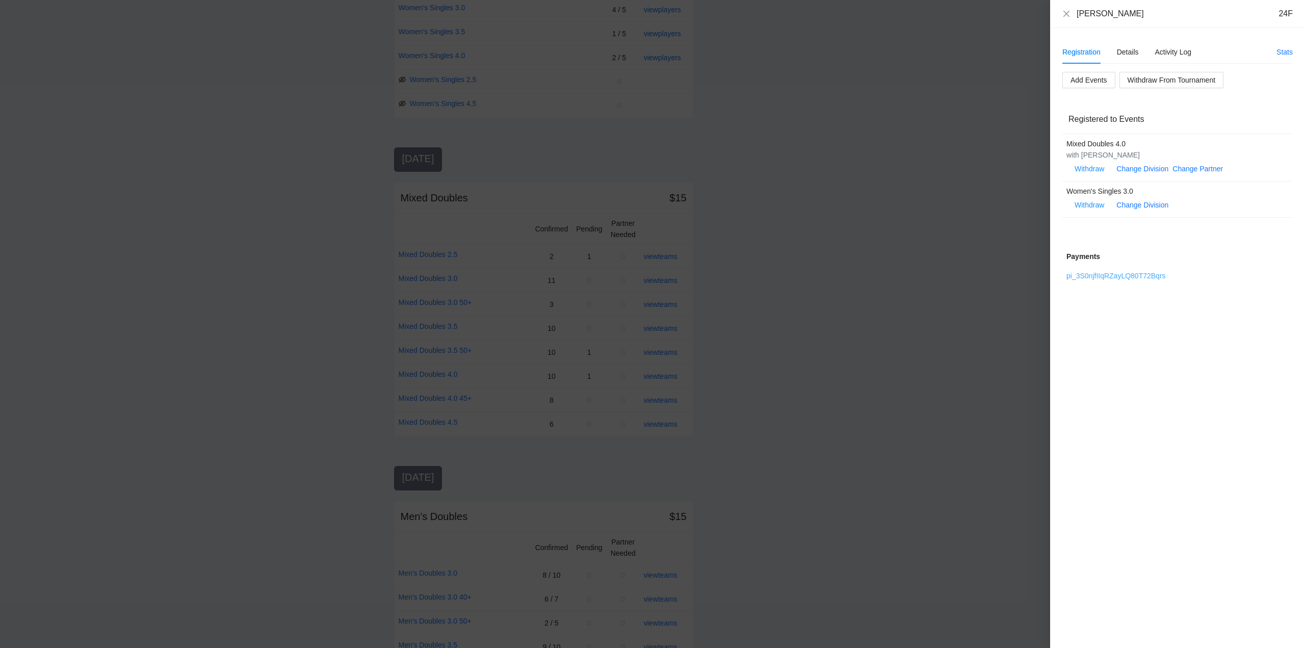
click at [1110, 275] on link "pi_3S0njfIIqRZayLQ80T72Bqrs" at bounding box center [1115, 276] width 99 height 8
click at [1128, 50] on div "Details" at bounding box center [1128, 51] width 22 height 11
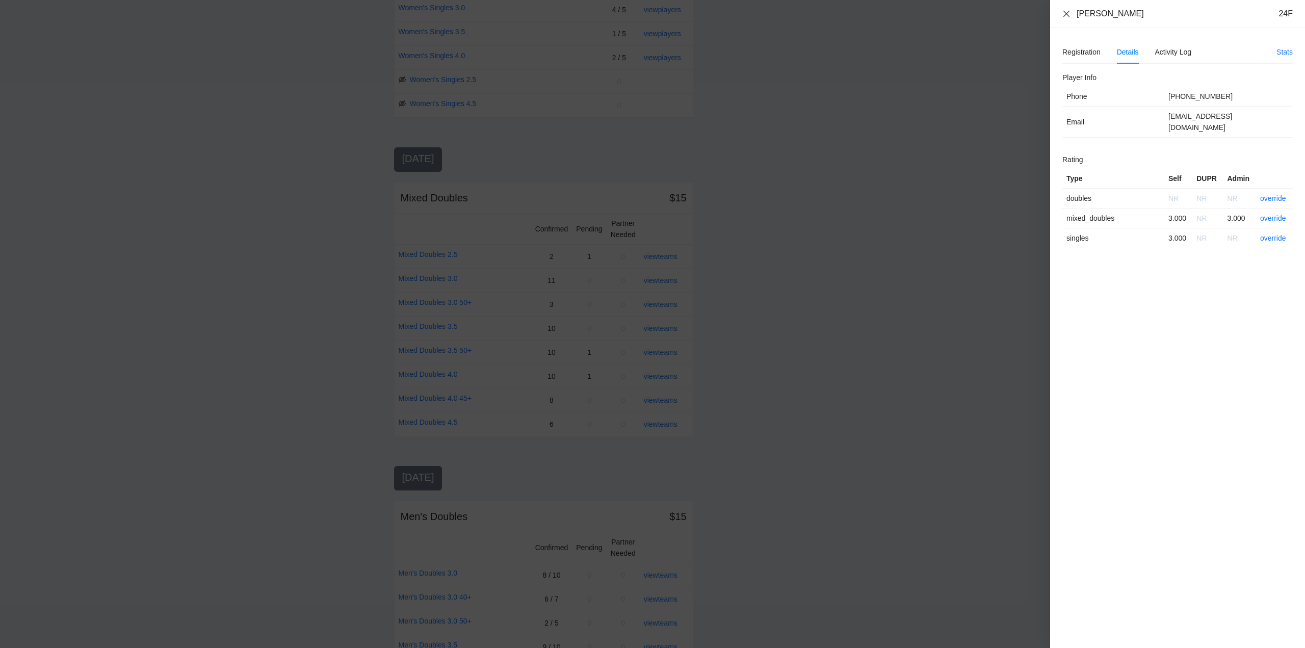
click at [1066, 12] on icon "close" at bounding box center [1066, 14] width 8 height 8
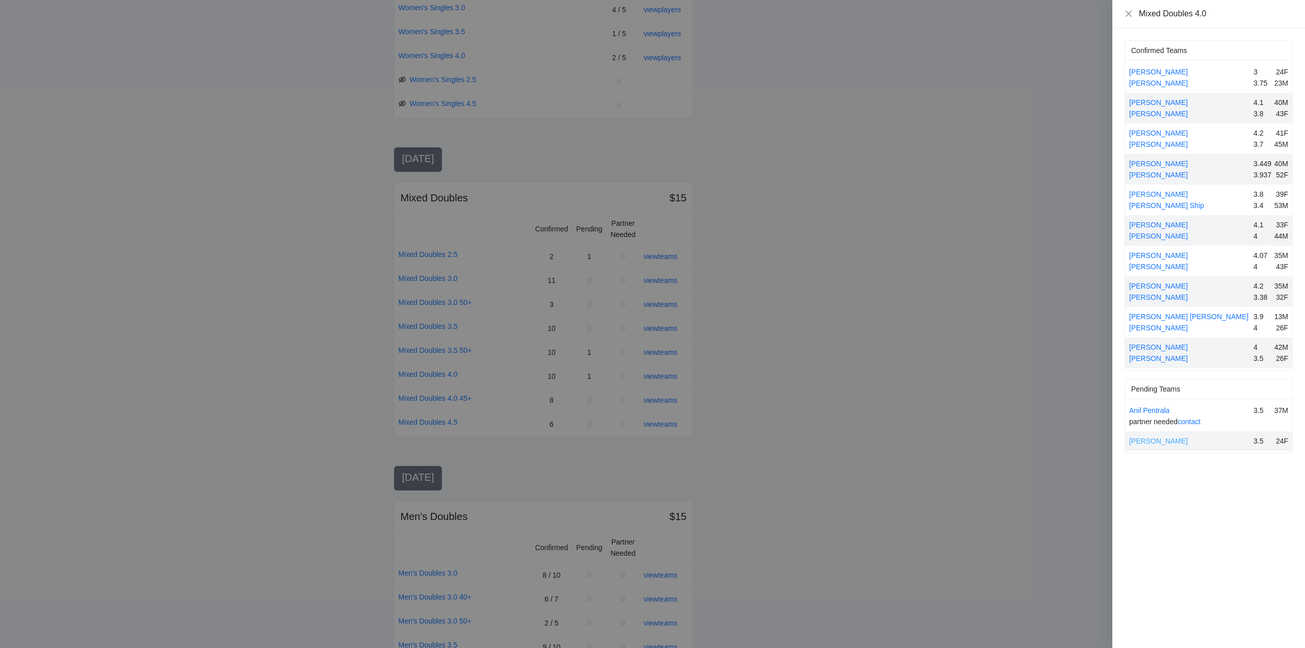
click at [1162, 439] on link "[PERSON_NAME]" at bounding box center [1158, 441] width 59 height 8
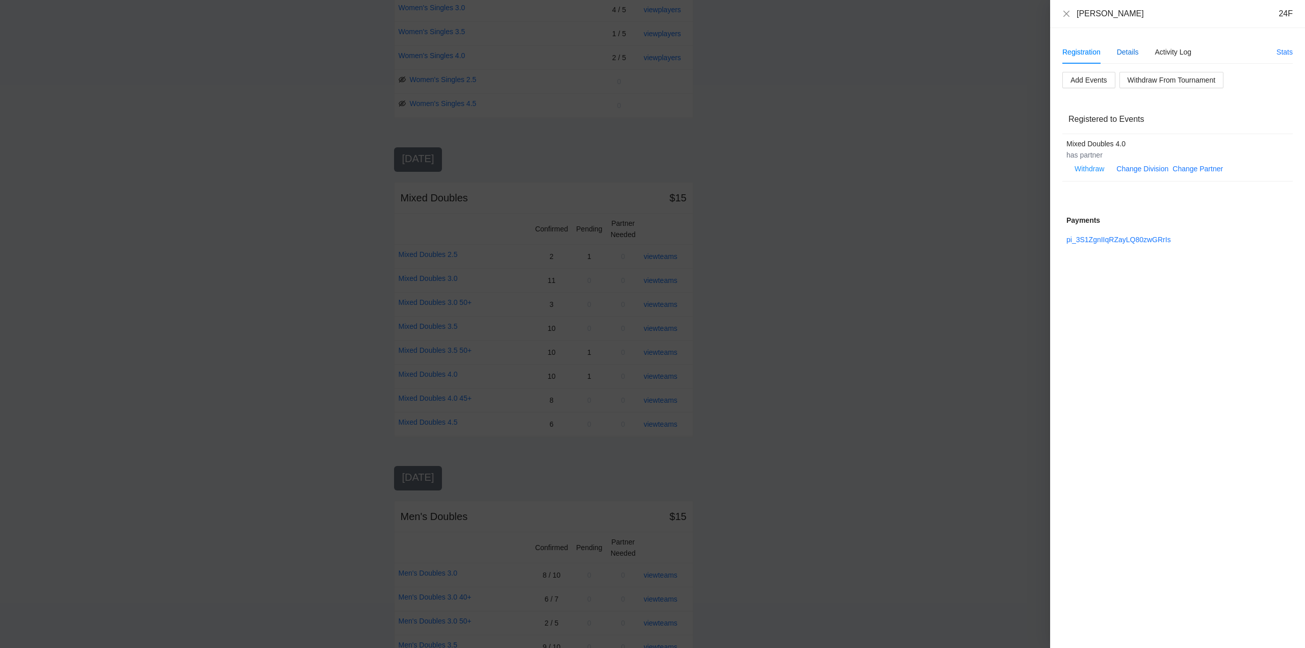
click at [1125, 52] on div "Details" at bounding box center [1128, 51] width 22 height 11
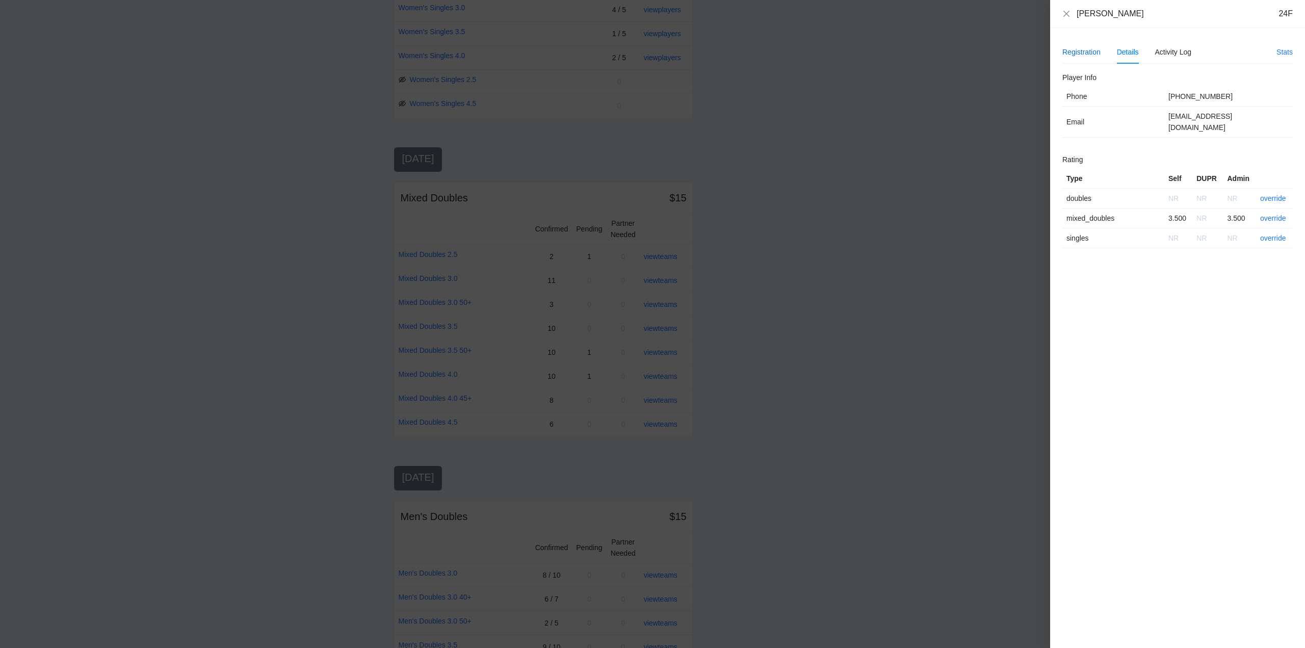
click at [1073, 50] on div "Registration" at bounding box center [1081, 51] width 38 height 11
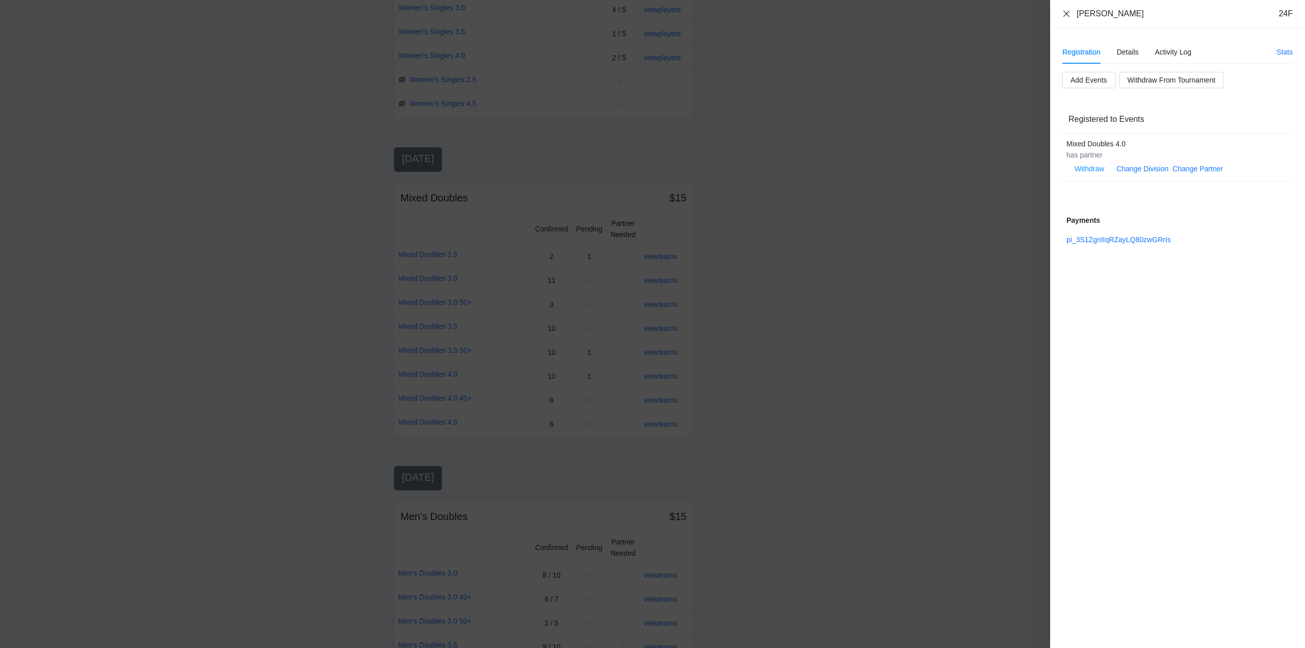
click at [1065, 10] on icon "close" at bounding box center [1066, 14] width 8 height 8
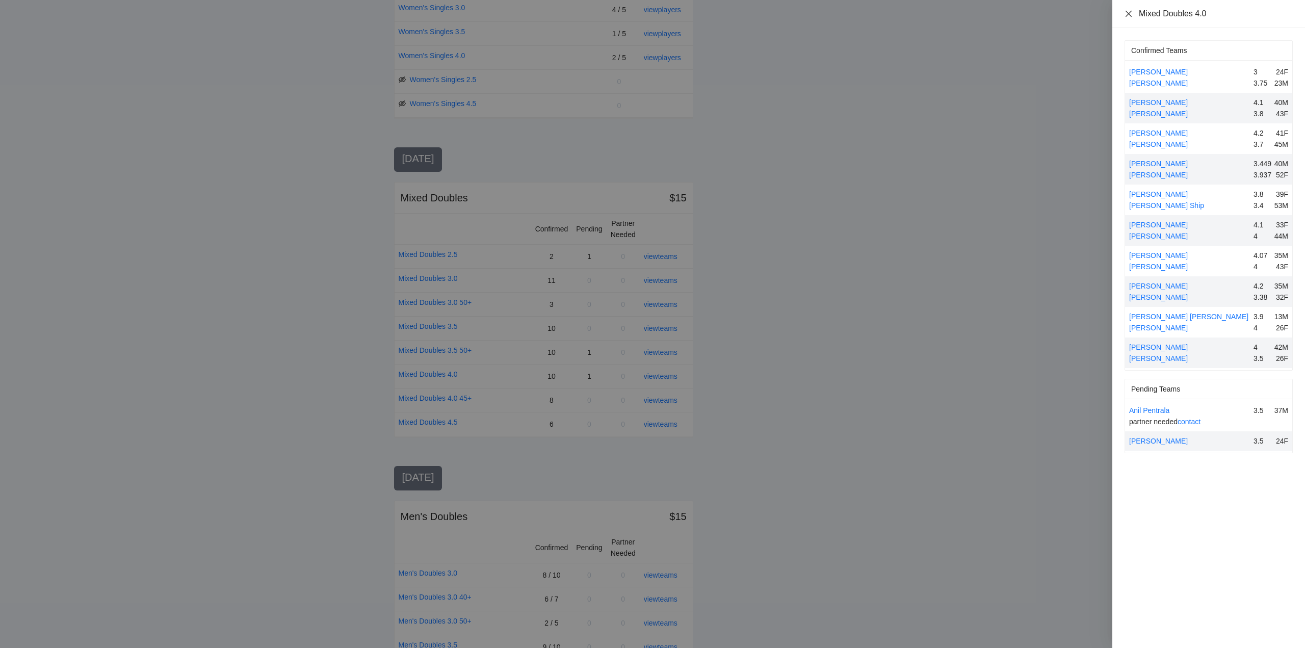
click at [1127, 13] on icon "close" at bounding box center [1128, 14] width 8 height 8
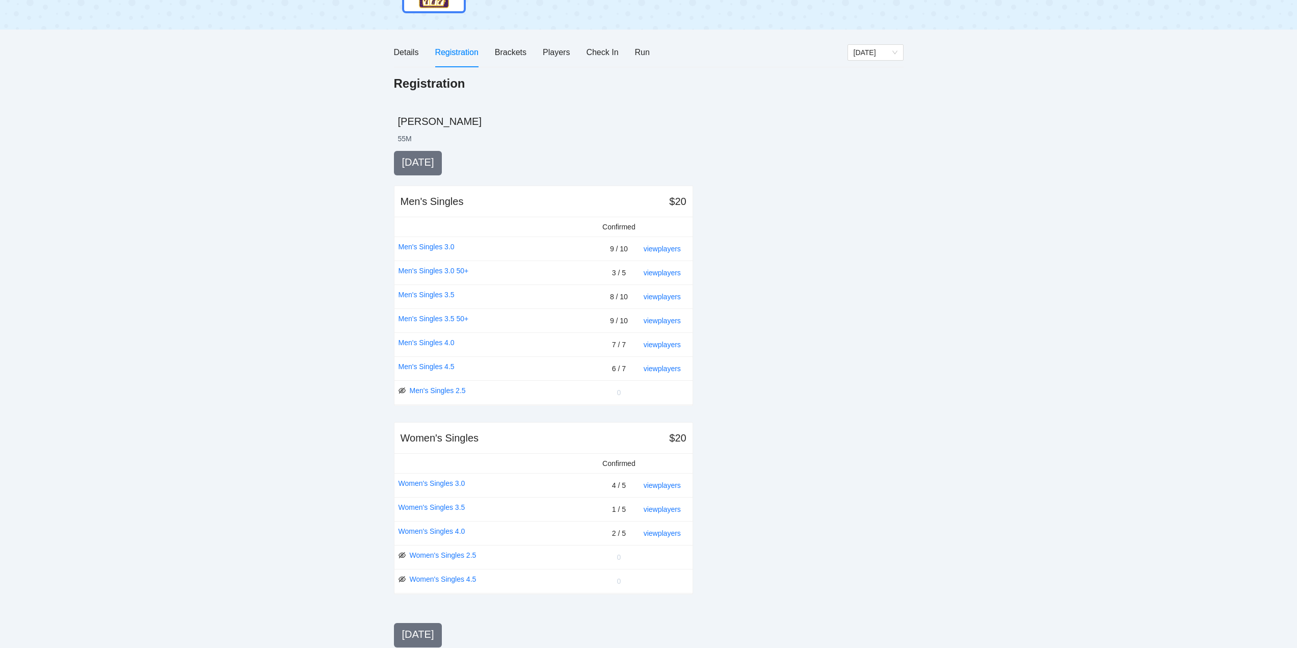
scroll to position [0, 0]
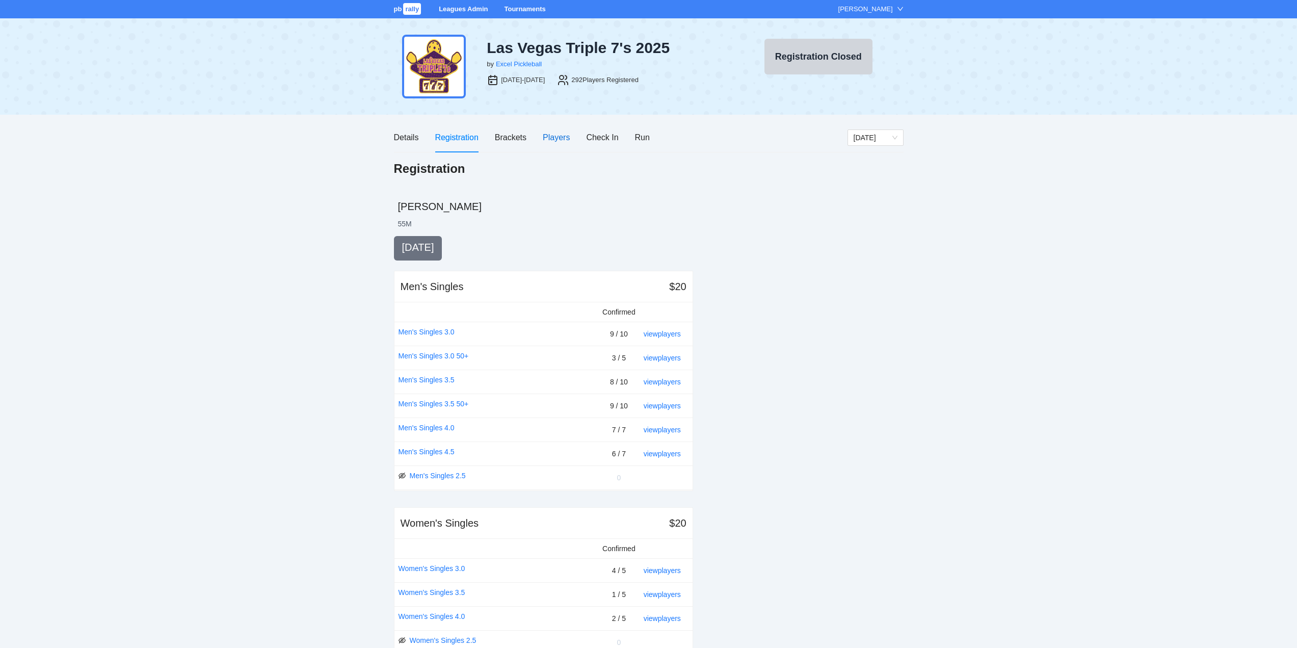
drag, startPoint x: 546, startPoint y: 136, endPoint x: 552, endPoint y: 144, distance: 10.2
click at [547, 136] on div "Players" at bounding box center [556, 137] width 27 height 13
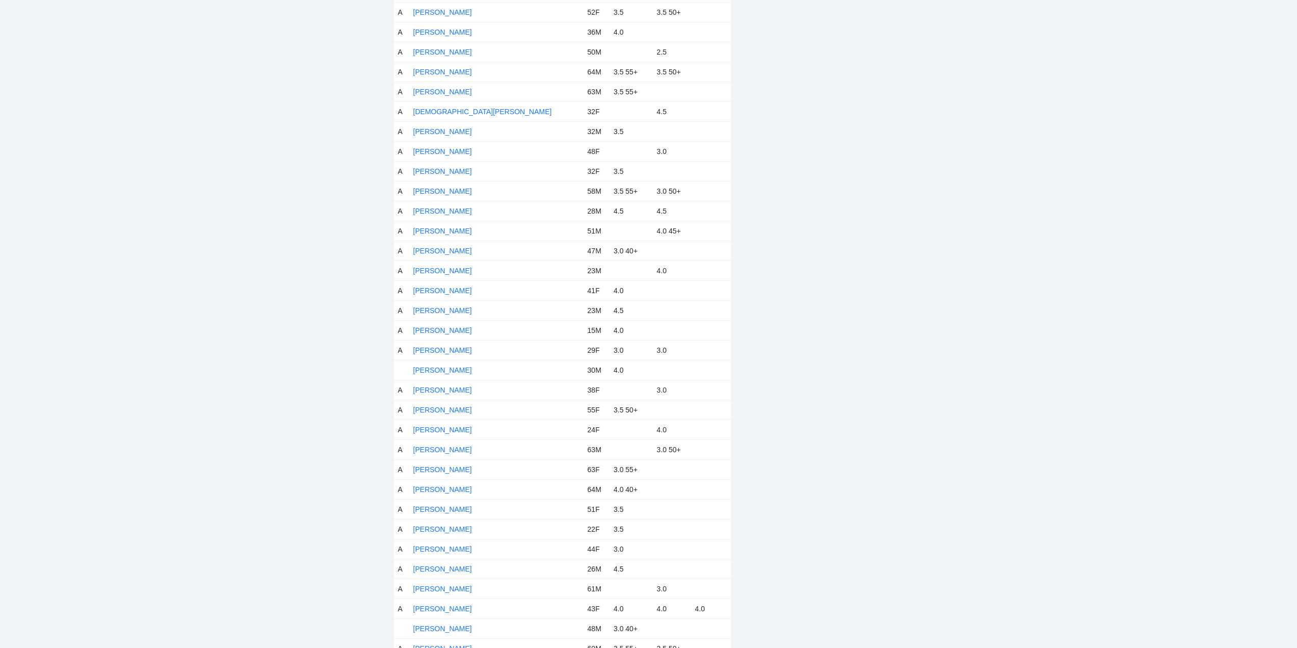
scroll to position [1223, 0]
click at [454, 415] on link "[PERSON_NAME]" at bounding box center [442, 417] width 59 height 8
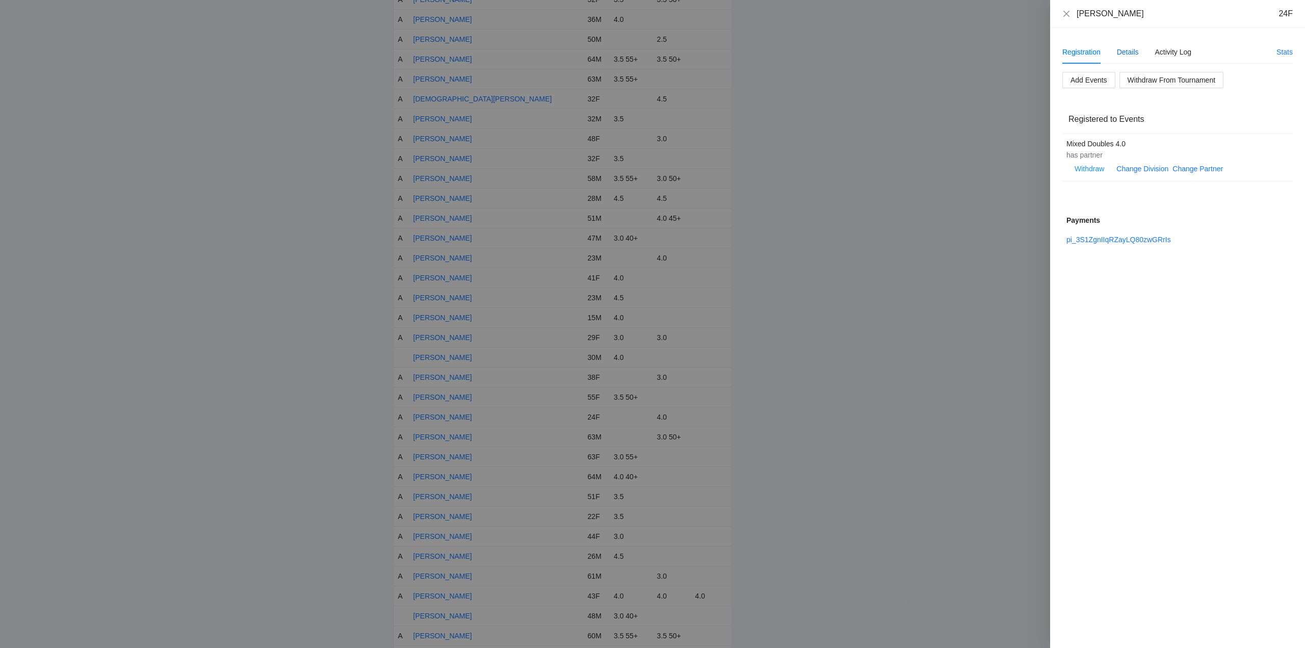
click at [1125, 50] on div "Details" at bounding box center [1128, 51] width 22 height 11
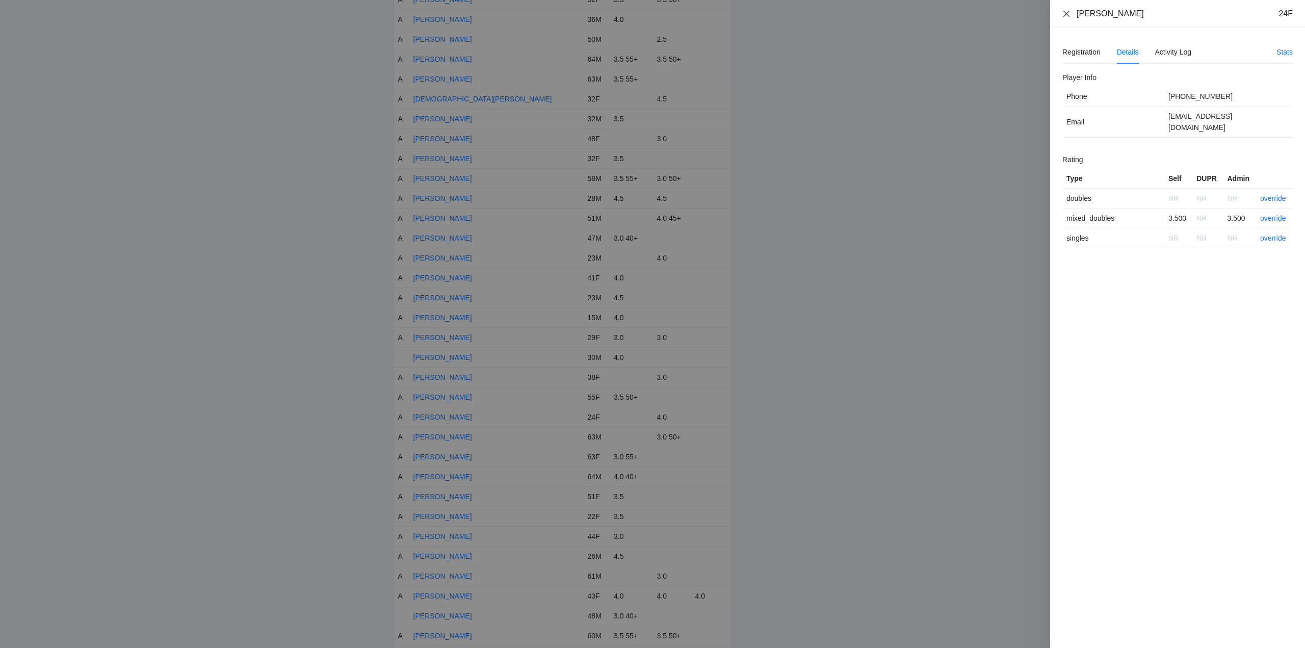
click at [1066, 14] on icon "close" at bounding box center [1066, 14] width 8 height 8
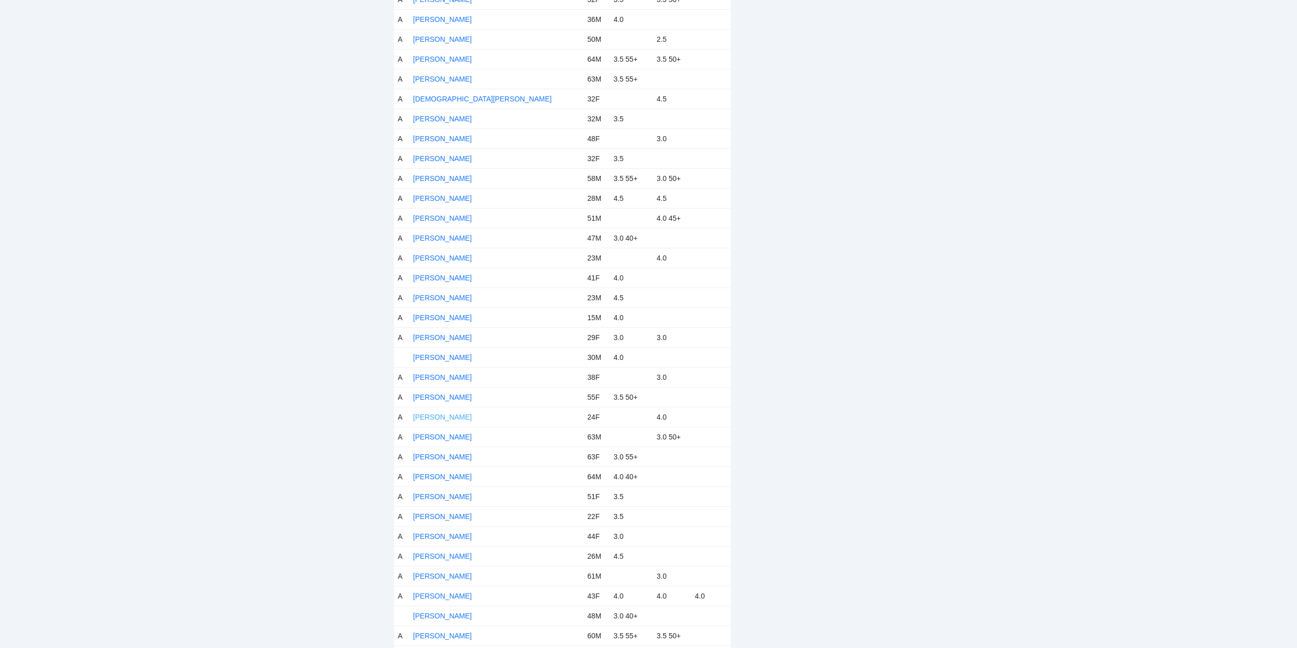
click at [443, 414] on link "[PERSON_NAME]" at bounding box center [442, 417] width 59 height 8
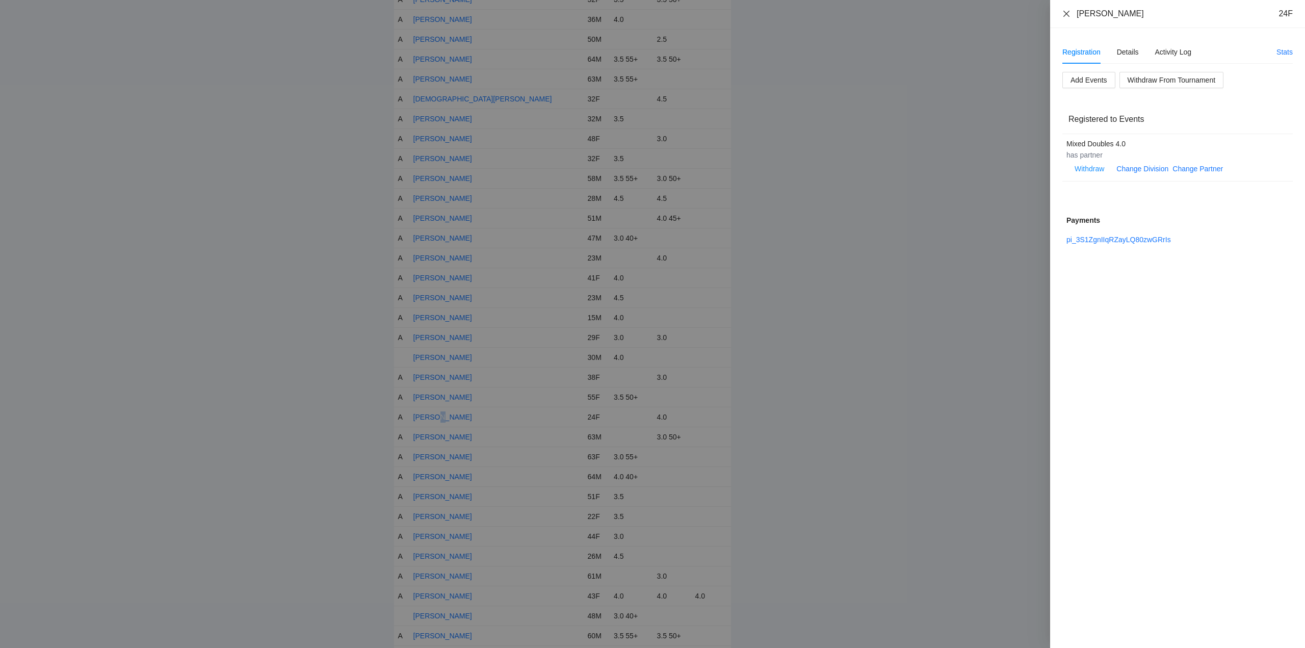
click at [1065, 12] on icon "close" at bounding box center [1066, 13] width 6 height 6
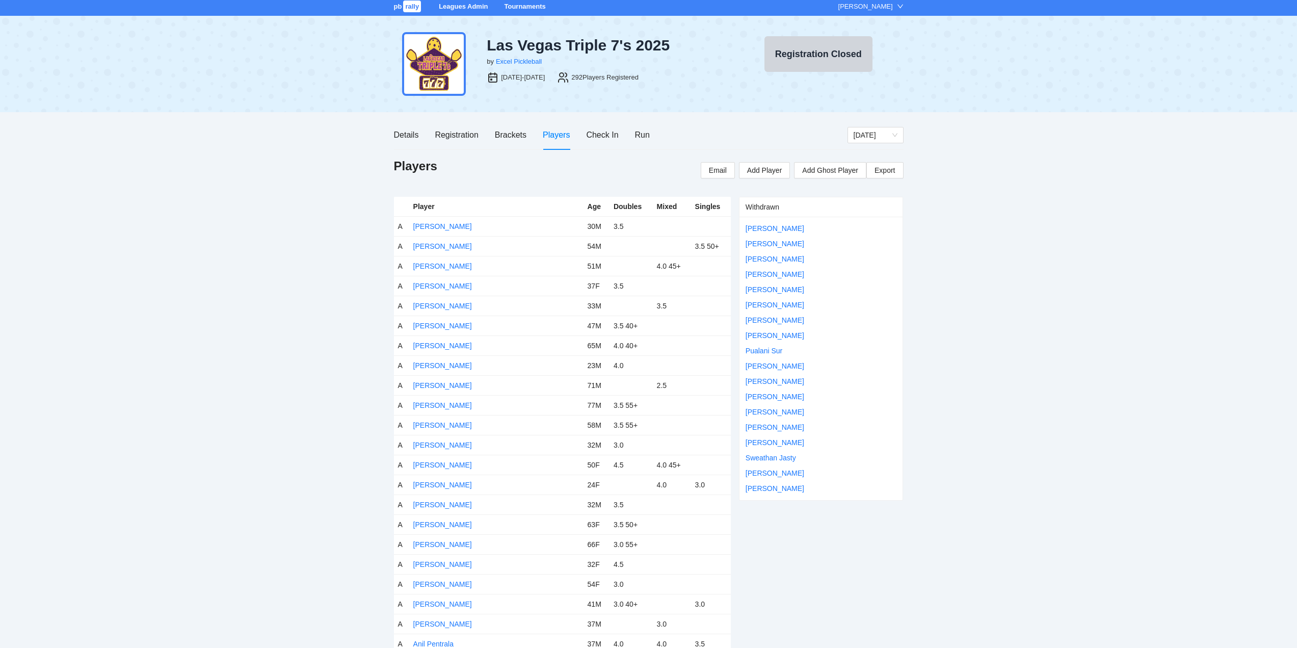
scroll to position [0, 0]
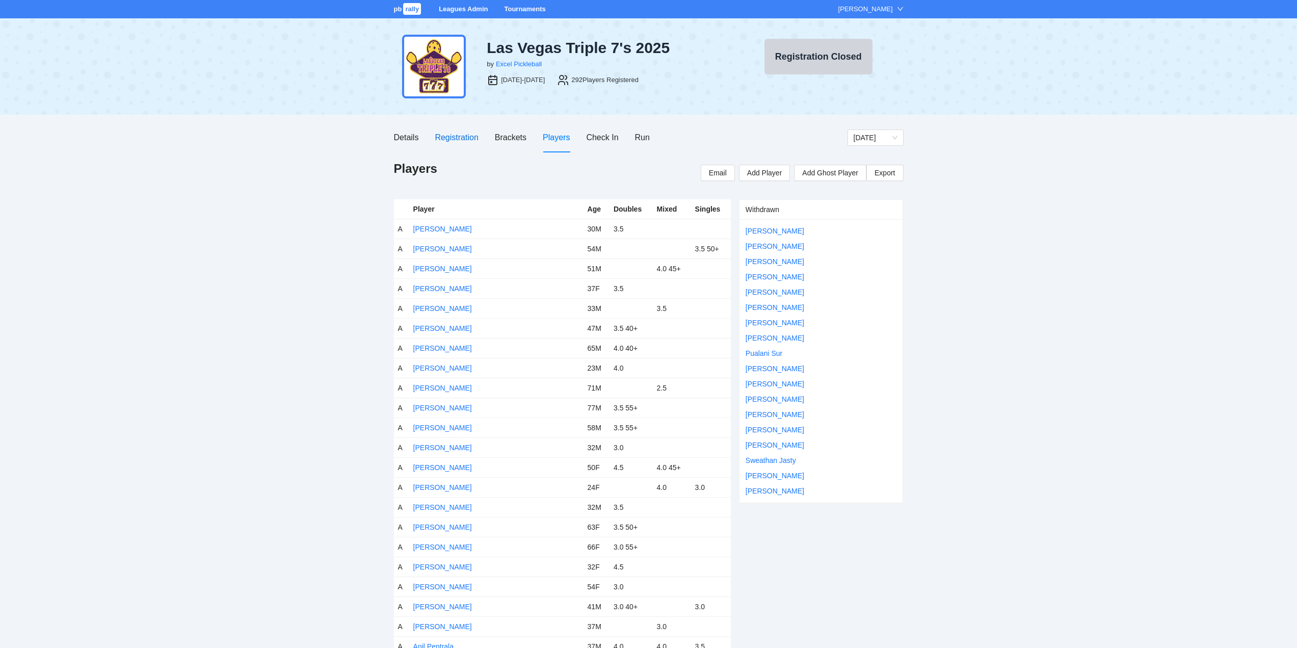
click at [452, 138] on div "Registration" at bounding box center [456, 137] width 43 height 13
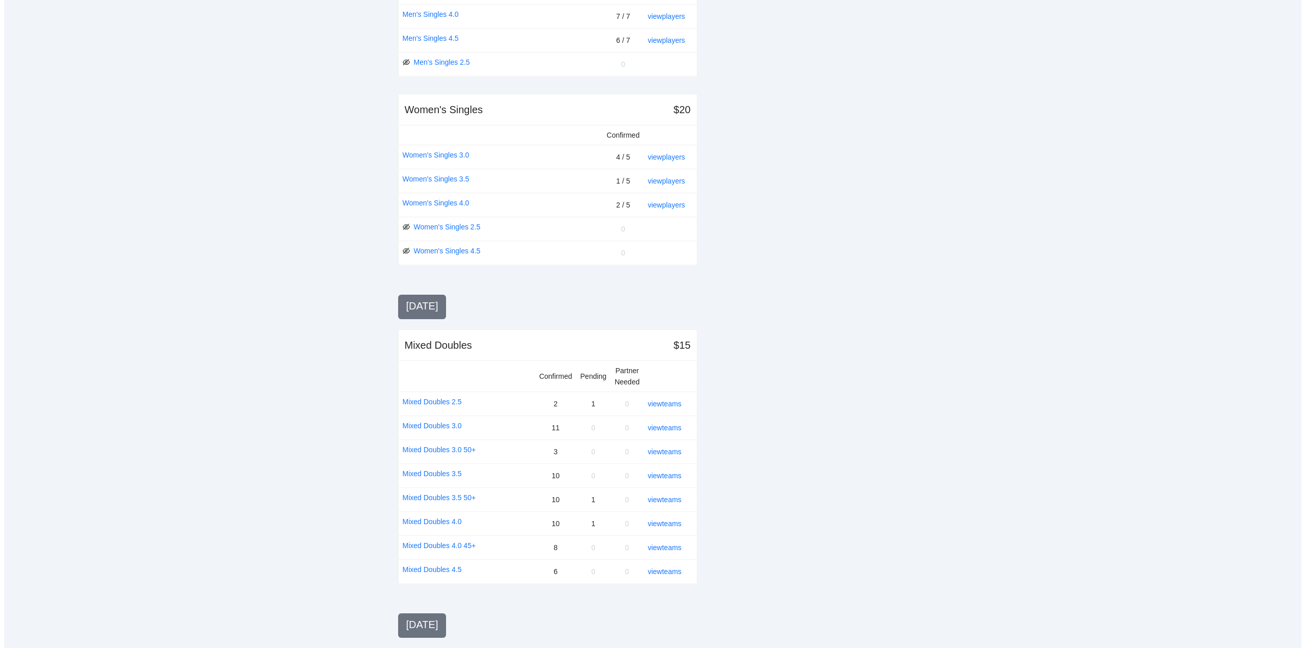
scroll to position [612, 0]
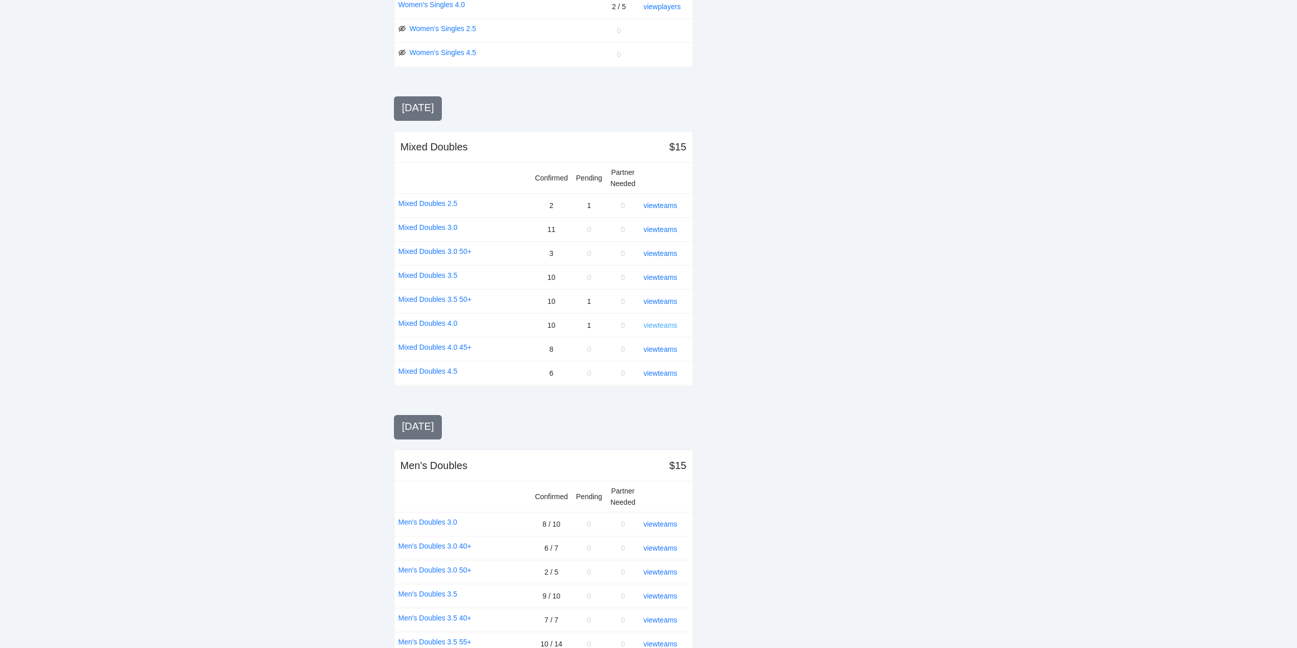
click at [663, 325] on link "view teams" at bounding box center [661, 325] width 34 height 8
